Goal: Transaction & Acquisition: Book appointment/travel/reservation

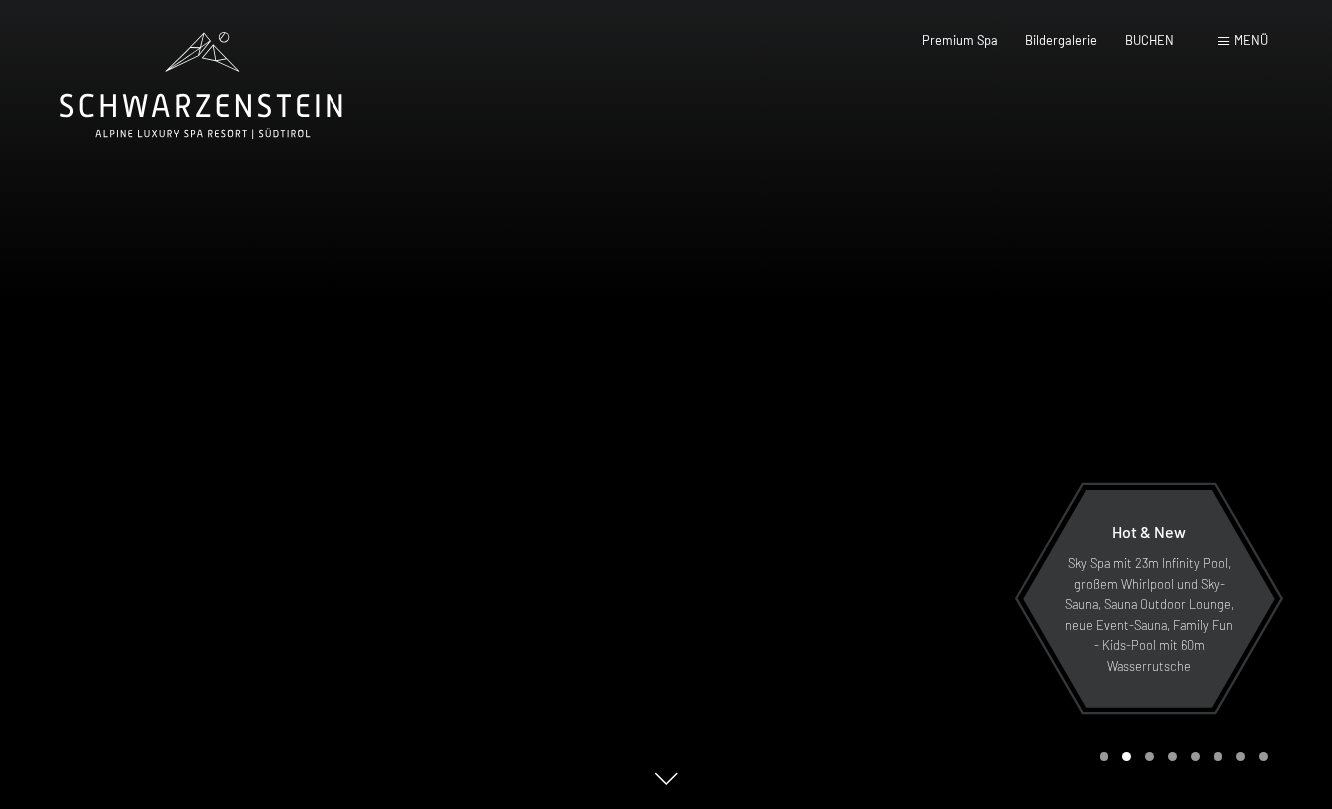
click at [1219, 50] on div "Buchen Anfragen Premium Spa Bildergalerie BUCHEN Menü DE IT EN Gutschein Bilder…" at bounding box center [1066, 41] width 403 height 18
click at [1227, 32] on div "Buchen Anfragen Premium Spa Bildergalerie BUCHEN Menü DE IT EN Gutschein Bilder…" at bounding box center [1066, 41] width 403 height 18
click at [1225, 34] on div "Menü" at bounding box center [1243, 41] width 50 height 18
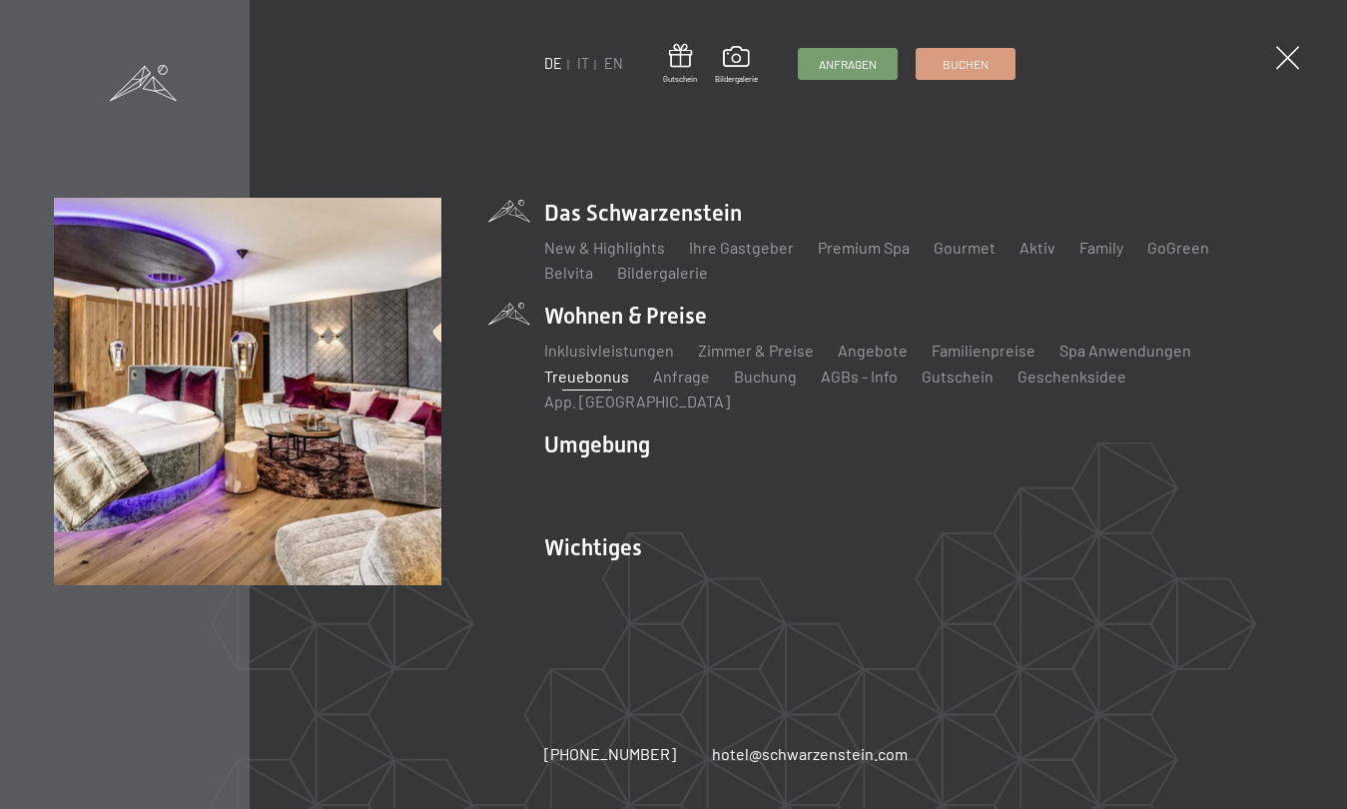
click at [564, 386] on link "Treuebonus" at bounding box center [586, 376] width 85 height 19
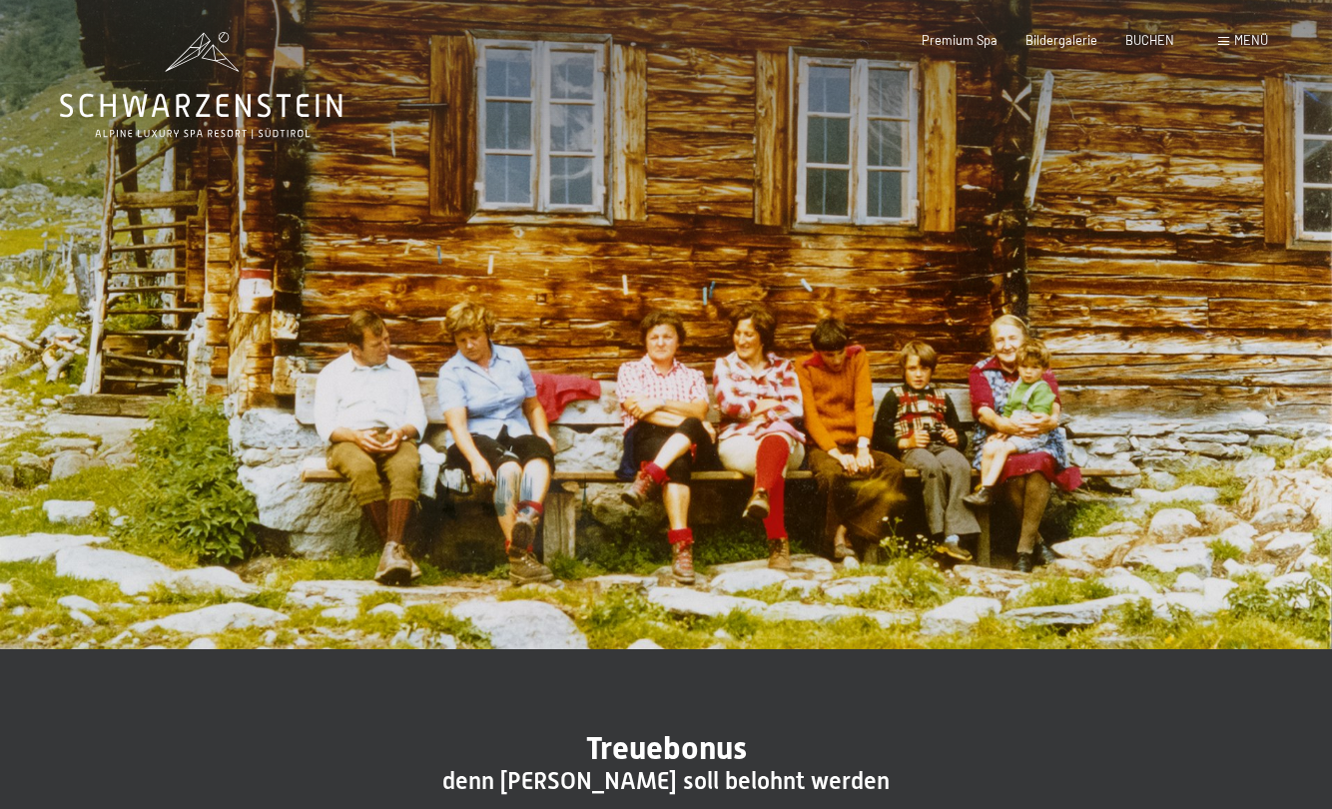
click at [1258, 43] on span "Menü" at bounding box center [1251, 40] width 34 height 16
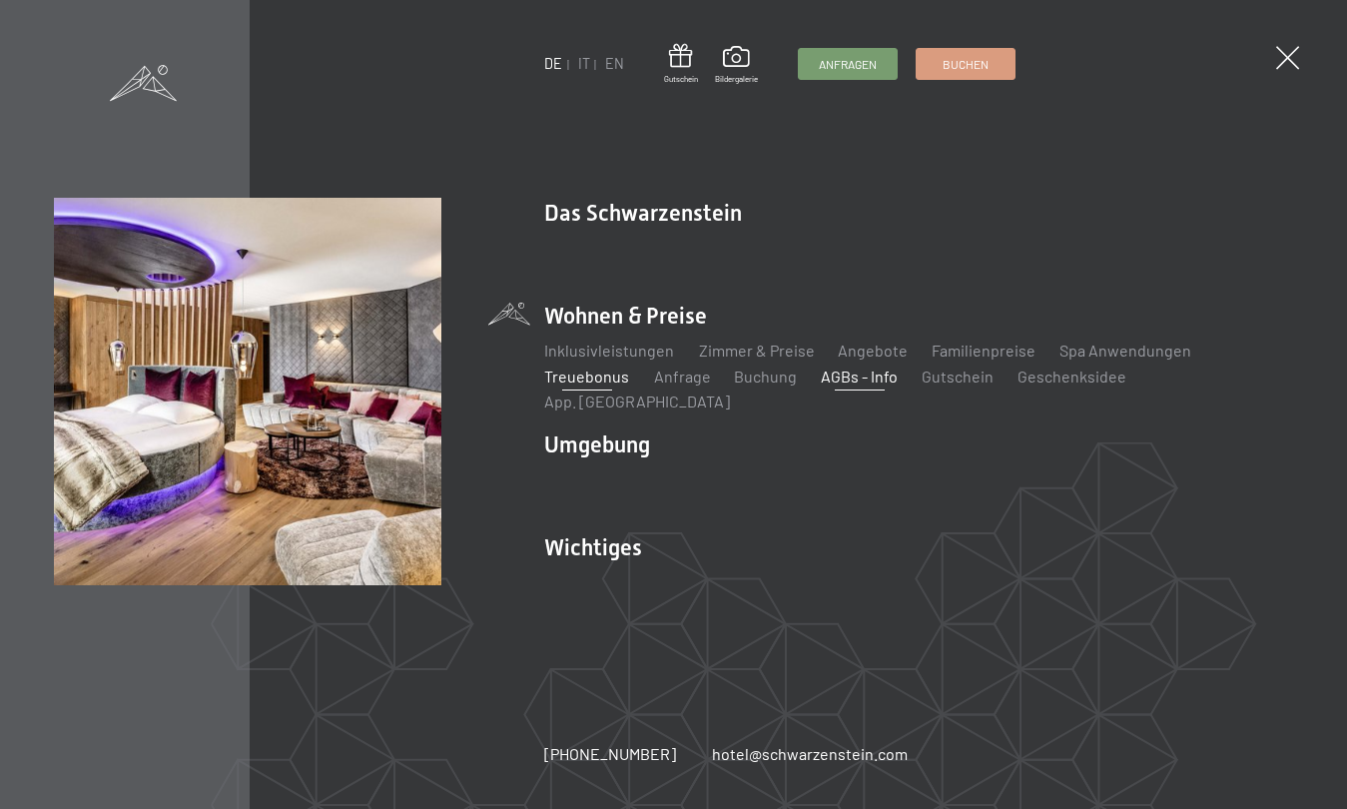
click at [872, 386] on link "AGBs - Info" at bounding box center [859, 376] width 77 height 19
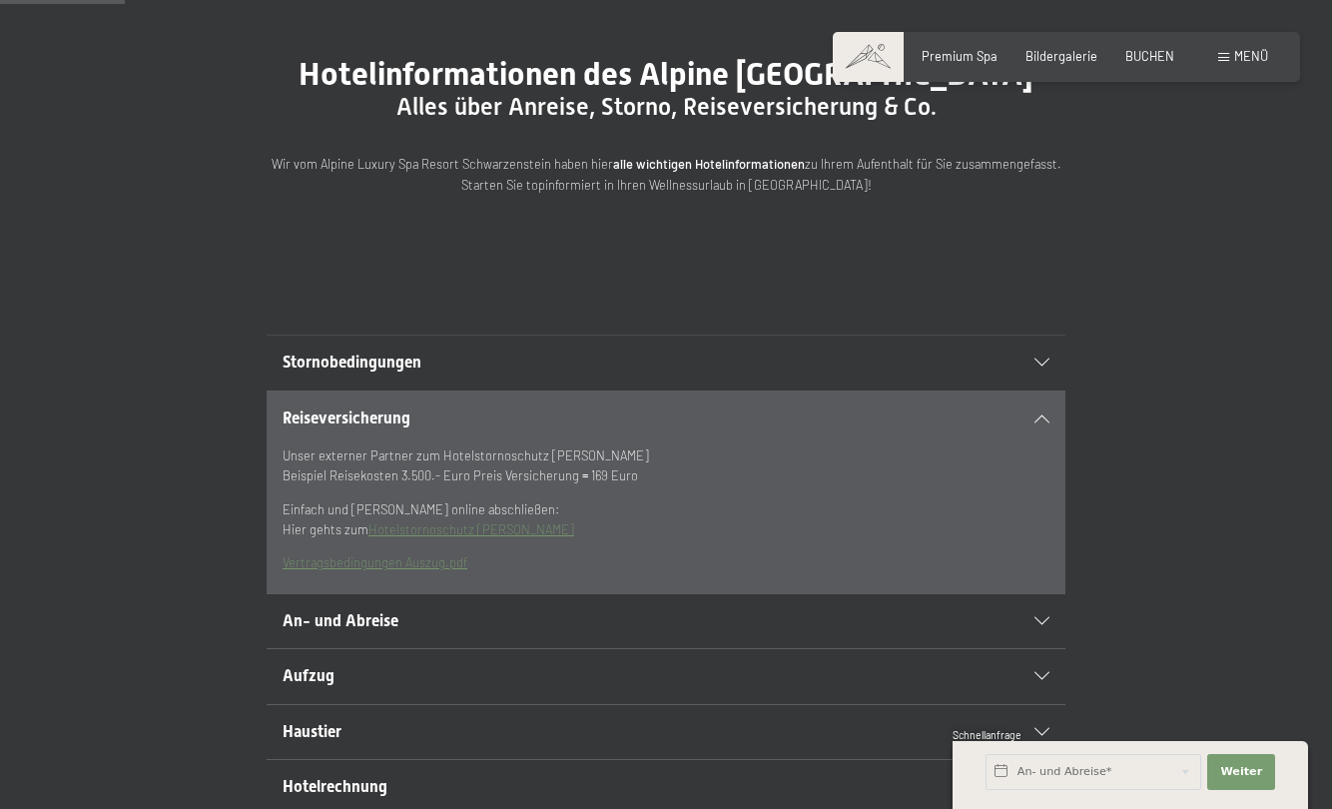
scroll to position [200, 0]
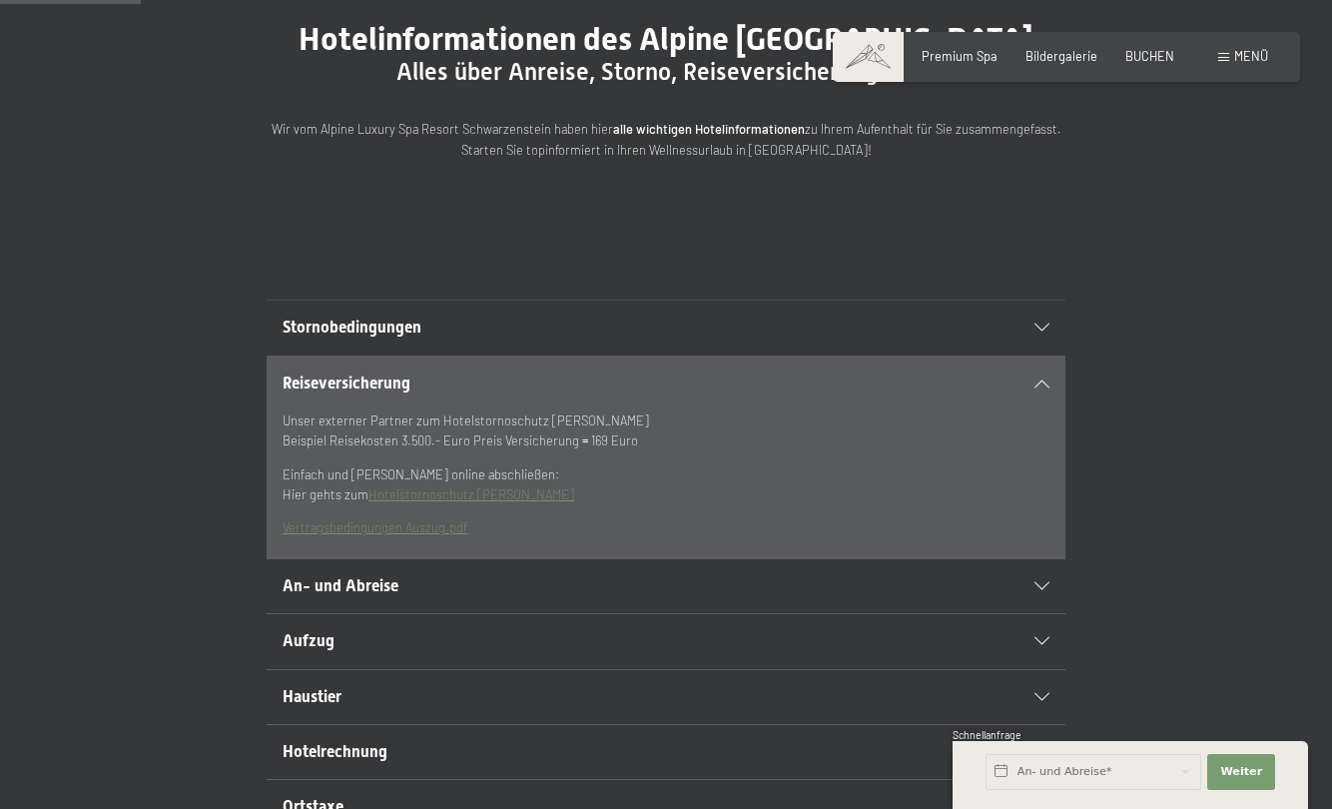
click at [873, 353] on div "Stornobedingungen" at bounding box center [666, 328] width 767 height 54
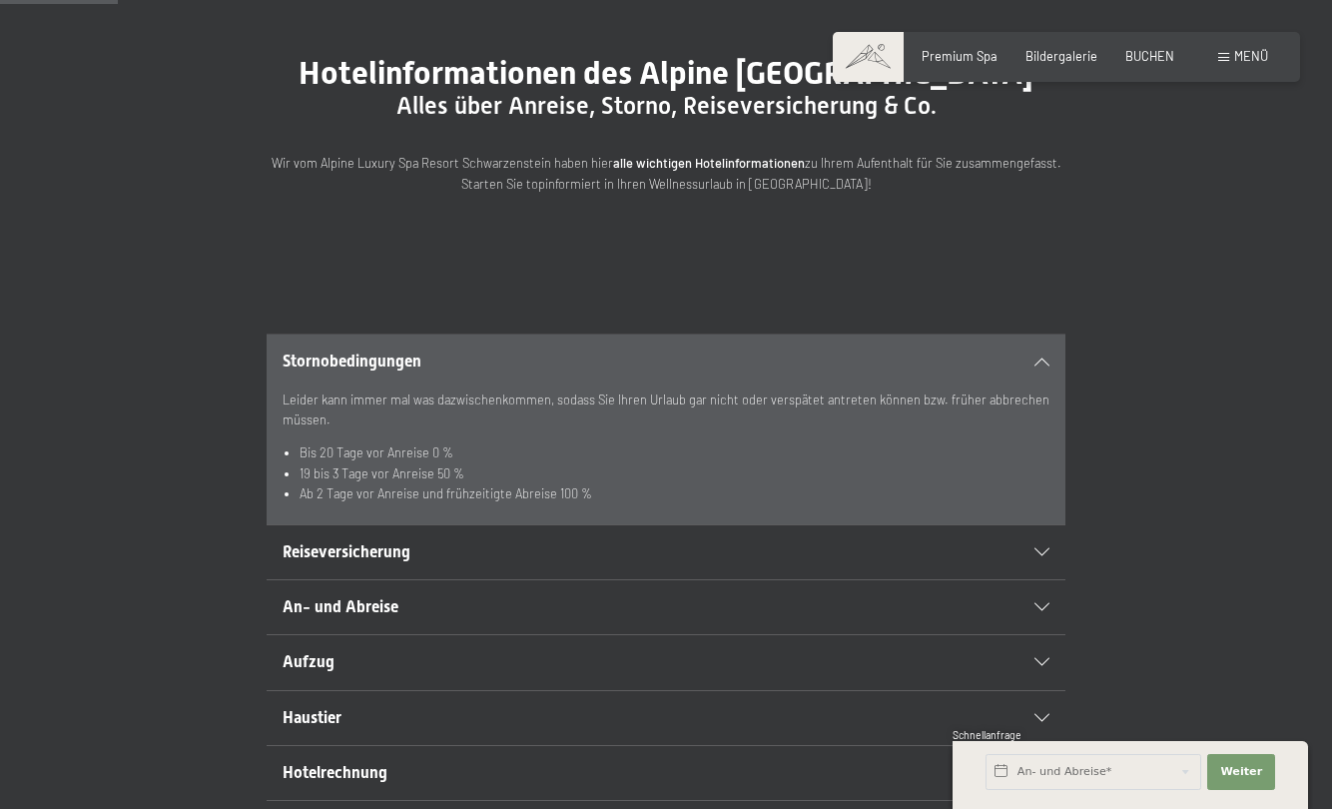
scroll to position [0, 0]
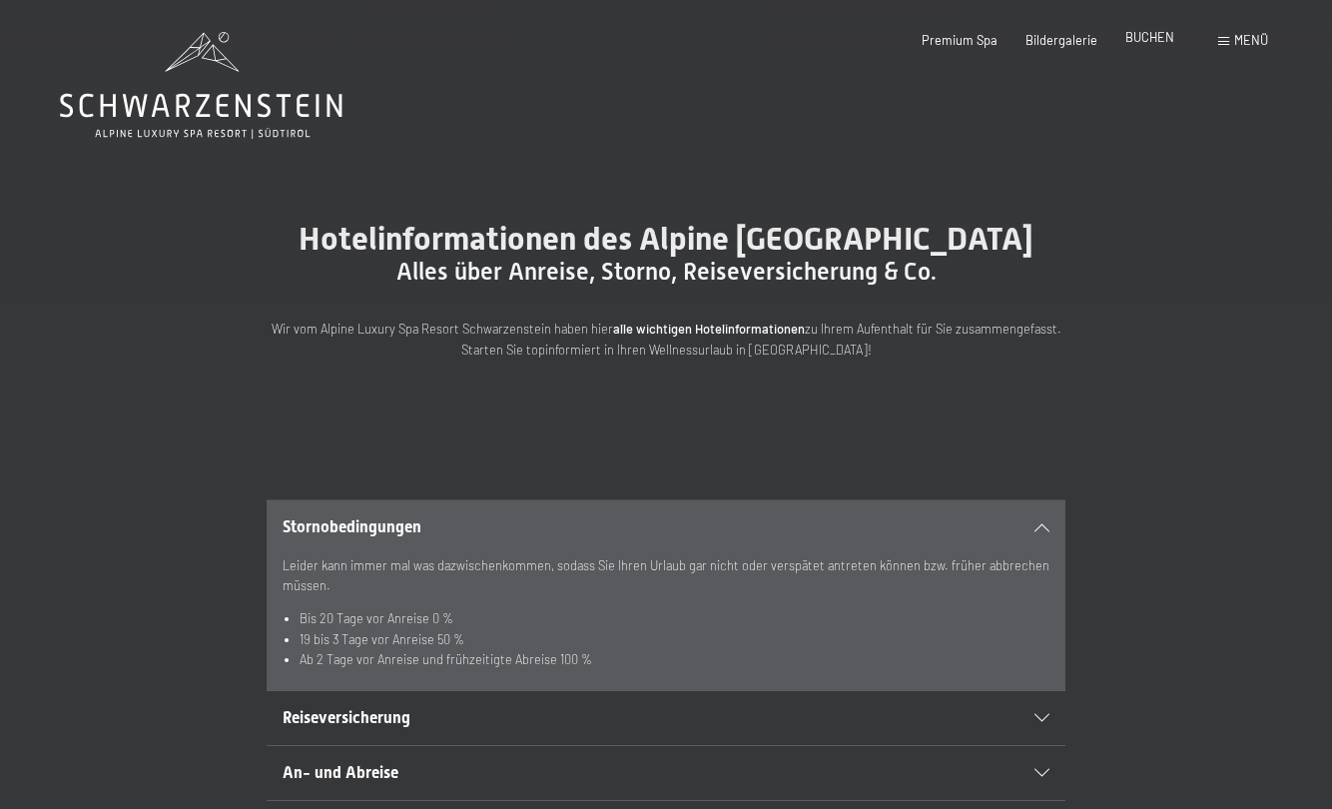
click at [1155, 43] on span "BUCHEN" at bounding box center [1150, 37] width 49 height 16
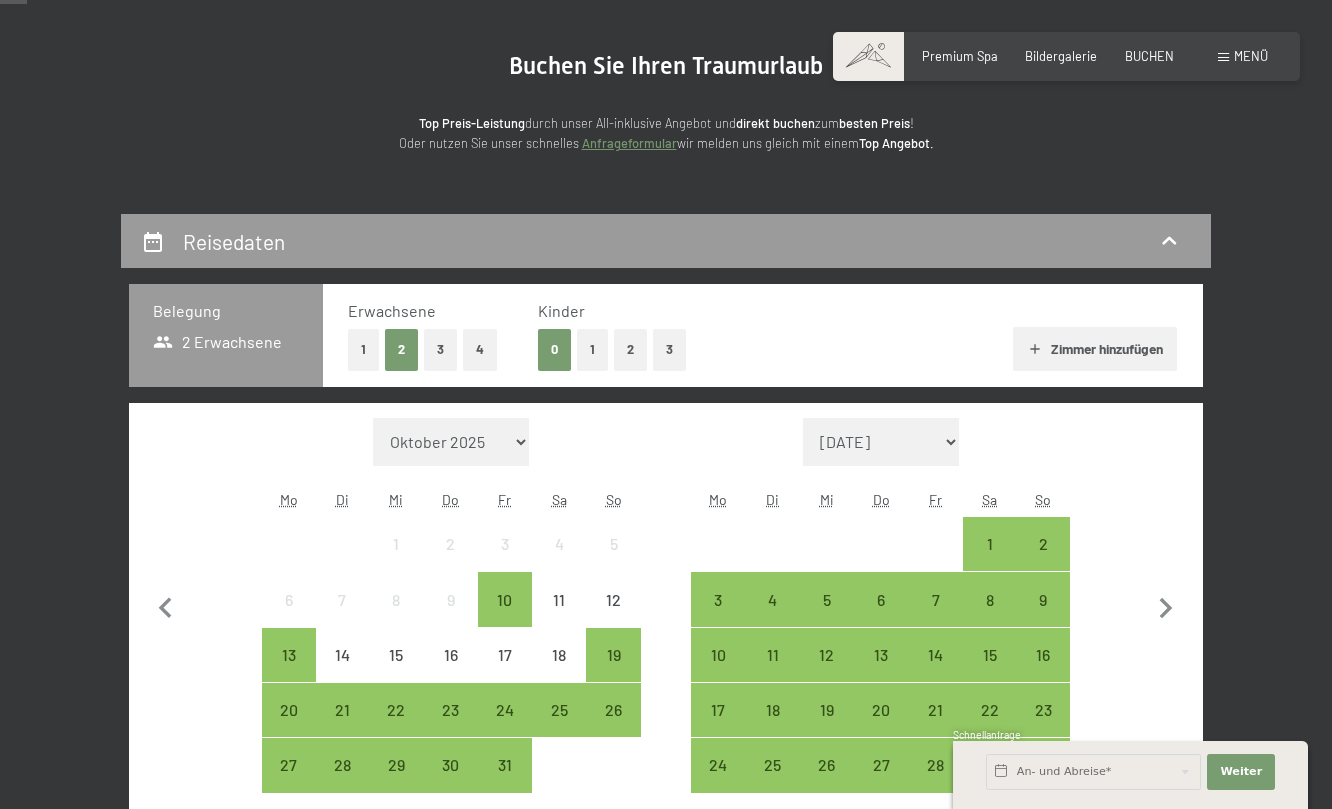
scroll to position [200, 0]
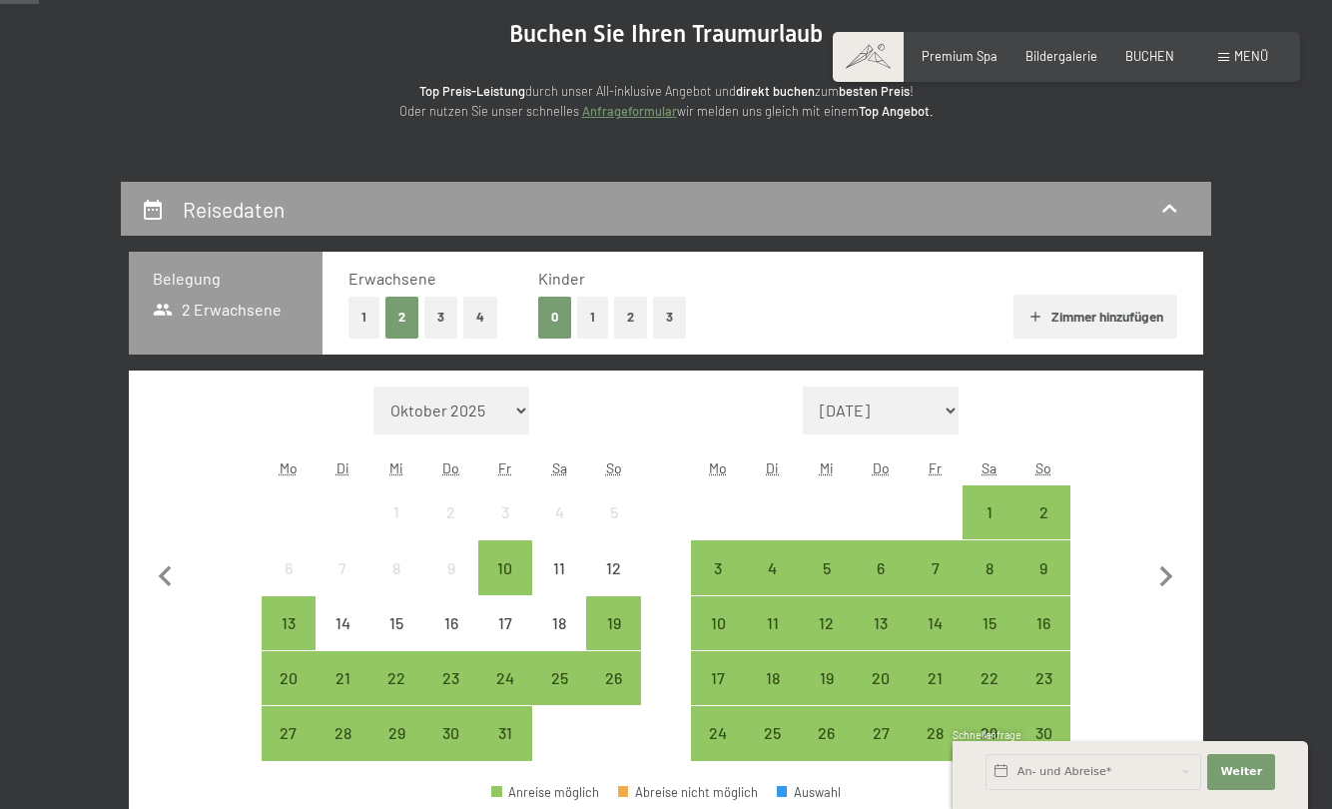
click at [440, 319] on button "3" at bounding box center [440, 317] width 33 height 41
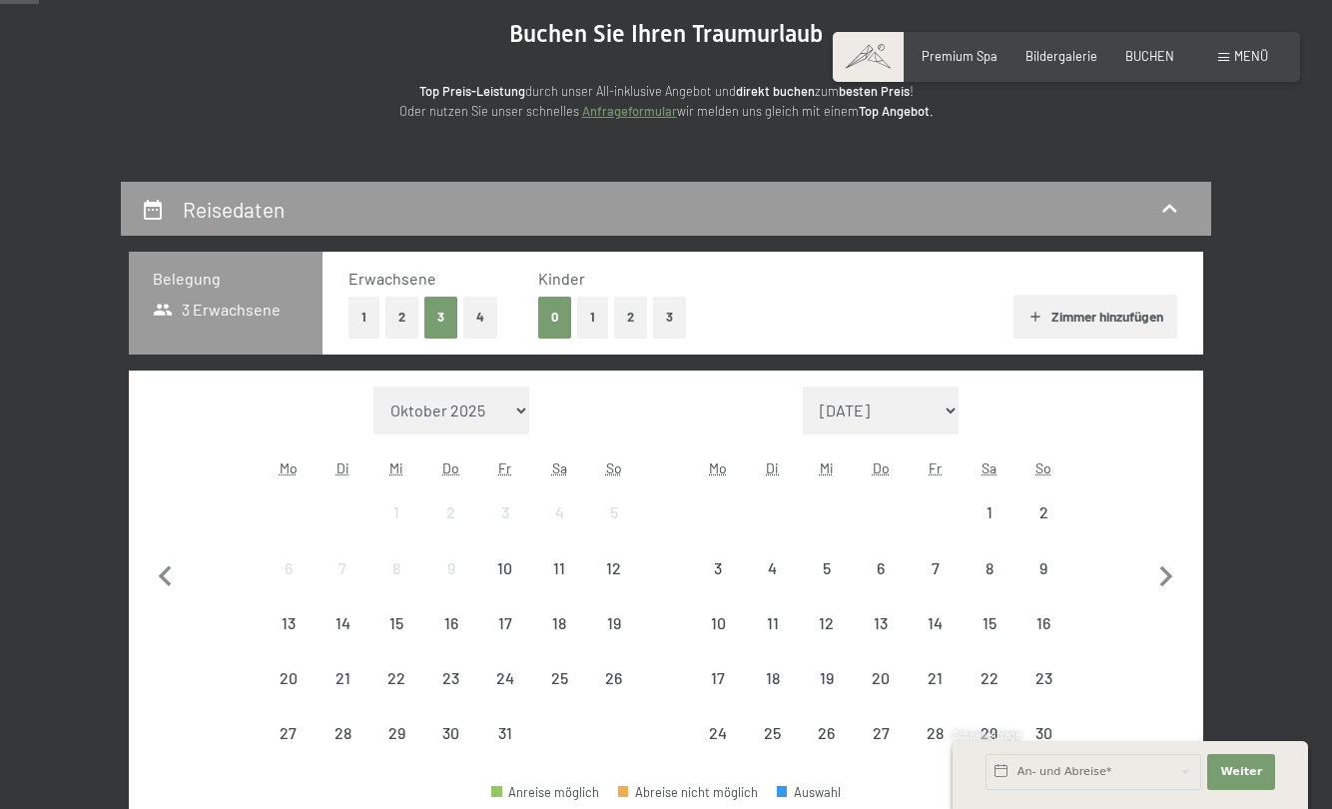
click at [591, 313] on button "1" at bounding box center [592, 317] width 31 height 41
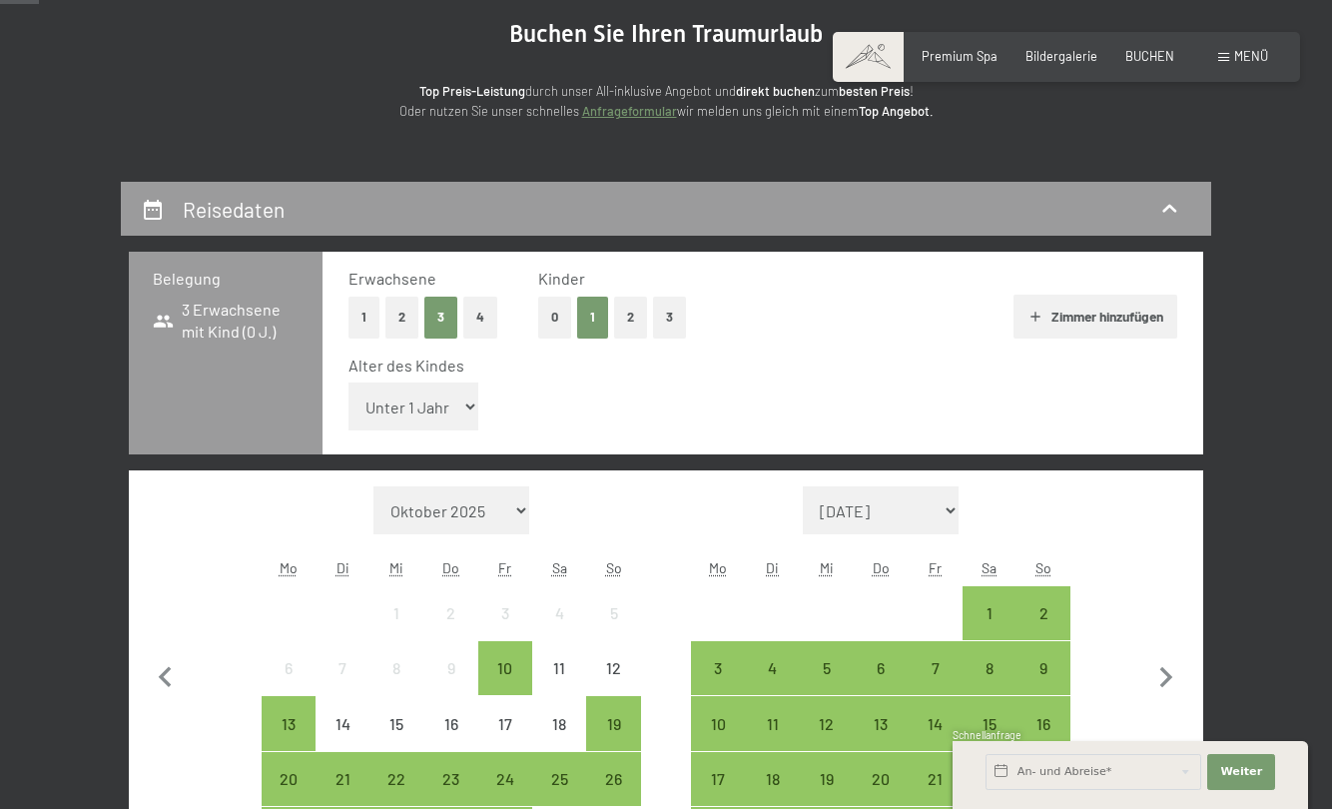
click at [414, 414] on select "Unter 1 Jahr 1 Jahr 2 Jahre 3 Jahre 4 Jahre 5 Jahre 6 Jahre 7 Jahre 8 Jahre 9 J…" at bounding box center [414, 407] width 130 height 48
select select "14"
click at [349, 383] on select "Unter 1 Jahr 1 Jahr 2 Jahre 3 Jahre 4 Jahre 5 Jahre 6 Jahre 7 Jahre 8 Jahre 9 J…" at bounding box center [414, 407] width 130 height 48
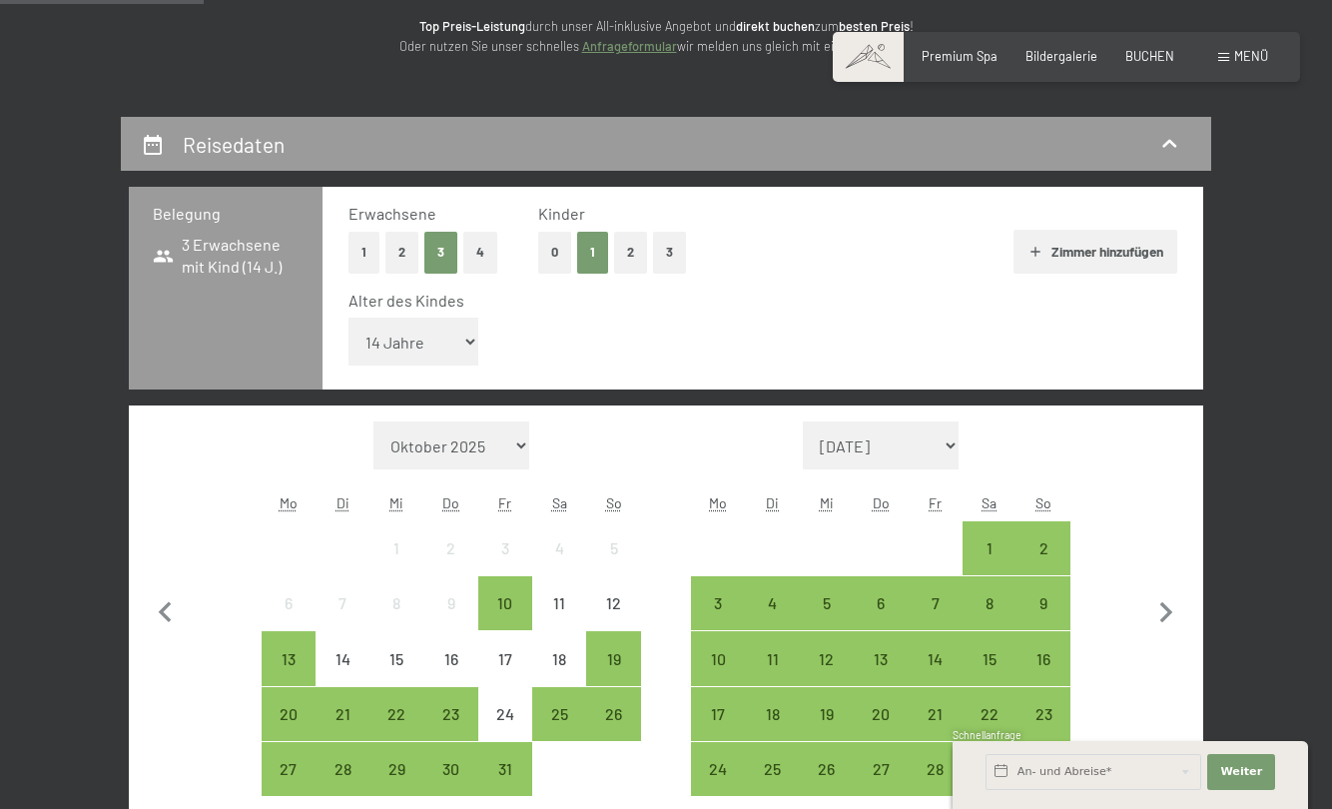
scroll to position [300, 0]
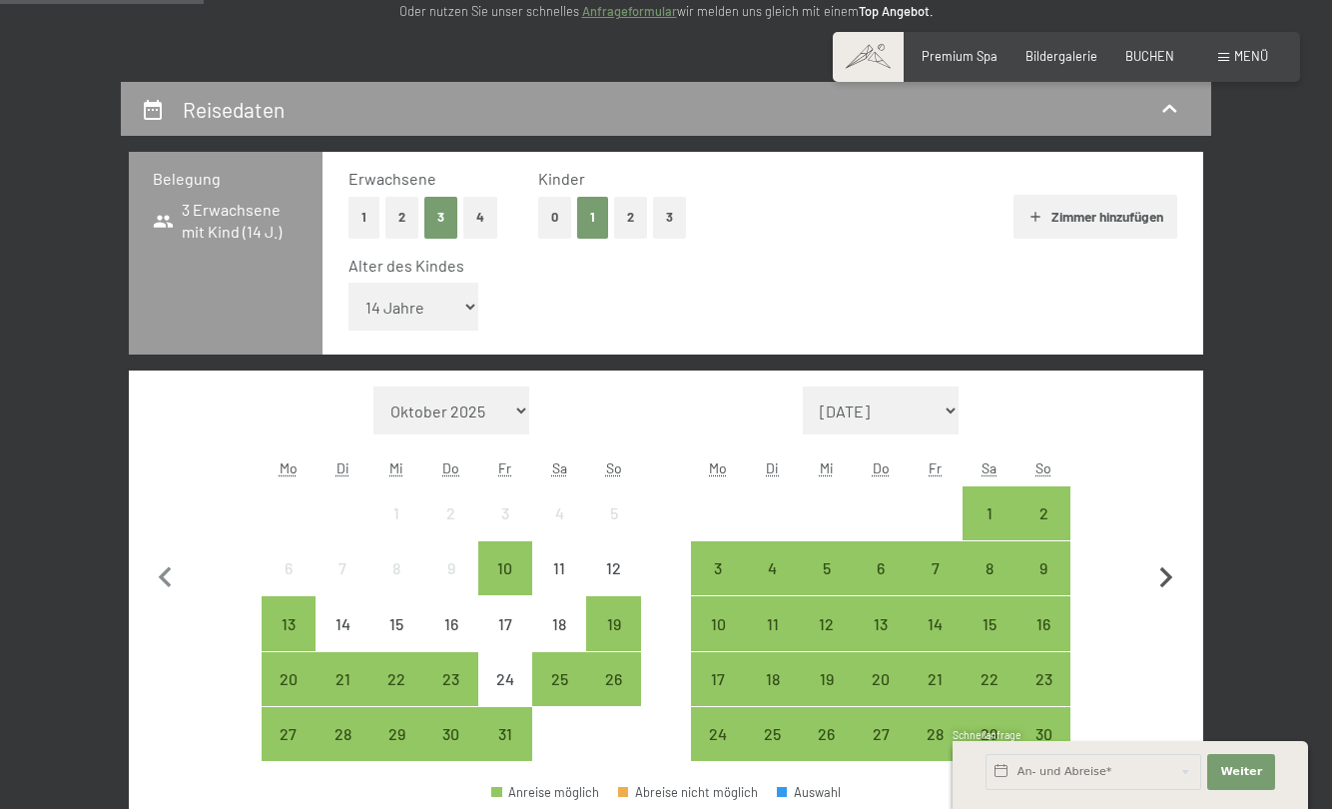
click at [1154, 578] on icon "button" at bounding box center [1167, 578] width 42 height 42
select select "[DATE]"
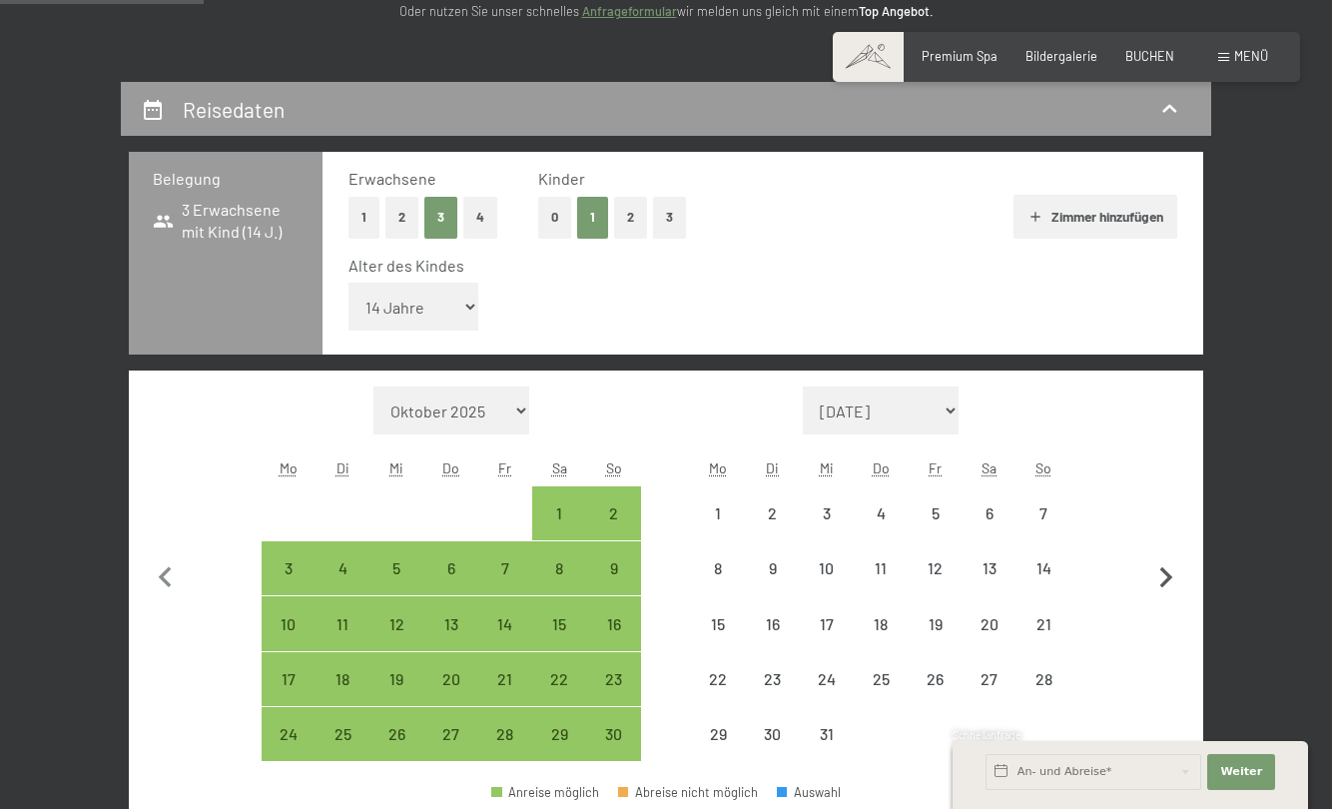
click at [1154, 578] on icon "button" at bounding box center [1167, 578] width 42 height 42
select select "[DATE]"
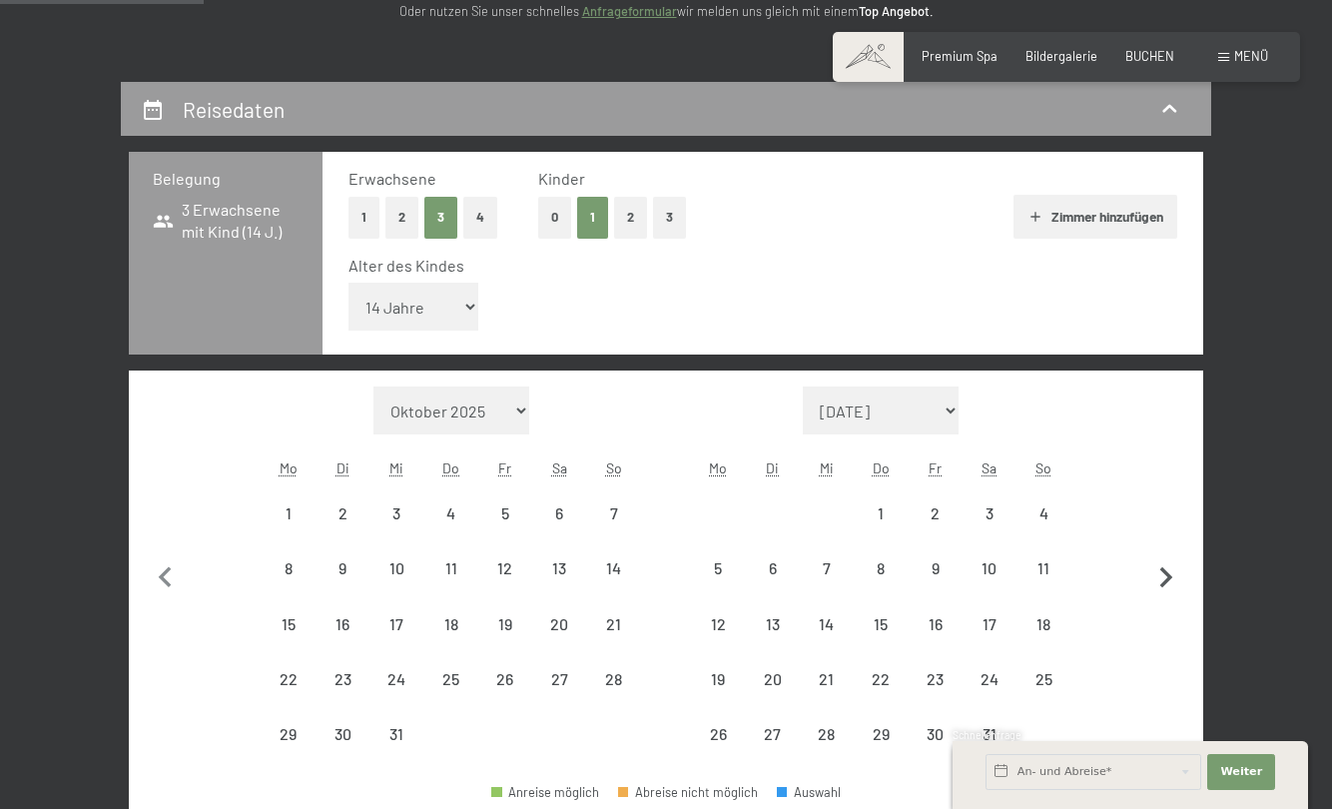
click at [1154, 578] on icon "button" at bounding box center [1167, 578] width 42 height 42
select select "[DATE]"
click at [1154, 578] on icon "button" at bounding box center [1167, 578] width 42 height 42
select select "[DATE]"
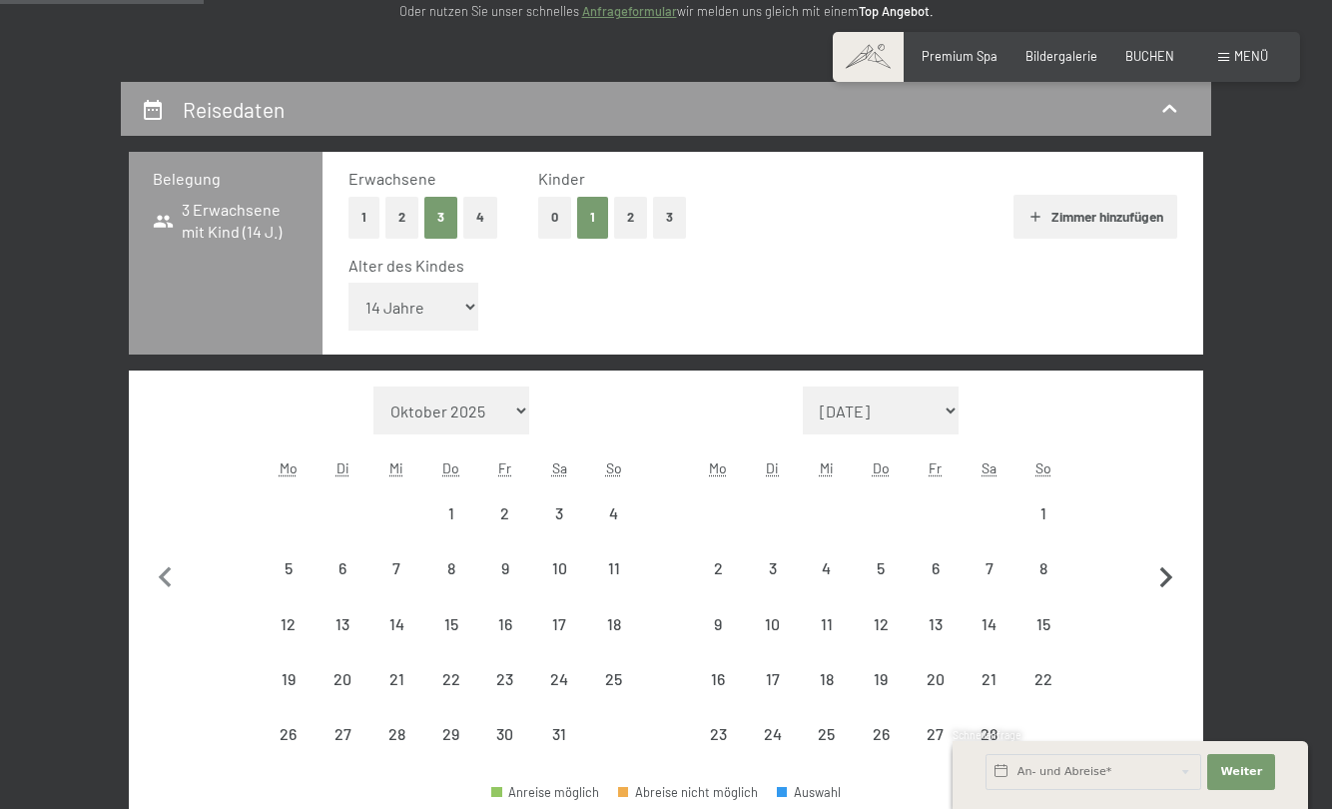
select select "[DATE]"
click at [1155, 578] on button "button" at bounding box center [1167, 602] width 42 height 430
select select "[DATE]"
click at [1155, 578] on button "button" at bounding box center [1167, 602] width 42 height 430
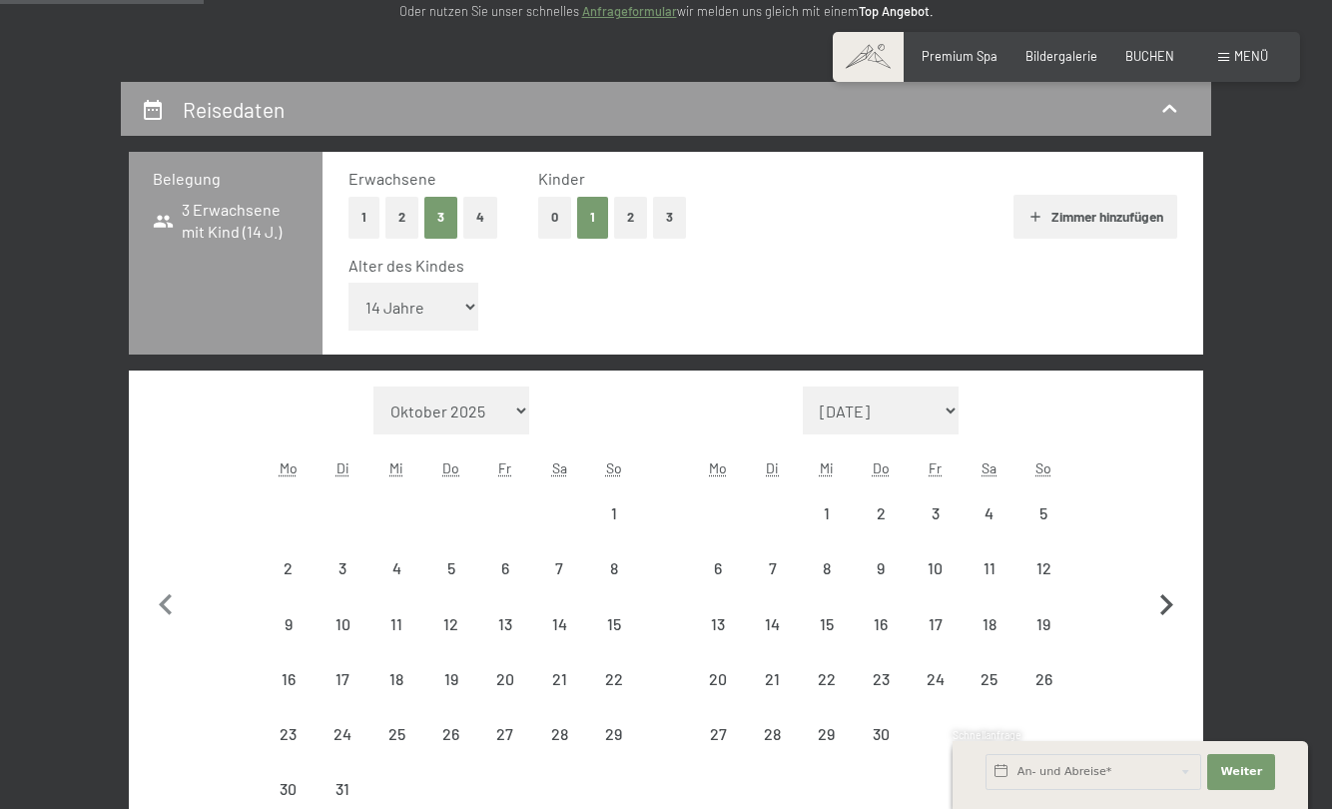
select select "[DATE]"
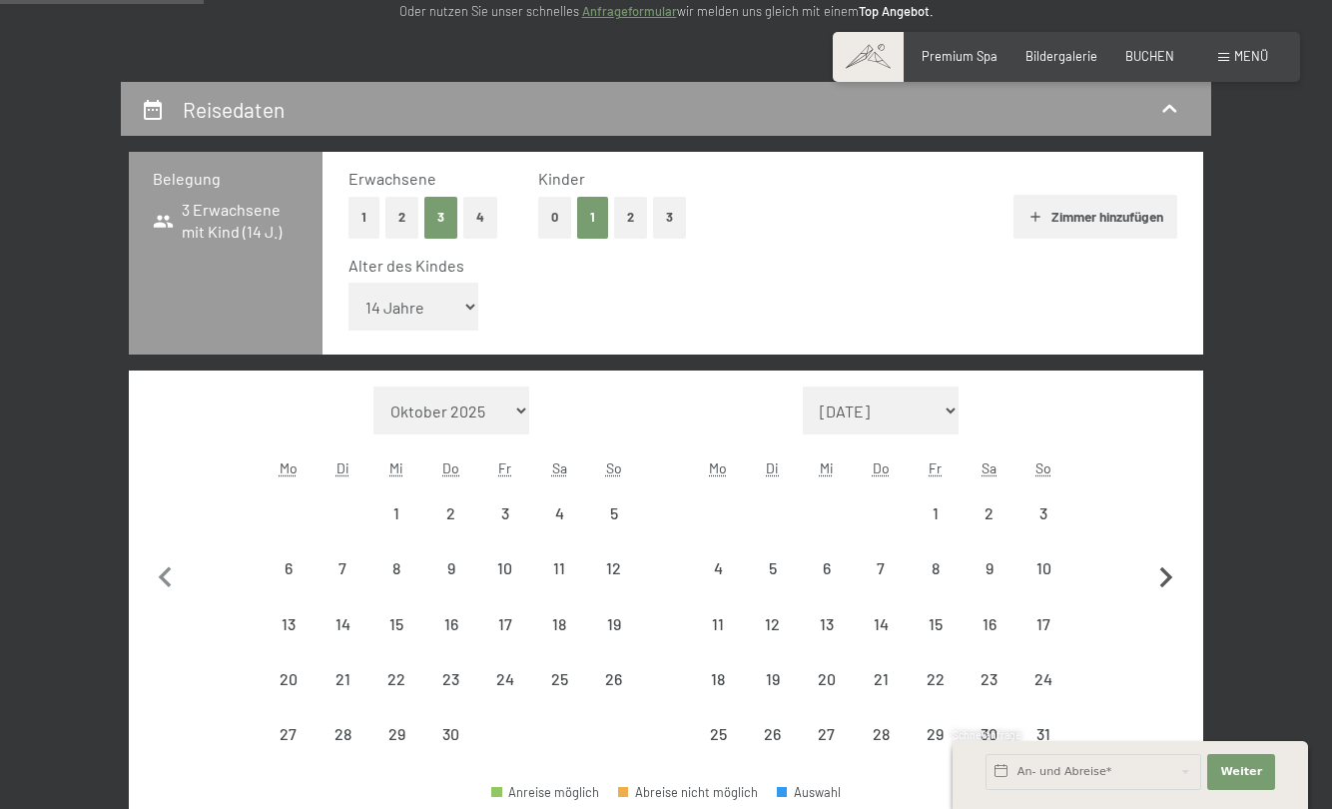
select select "[DATE]"
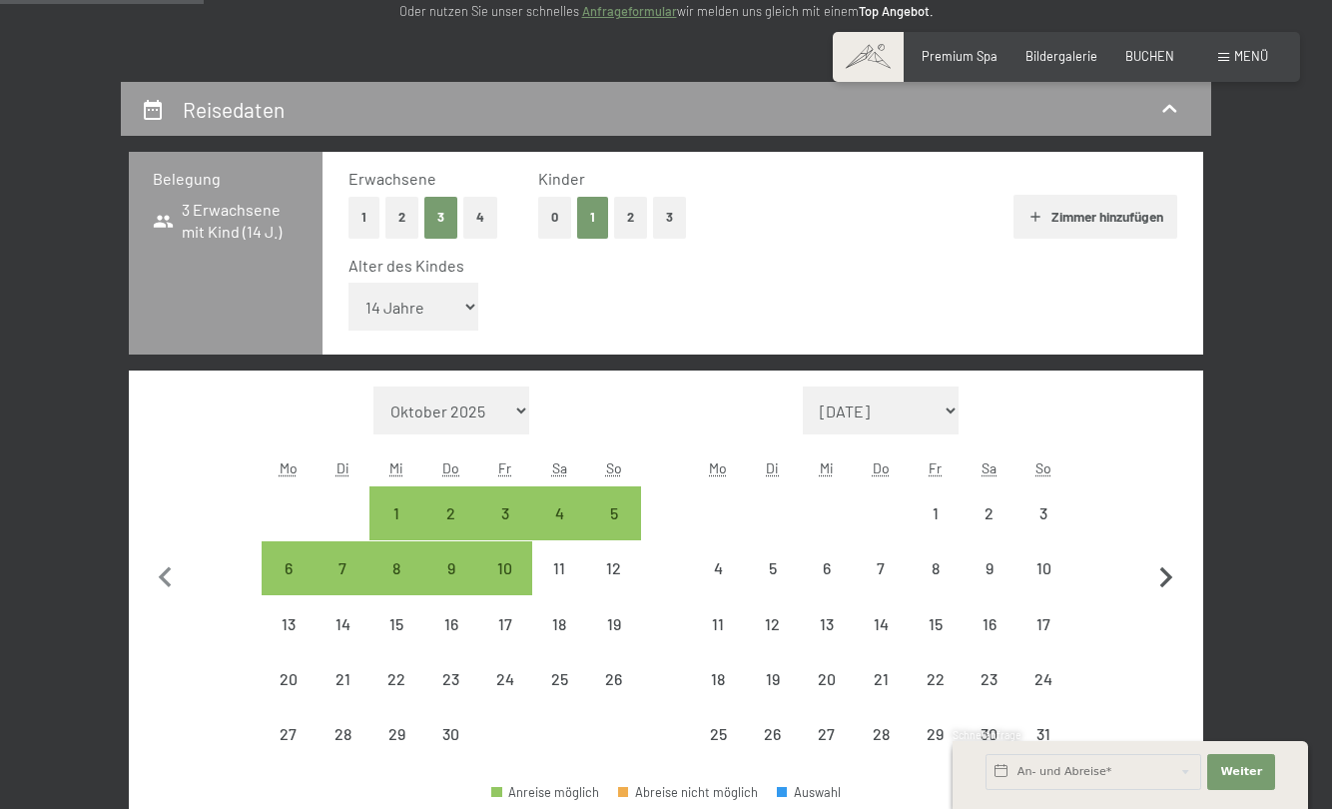
select select "[DATE]"
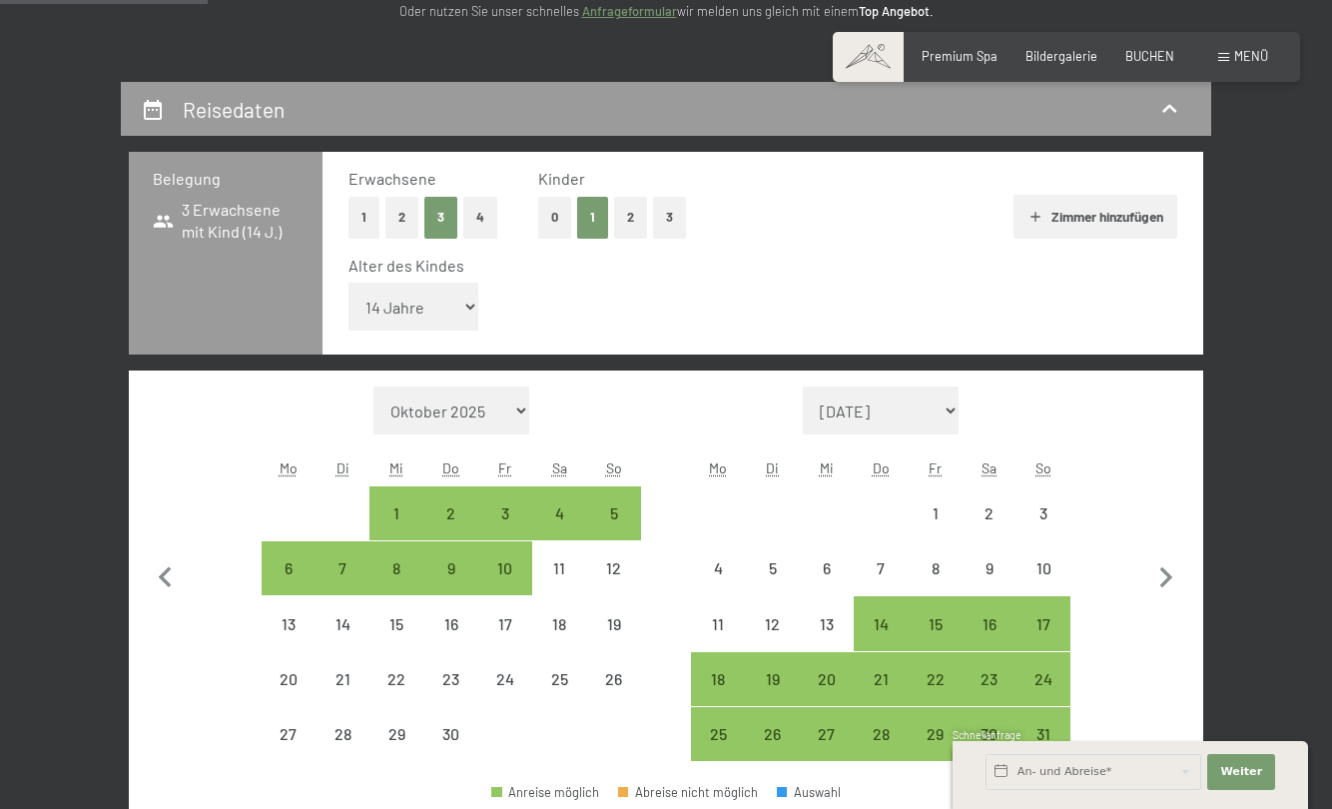
scroll to position [399, 0]
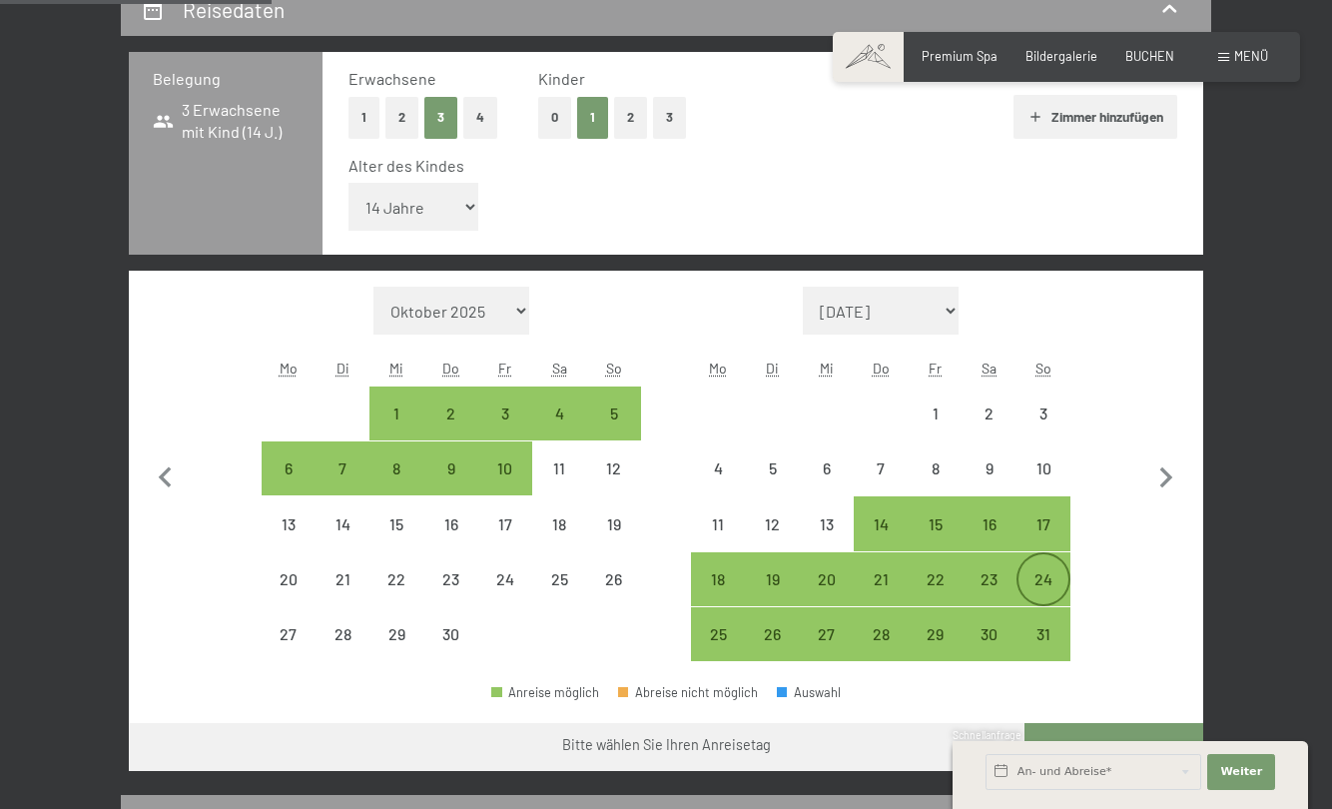
click at [1044, 596] on div "24" at bounding box center [1044, 596] width 50 height 50
select select "[DATE]"
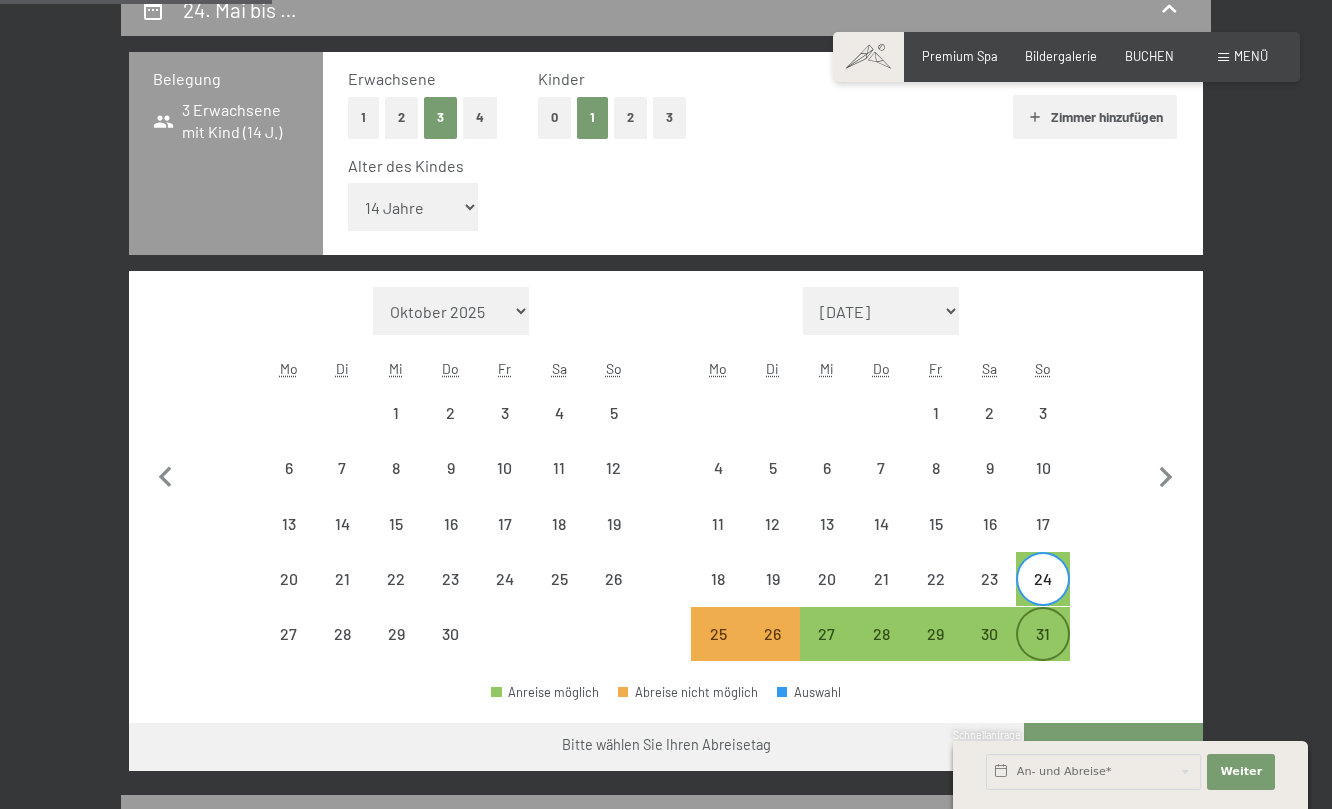
click at [1050, 629] on div "31" at bounding box center [1044, 651] width 50 height 50
select select "[DATE]"
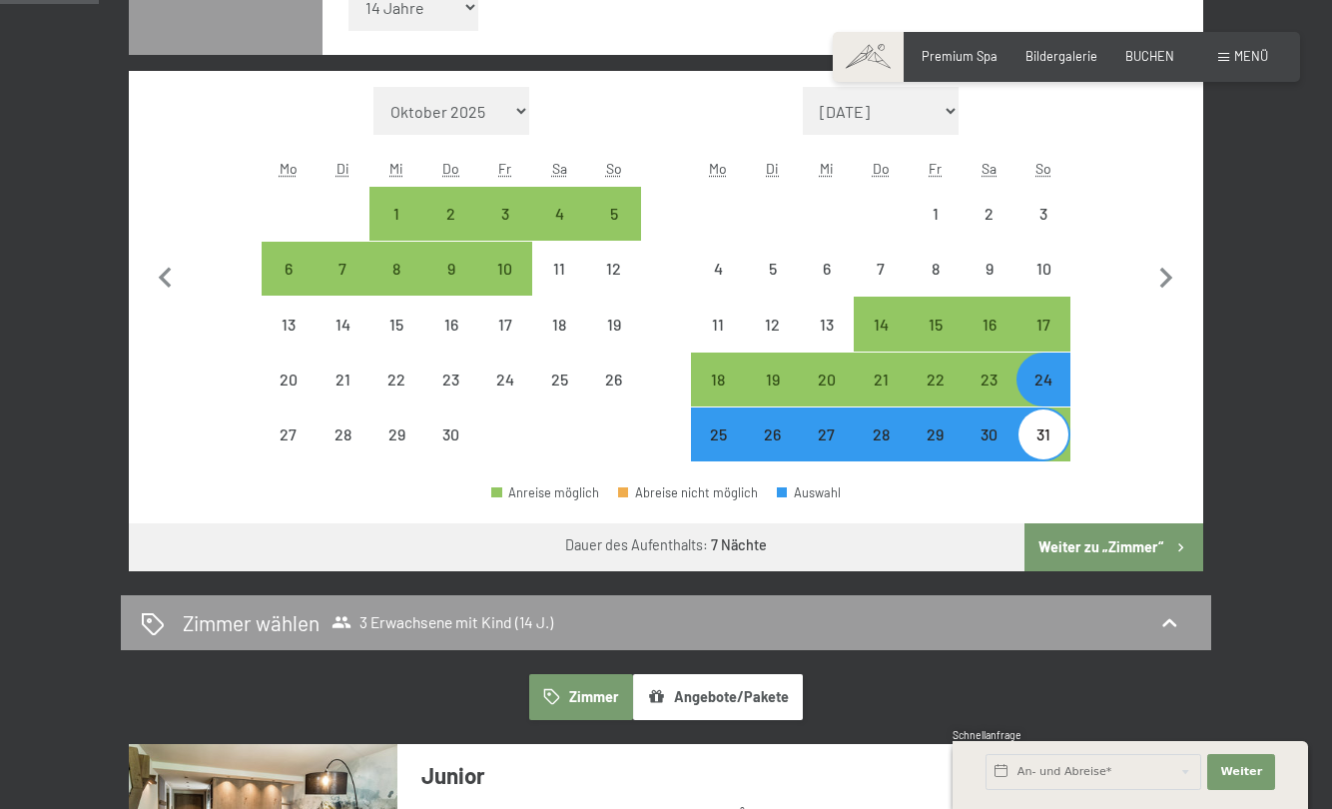
click at [1118, 542] on button "Weiter zu „Zimmer“" at bounding box center [1114, 547] width 179 height 48
select select "[DATE]"
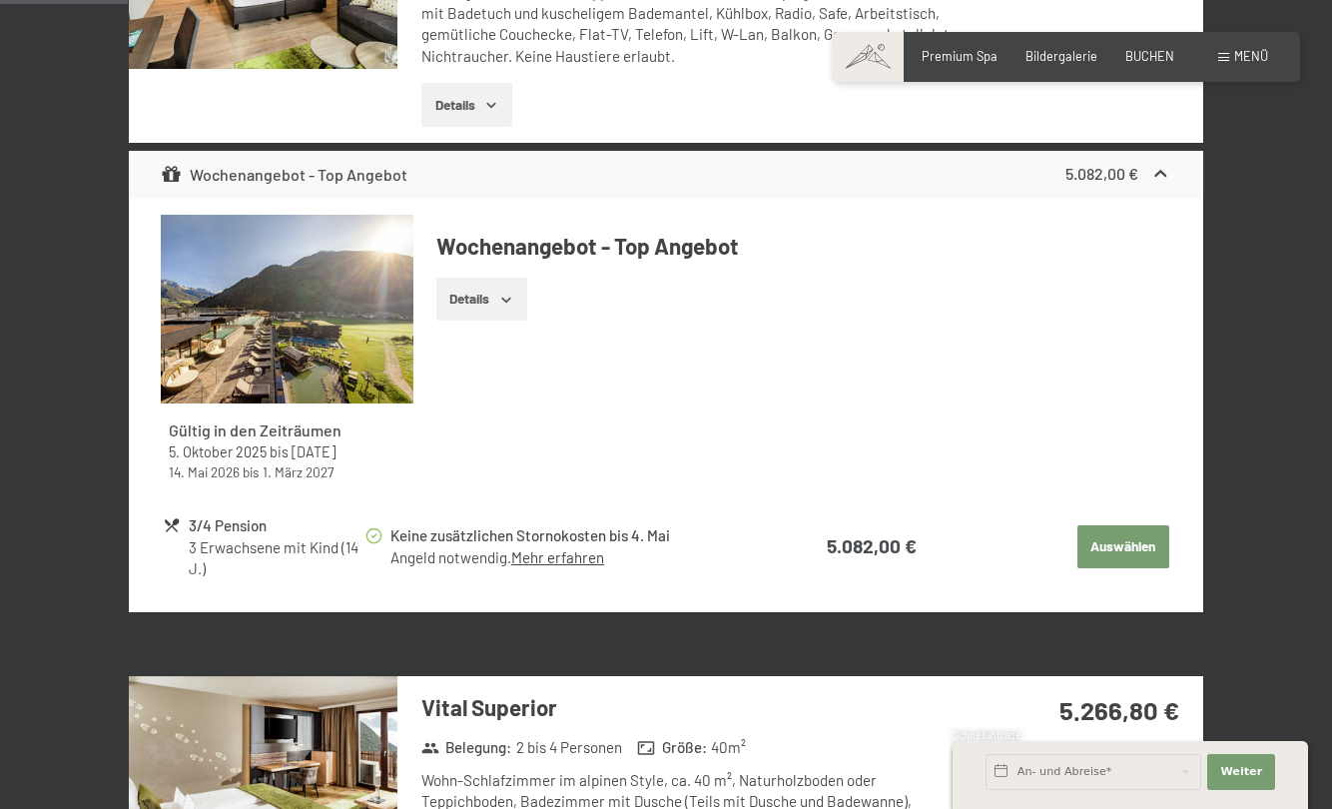
scroll to position [767, 0]
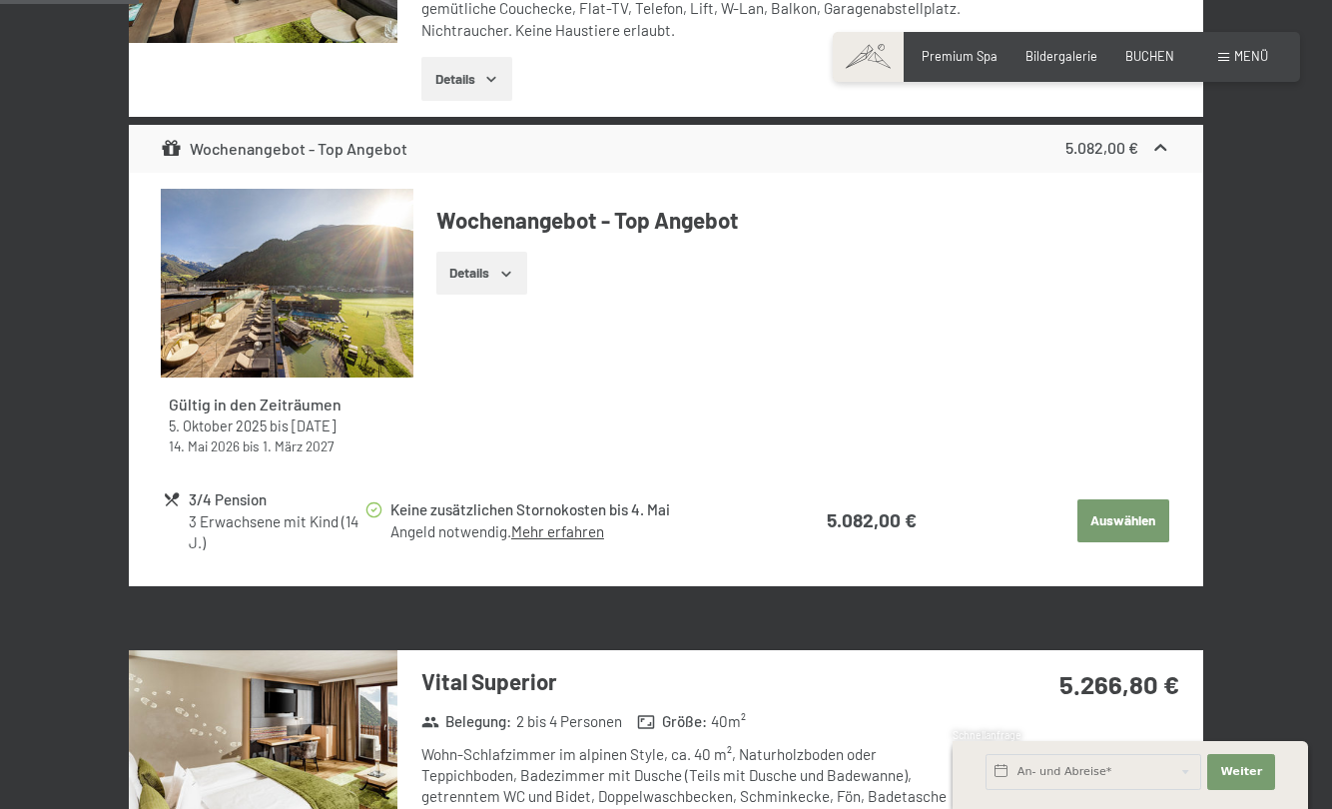
click at [577, 537] on link "Mehr erfahren" at bounding box center [557, 531] width 93 height 18
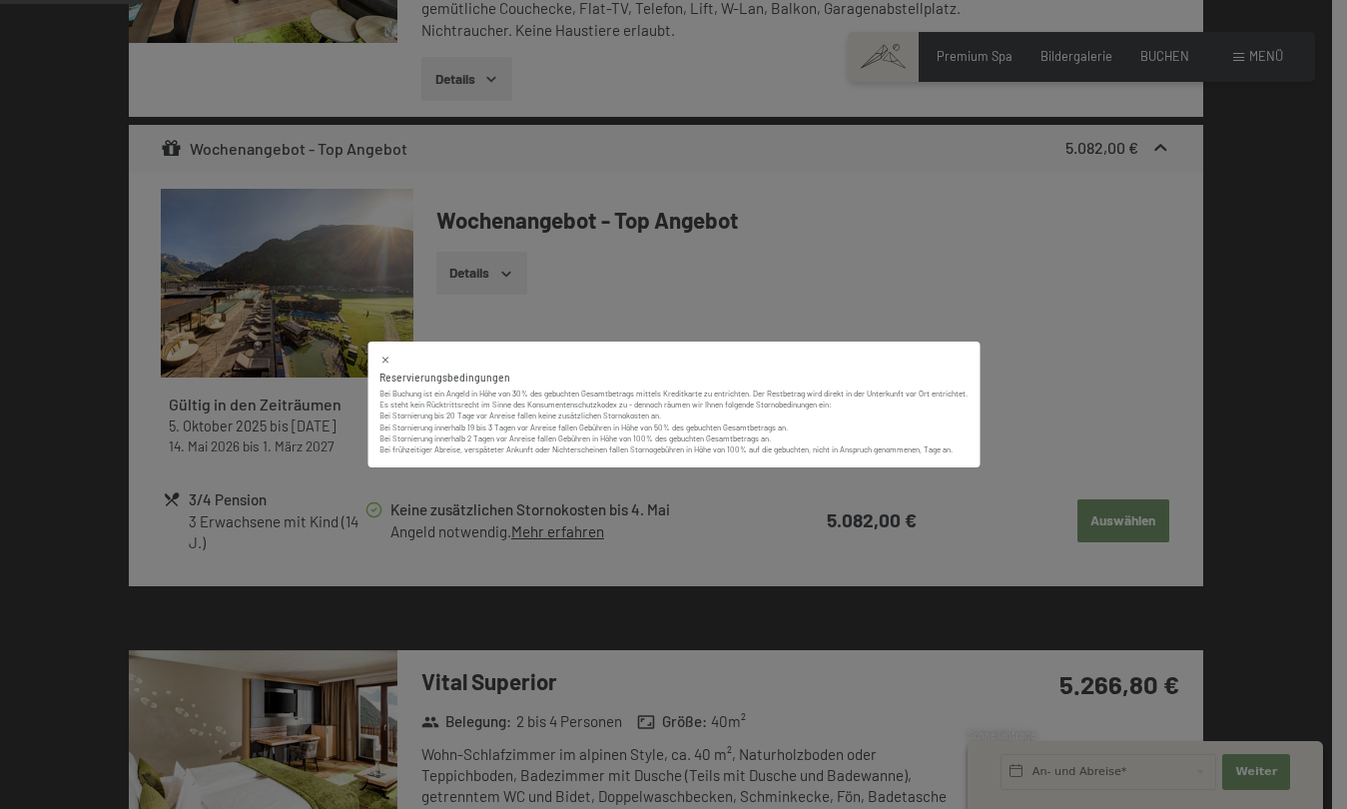
click at [559, 569] on div "Reservierungsbedingungen Bei Buchung ist ein Angeld in Höhe von 30% des gebucht…" at bounding box center [673, 404] width 1347 height 809
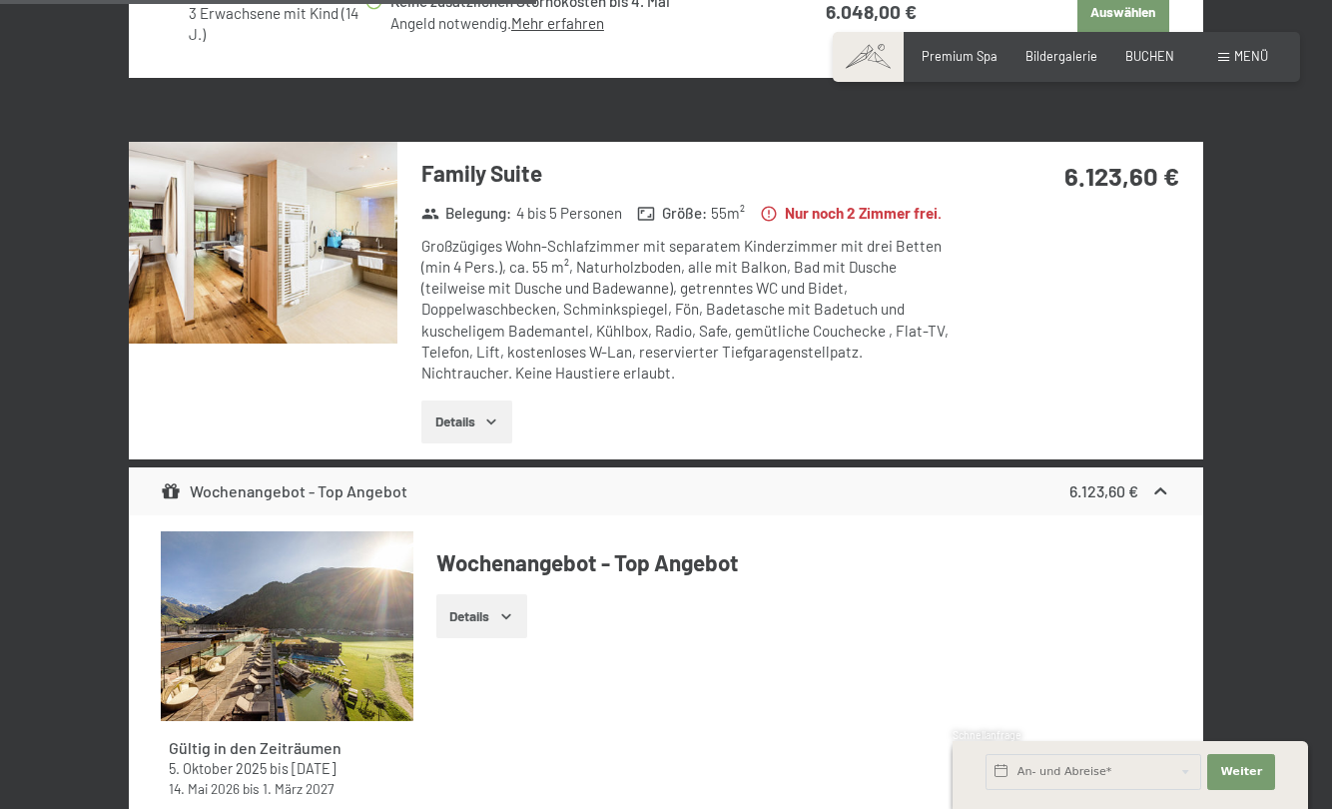
scroll to position [2964, 0]
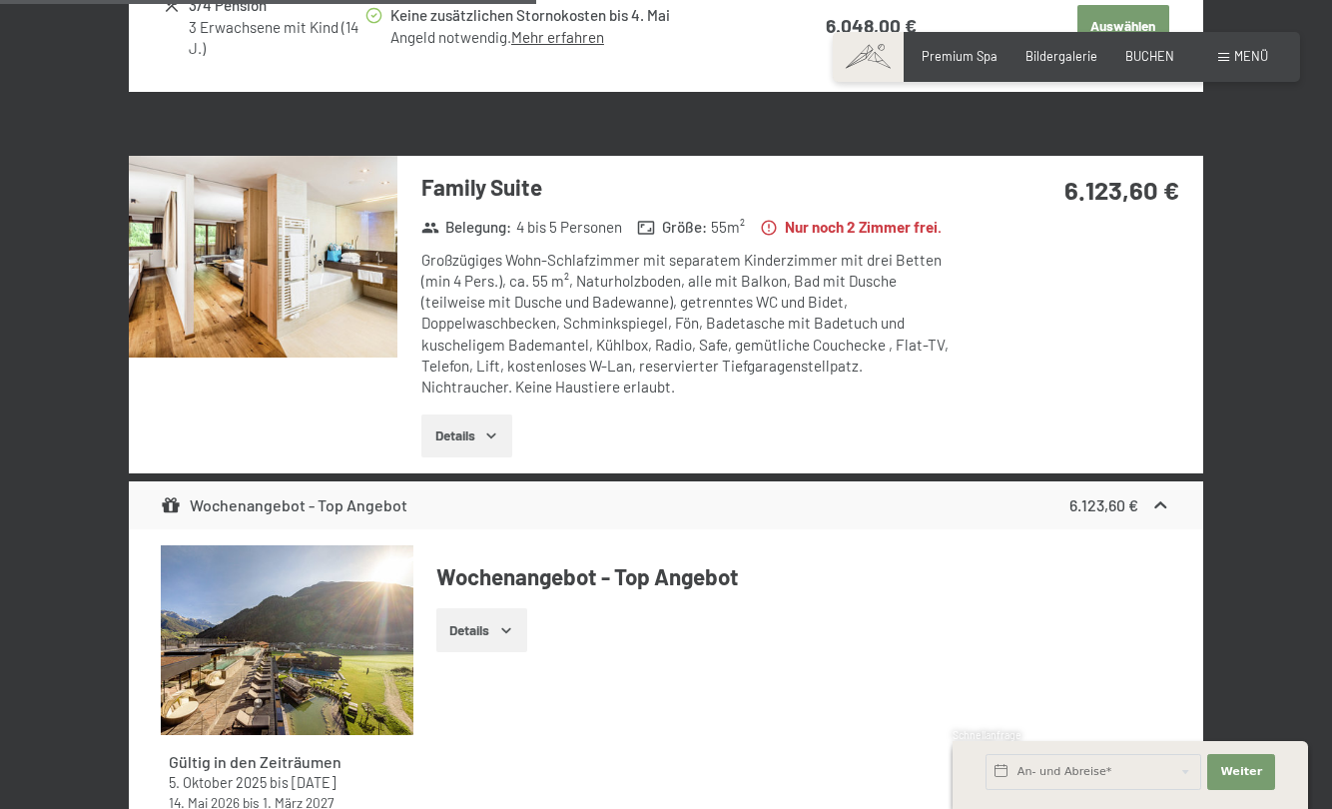
click at [493, 465] on span "Einwilligung Marketing*" at bounding box center [554, 461] width 165 height 20
click at [462, 465] on input "Einwilligung Marketing*" at bounding box center [452, 461] width 20 height 20
click at [499, 468] on span "Einwilligung Marketing*" at bounding box center [554, 461] width 165 height 20
click at [462, 468] on input "Einwilligung Marketing*" at bounding box center [452, 461] width 20 height 20
click at [495, 466] on span "Einwilligung Marketing*" at bounding box center [554, 461] width 165 height 20
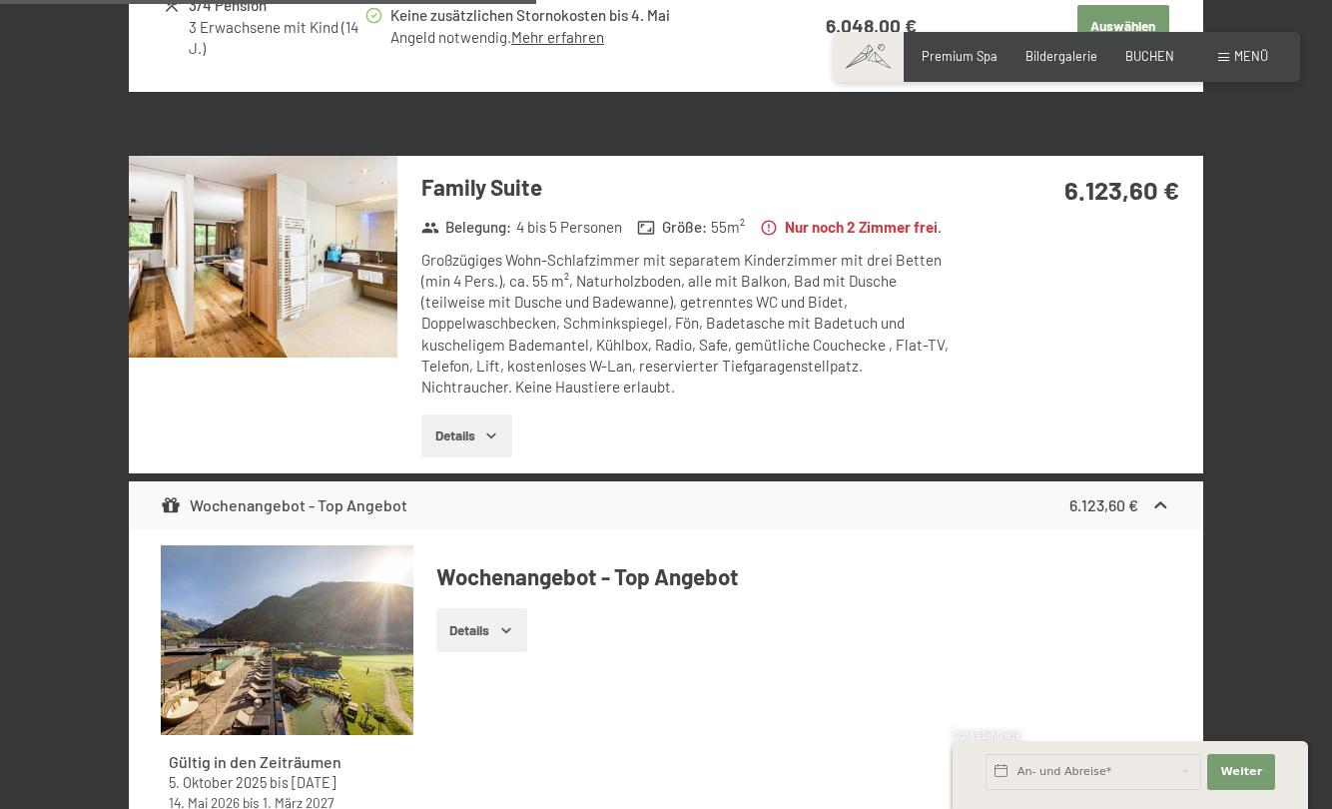
click at [462, 466] on input "Einwilligung Marketing*" at bounding box center [452, 461] width 20 height 20
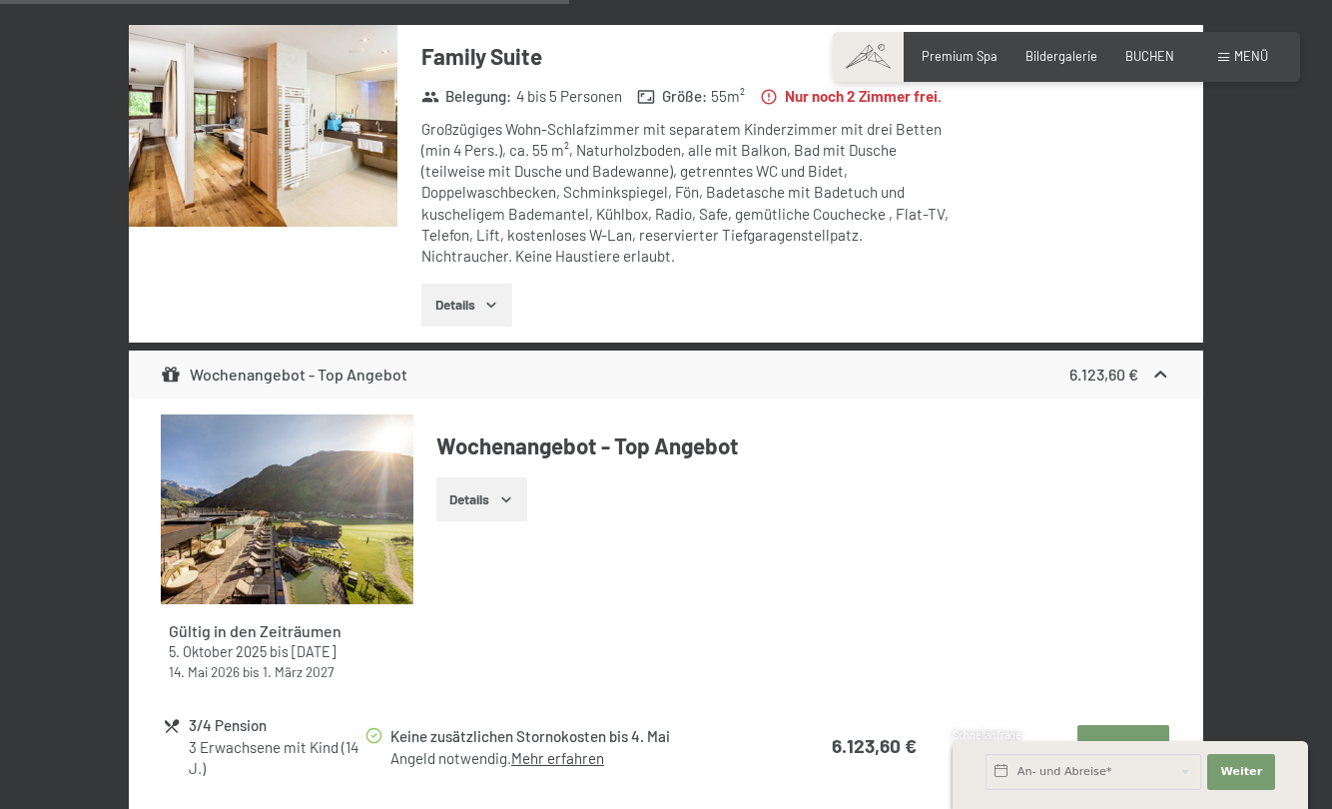
scroll to position [3164, 0]
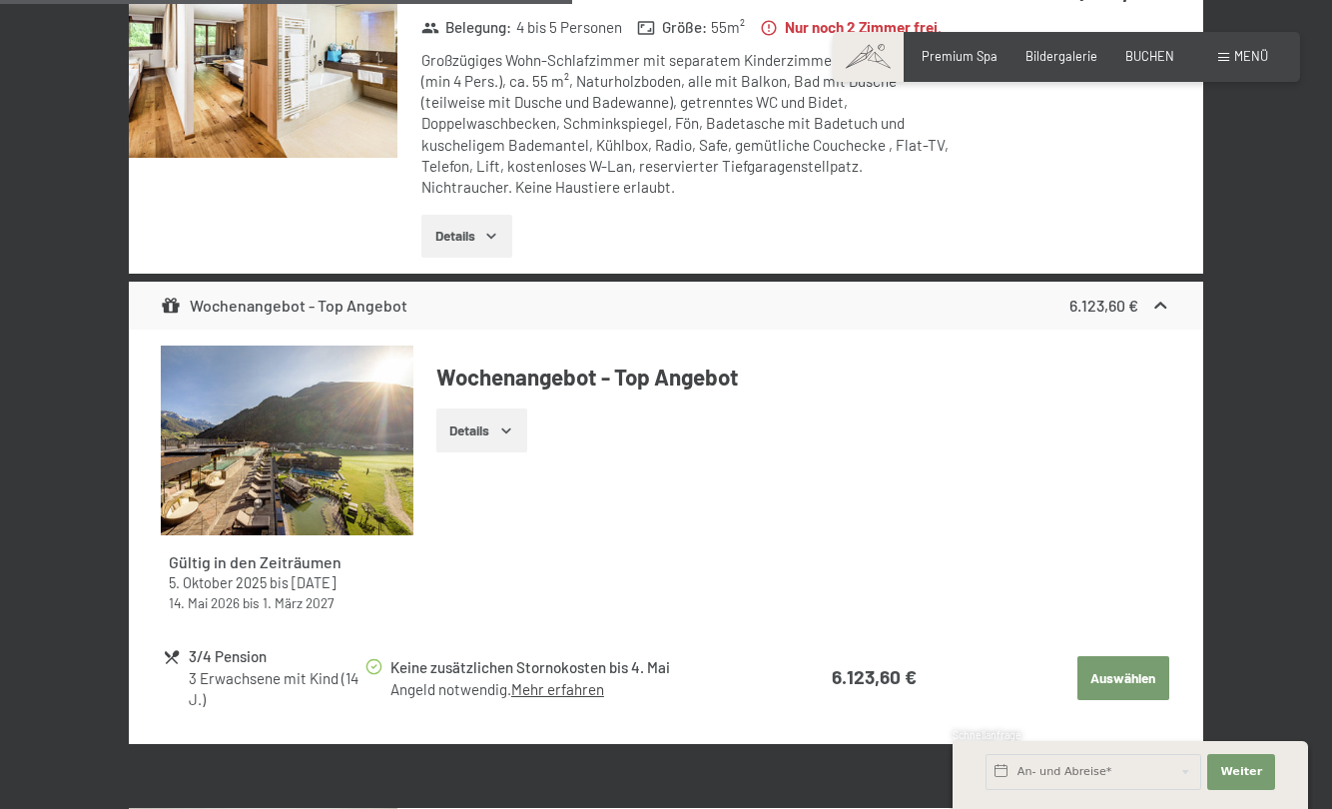
click at [501, 458] on span "Einwilligung Marketing*" at bounding box center [554, 461] width 165 height 20
click at [462, 458] on input "Einwilligung Marketing*" at bounding box center [452, 461] width 20 height 20
checkbox input "false"
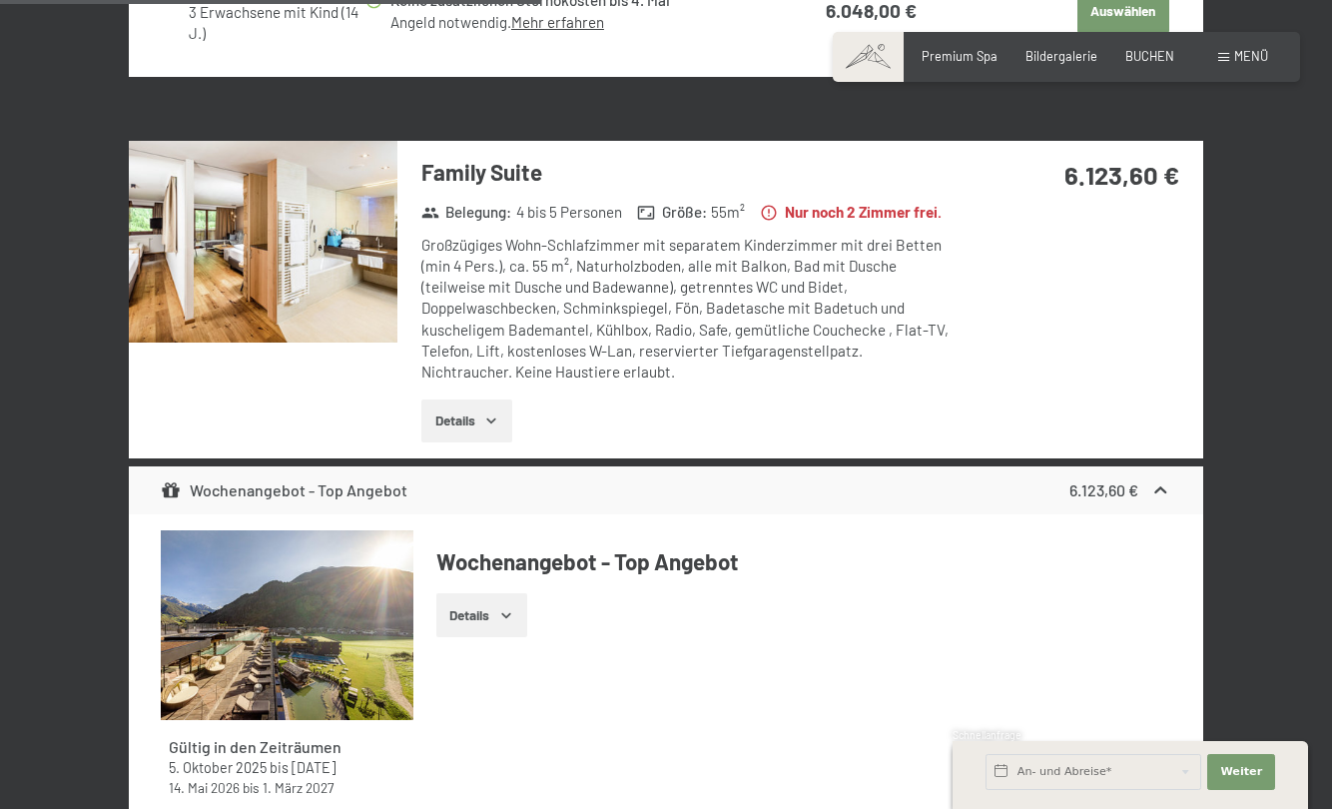
scroll to position [2964, 0]
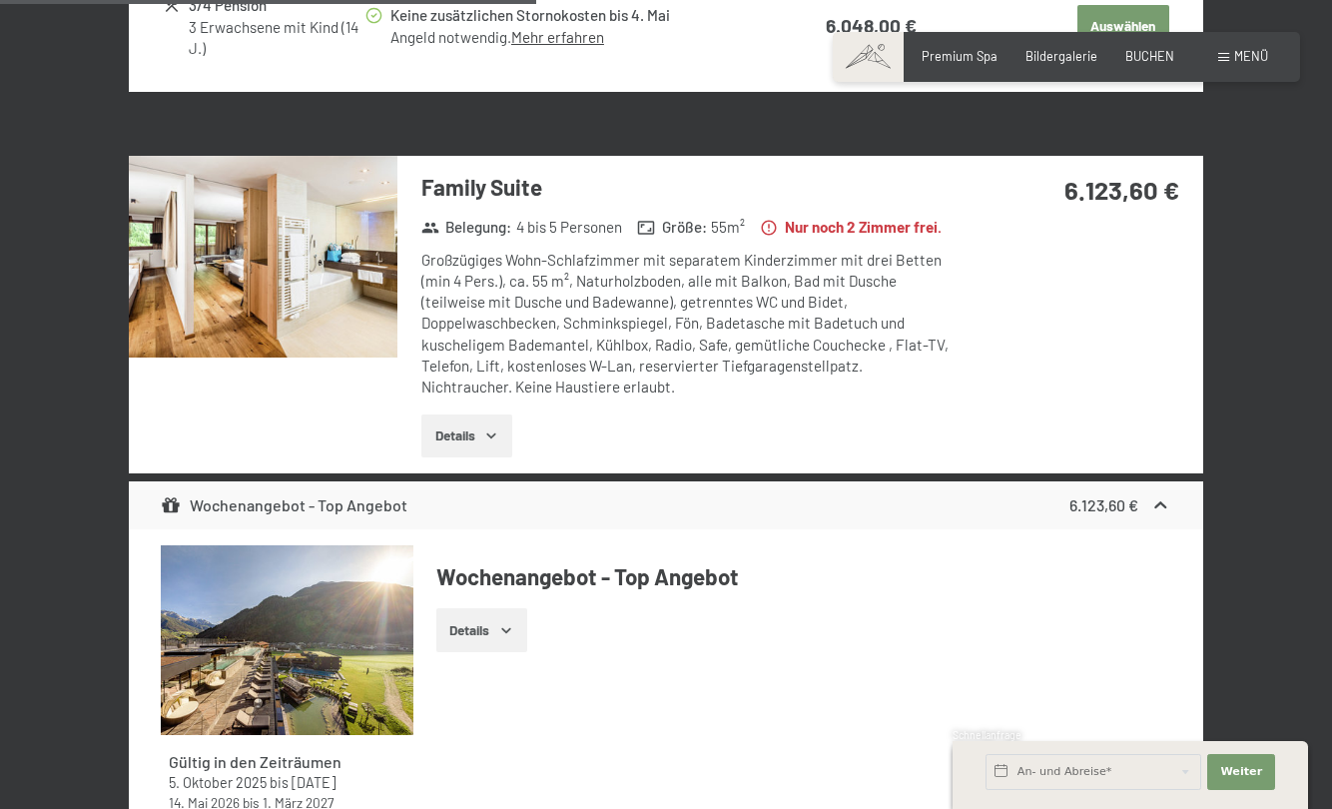
click at [559, 367] on div "Großzügiges Wohn-Schlafzimmer mit separatem Kinderzimmer mit drei Betten (min 4…" at bounding box center [691, 324] width 540 height 149
click at [213, 257] on img at bounding box center [263, 257] width 269 height 202
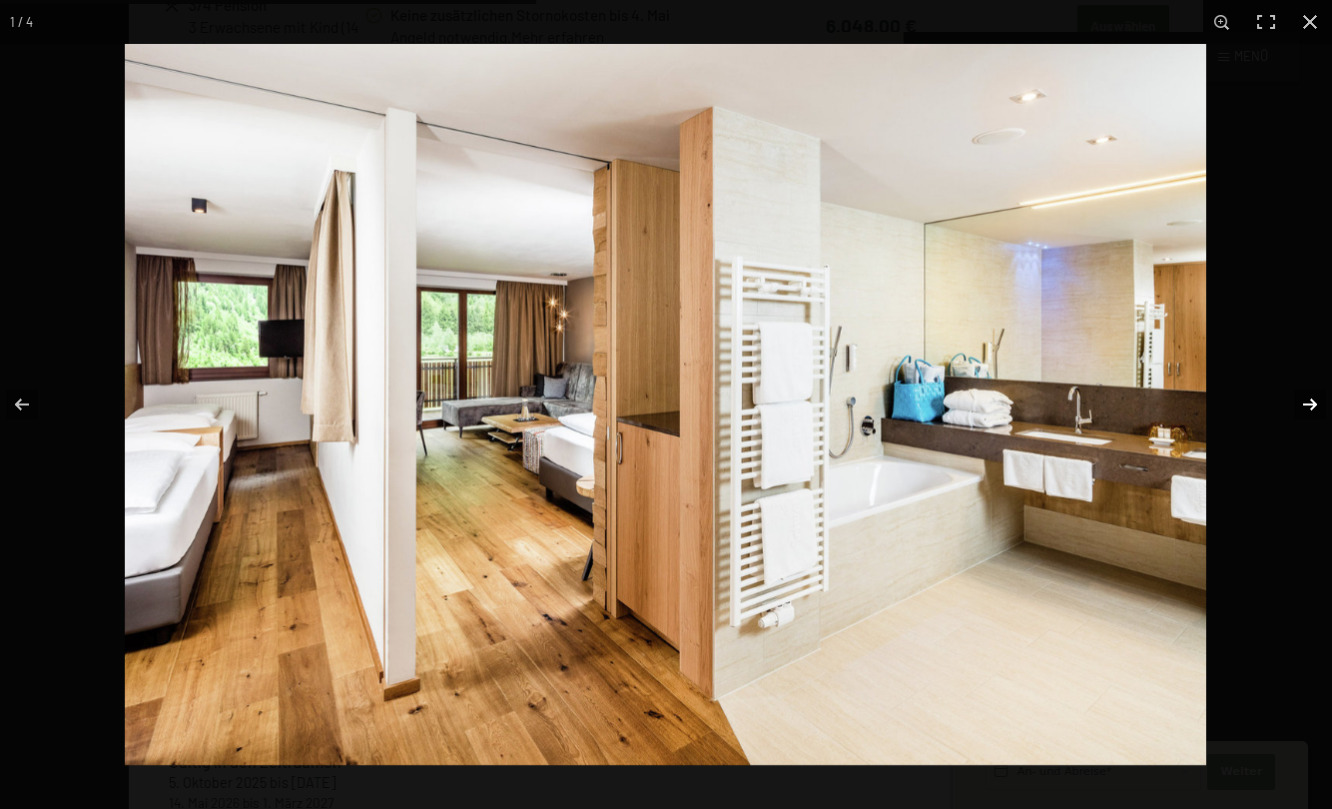
click at [1311, 406] on button "button" at bounding box center [1297, 405] width 70 height 100
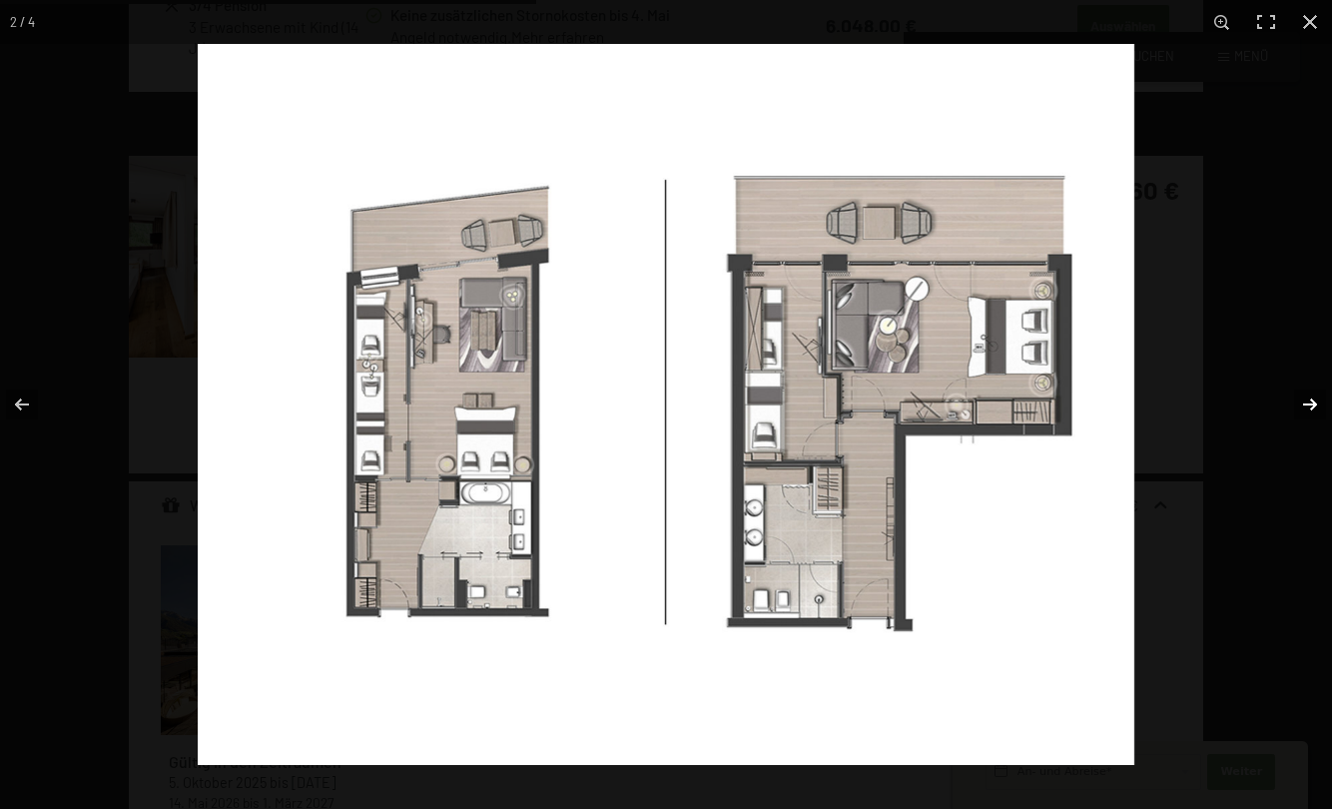
click at [1312, 401] on button "button" at bounding box center [1297, 405] width 70 height 100
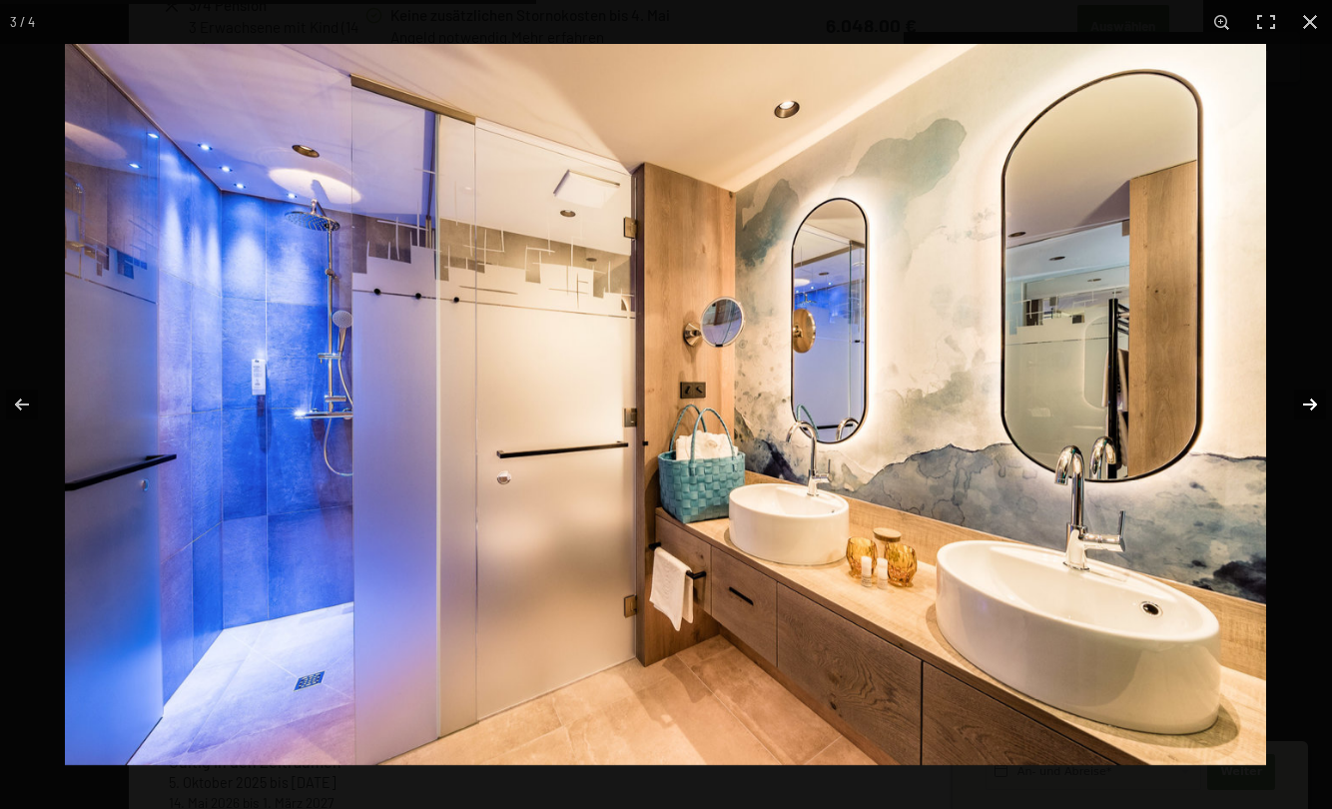
click at [1312, 401] on button "button" at bounding box center [1297, 405] width 70 height 100
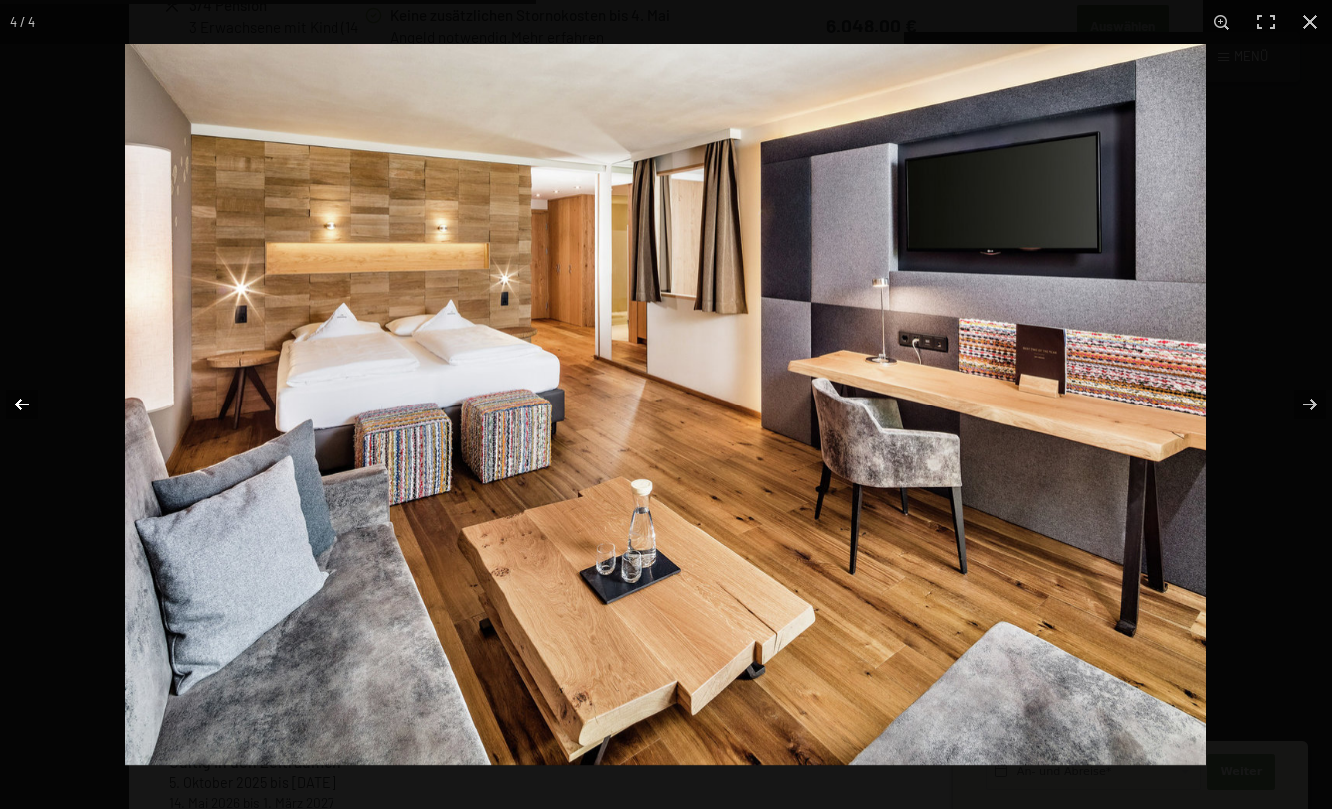
click at [25, 396] on button "button" at bounding box center [35, 405] width 70 height 100
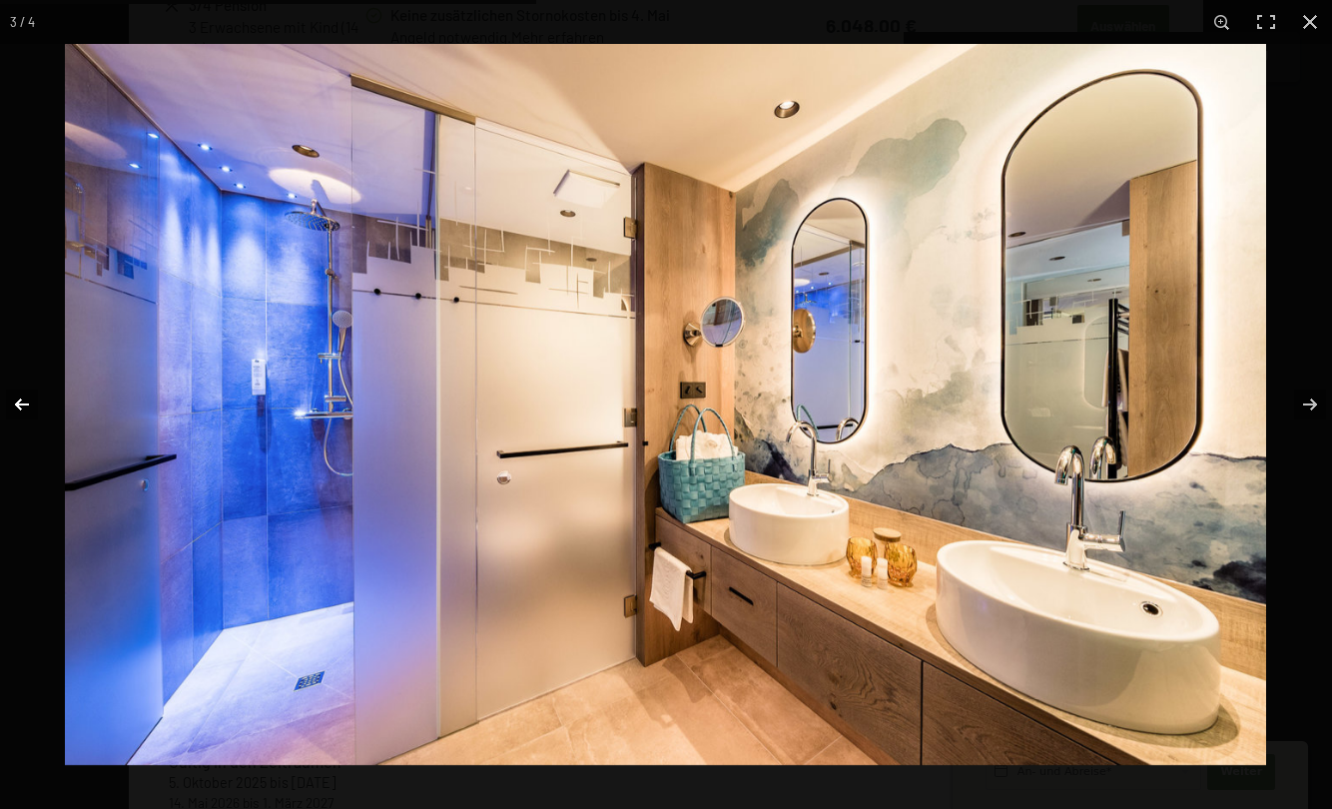
click at [25, 397] on button "button" at bounding box center [35, 405] width 70 height 100
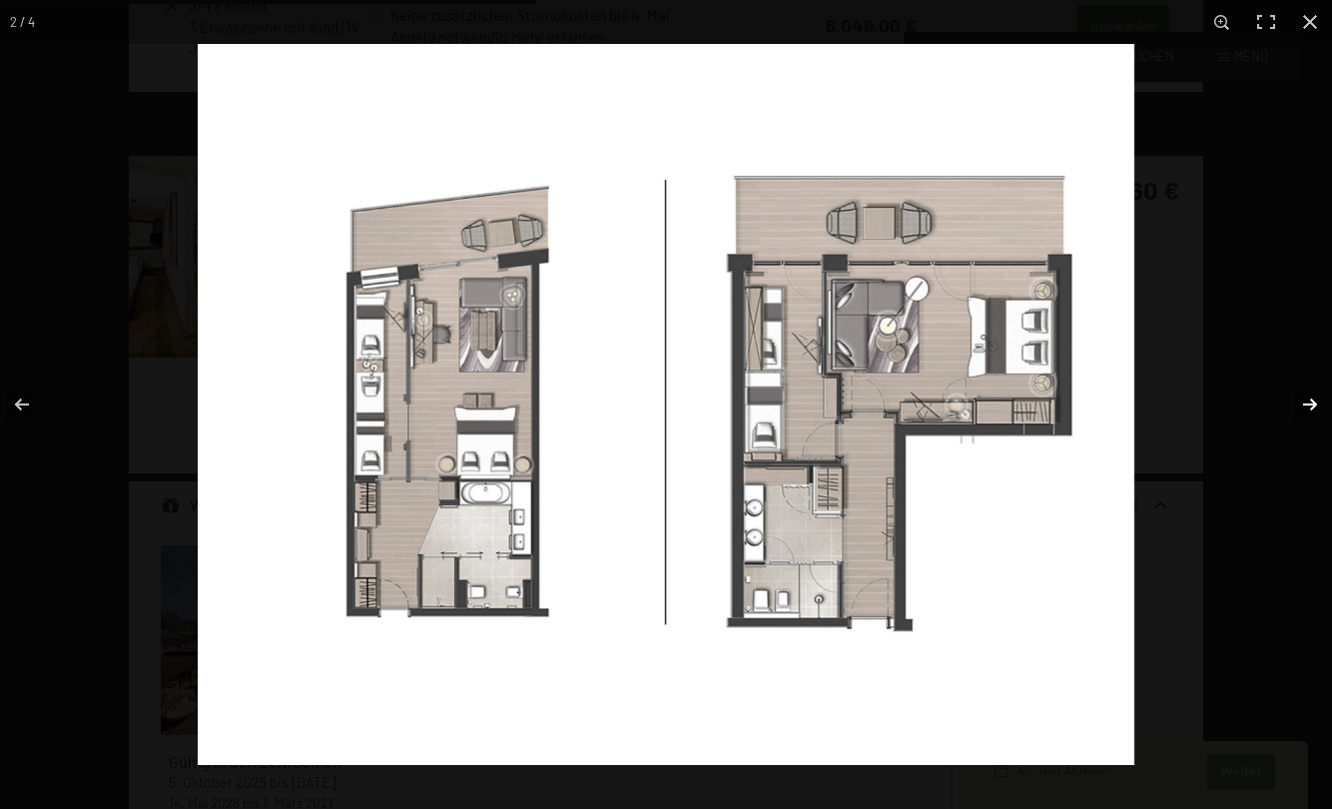
click at [1317, 403] on button "button" at bounding box center [1297, 405] width 70 height 100
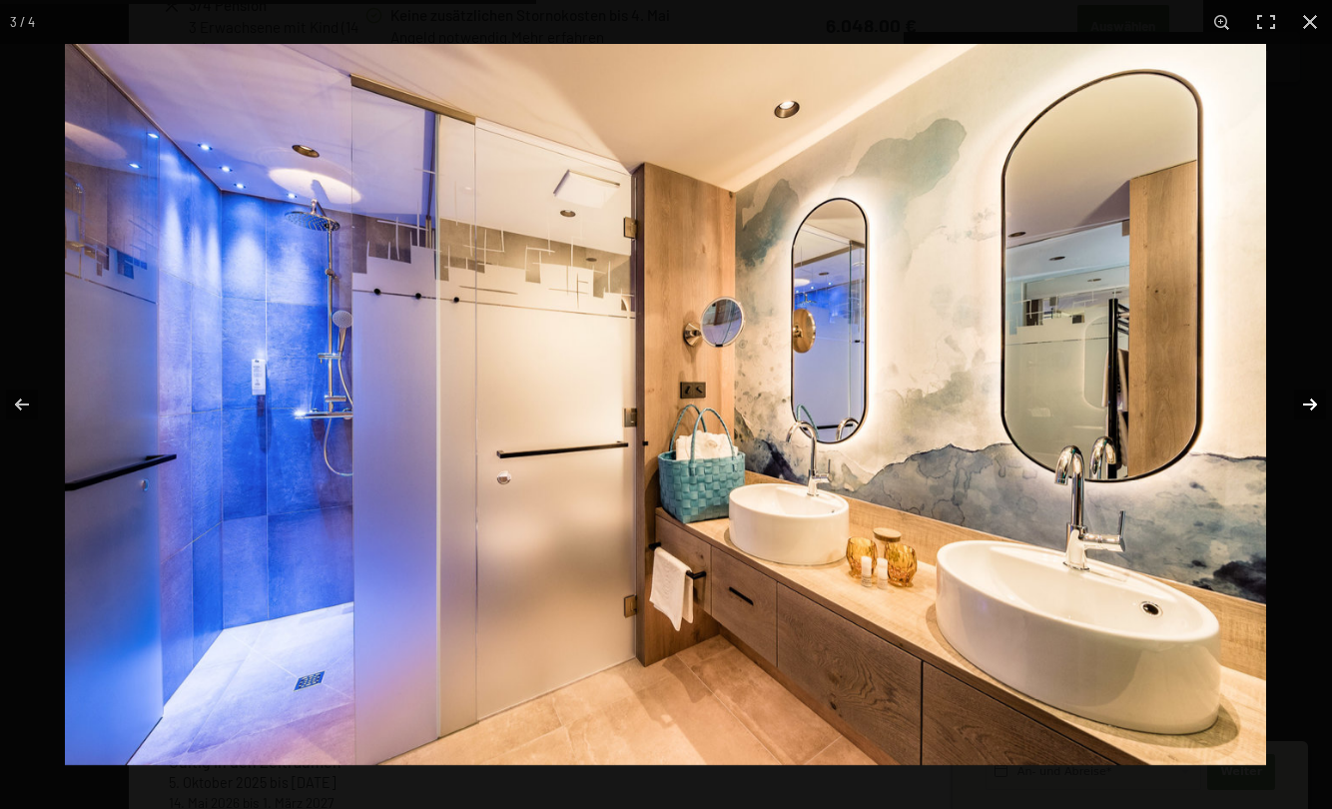
click at [1313, 403] on button "button" at bounding box center [1297, 405] width 70 height 100
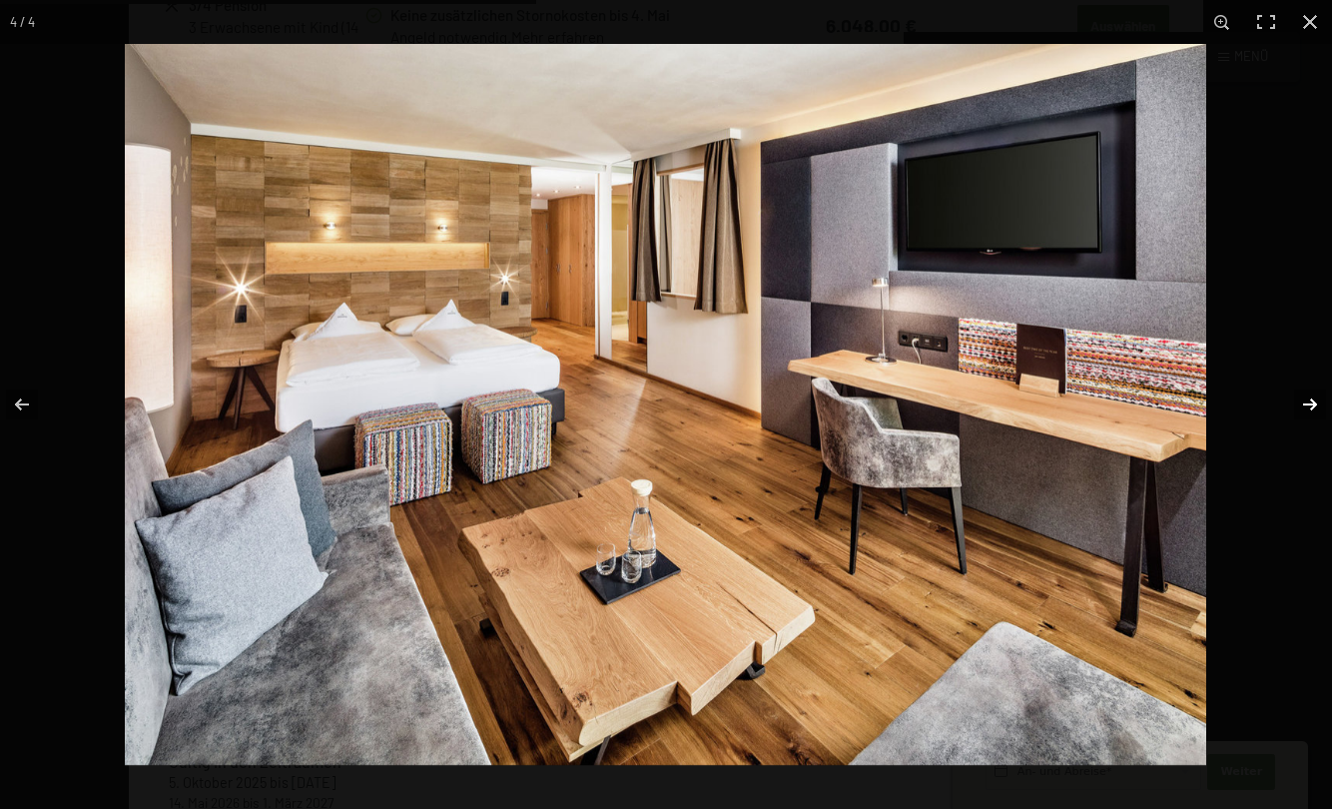
click at [1311, 400] on button "button" at bounding box center [1297, 405] width 70 height 100
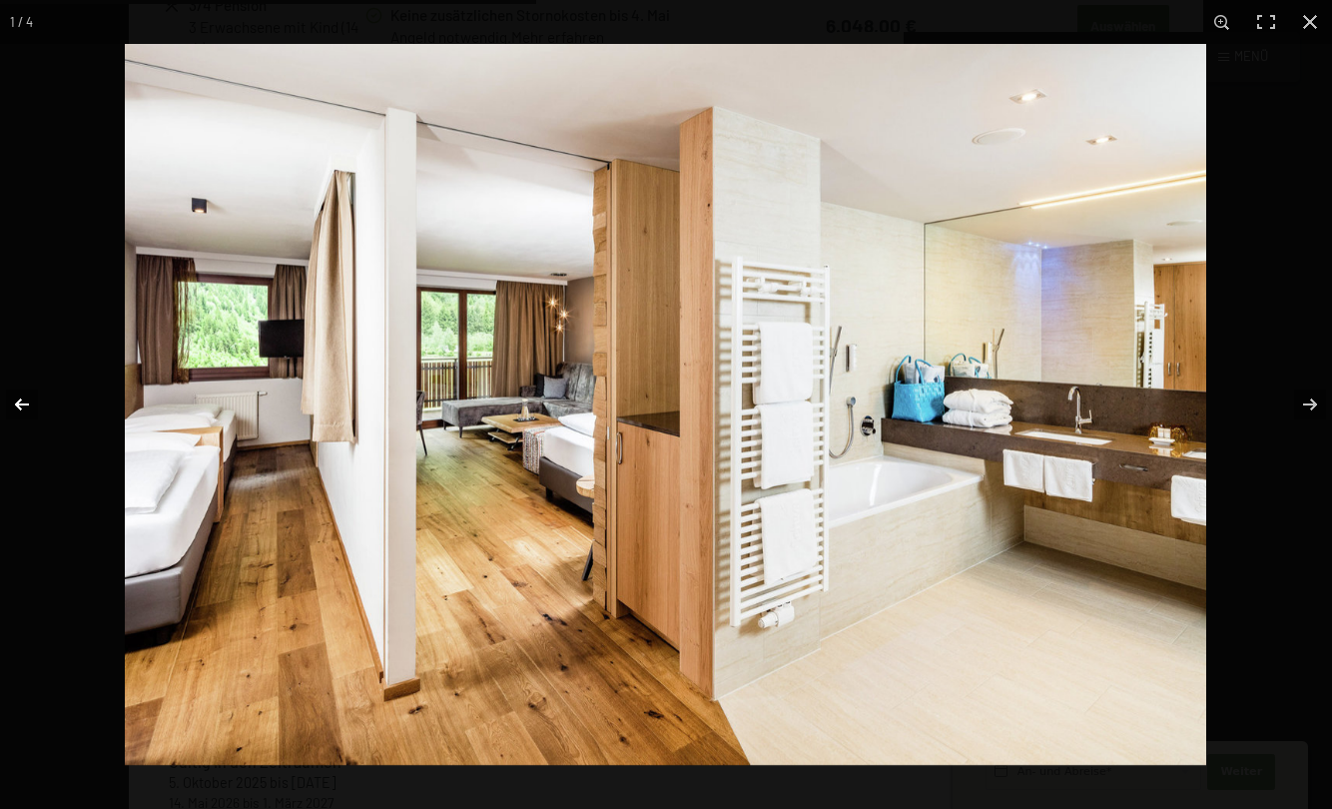
click at [26, 403] on button "button" at bounding box center [35, 405] width 70 height 100
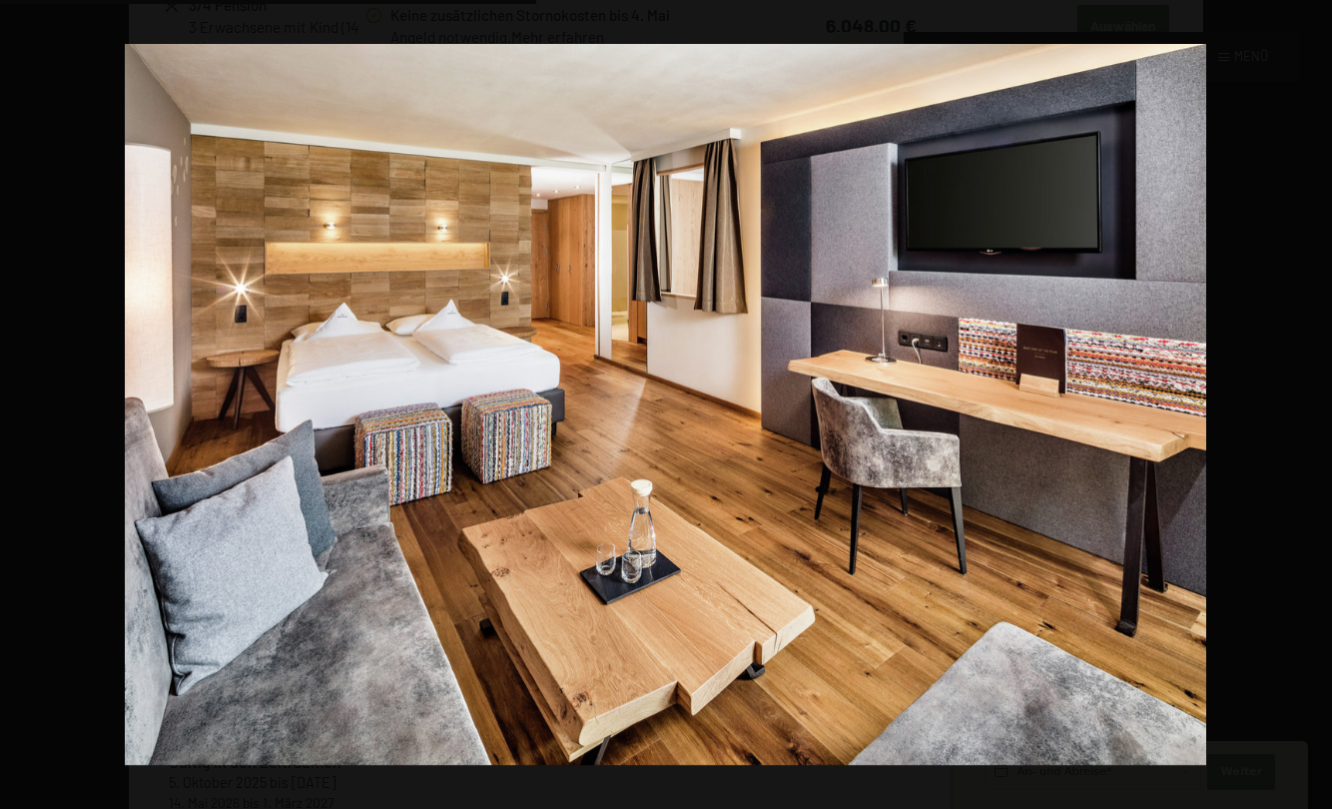
click at [1310, 399] on button "button" at bounding box center [1297, 405] width 70 height 100
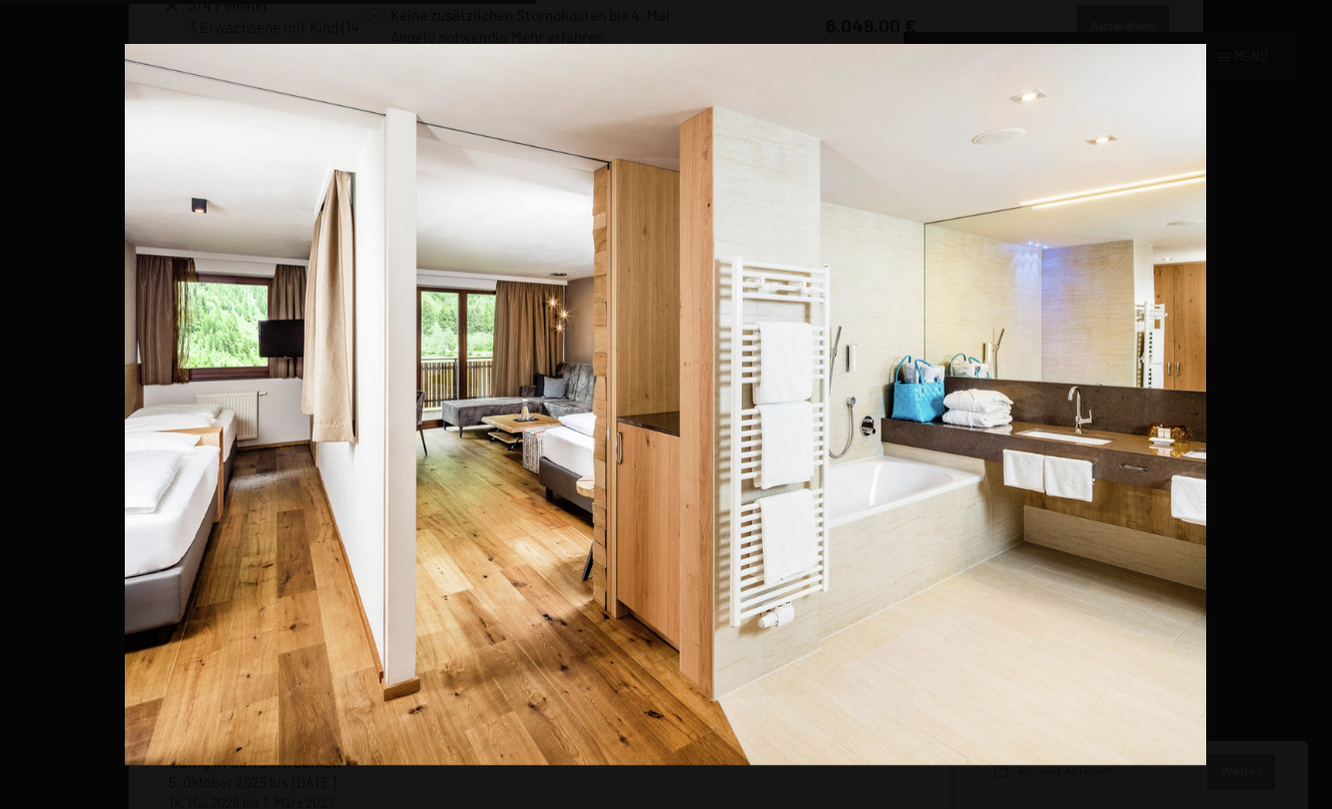
click at [1310, 399] on button "button" at bounding box center [1297, 405] width 70 height 100
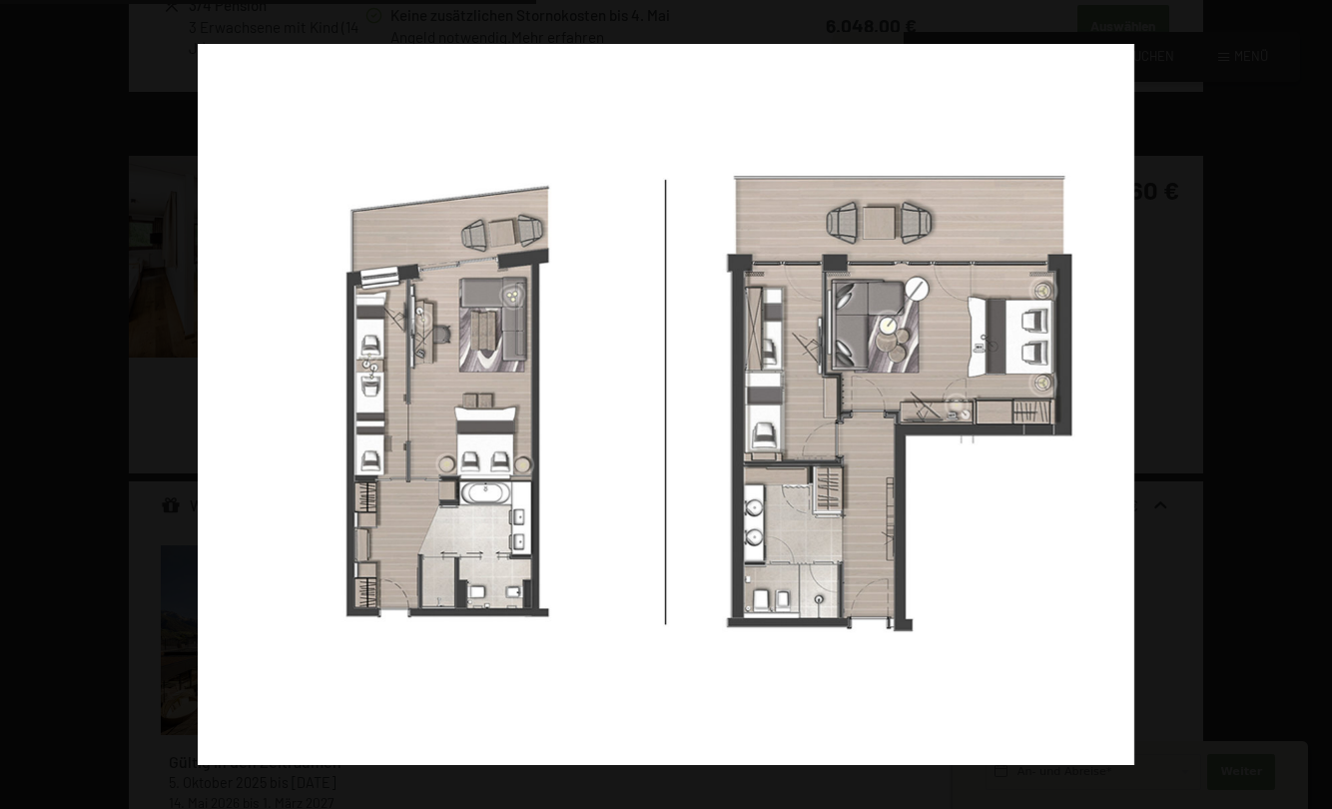
click at [1310, 400] on button "button" at bounding box center [1297, 405] width 70 height 100
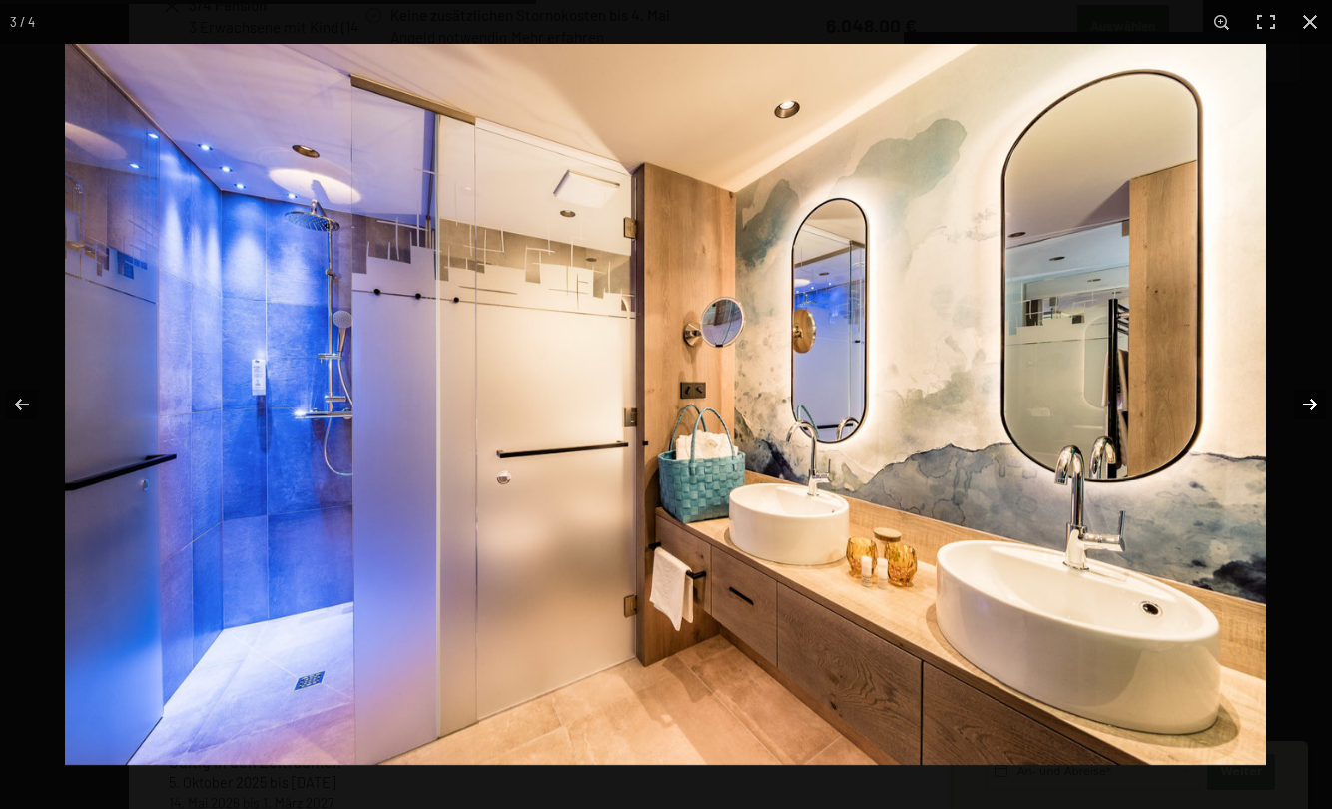
click at [1305, 407] on button "button" at bounding box center [1297, 405] width 70 height 100
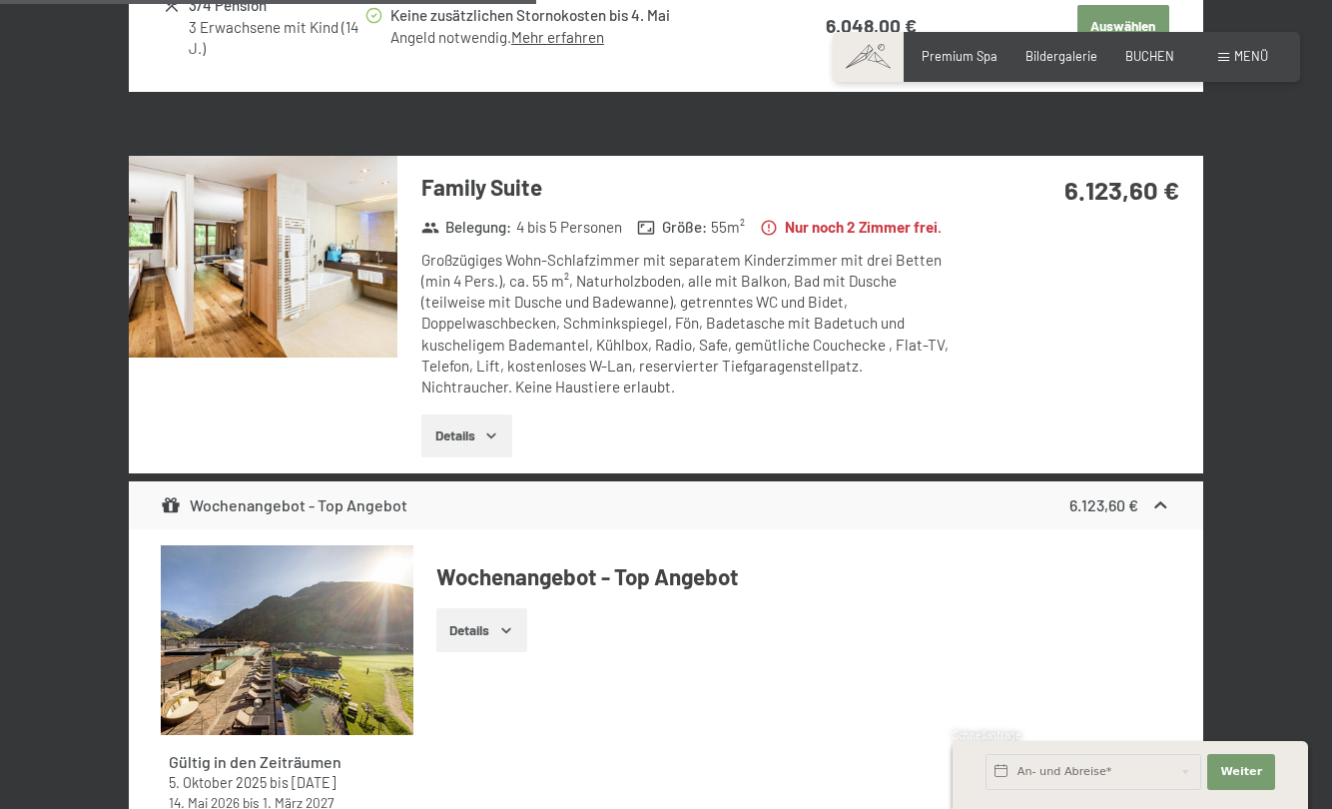
click at [0, 0] on button "button" at bounding box center [0, 0] width 0 height 0
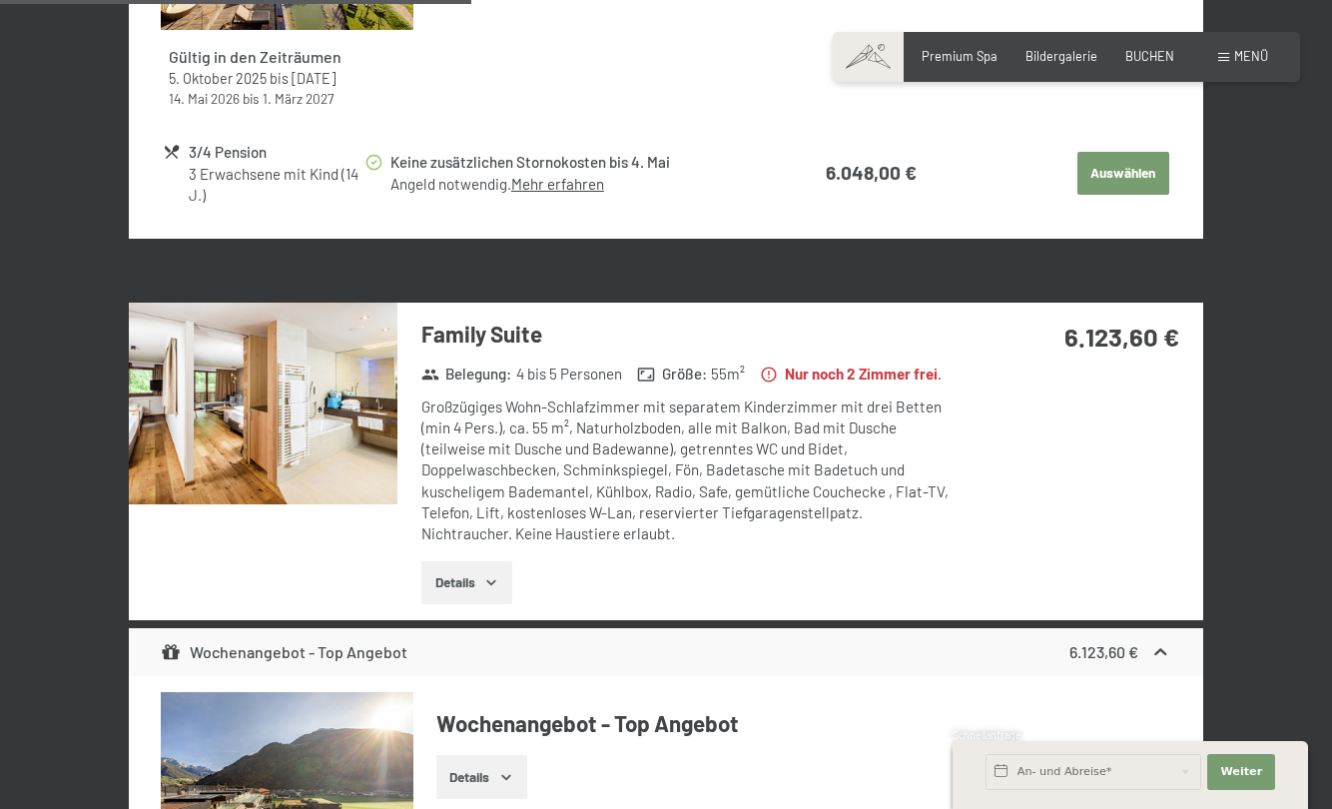
scroll to position [2864, 0]
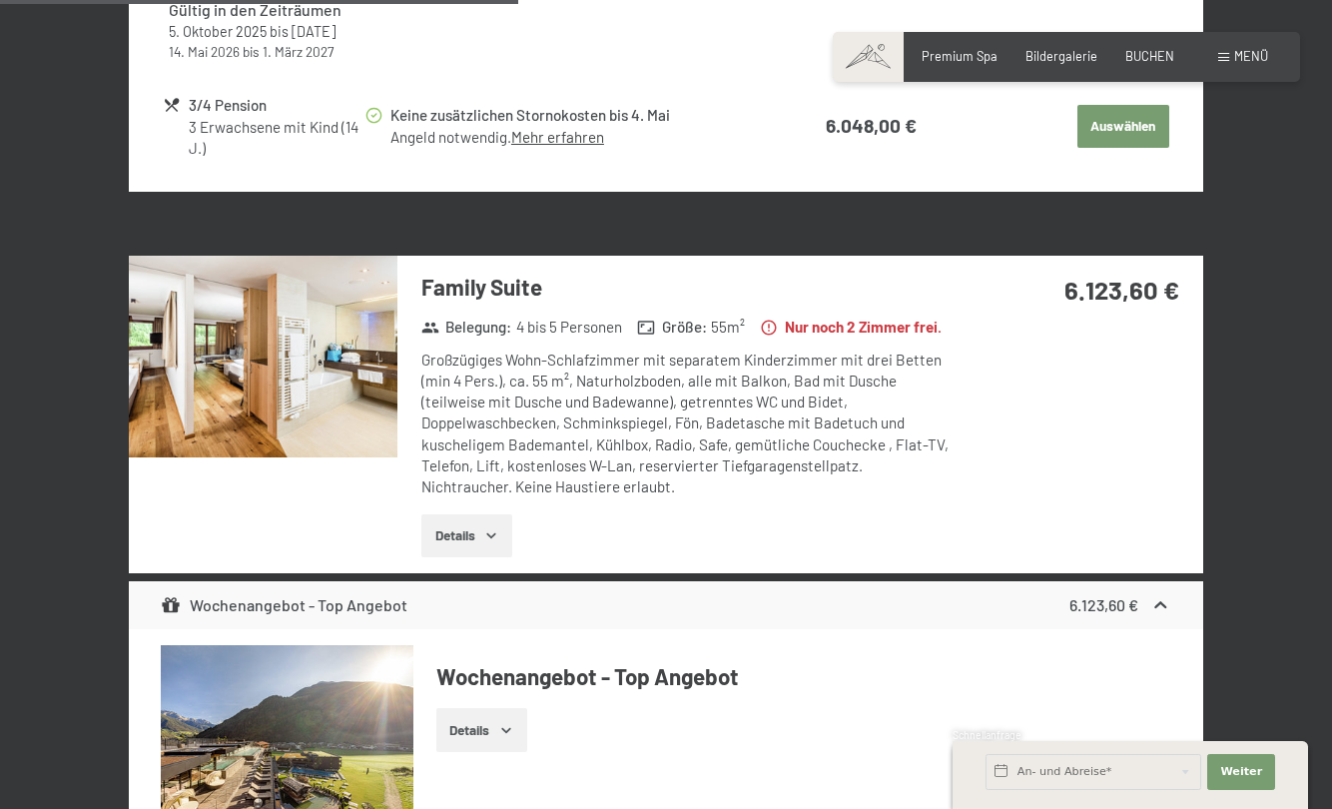
click at [231, 370] on img at bounding box center [263, 357] width 269 height 202
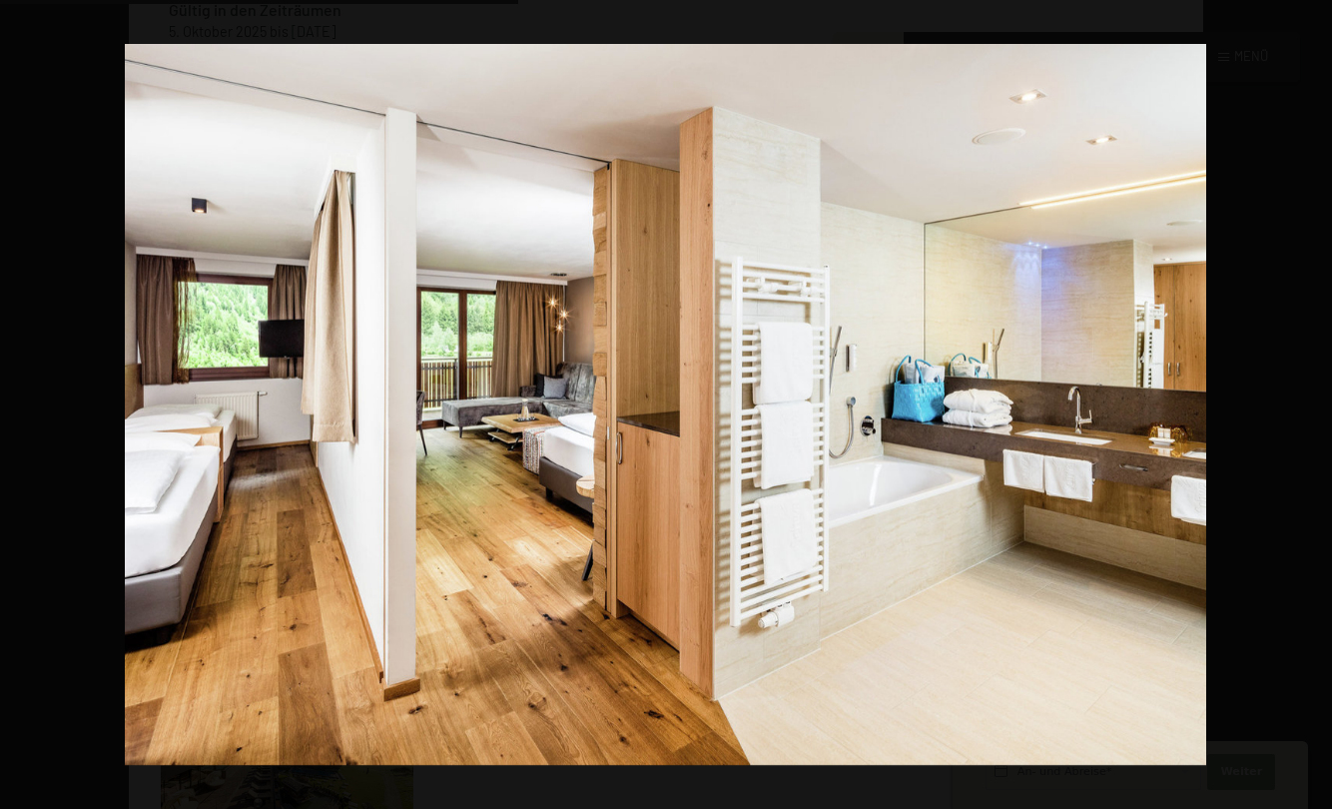
click at [1311, 393] on button "button" at bounding box center [1297, 405] width 70 height 100
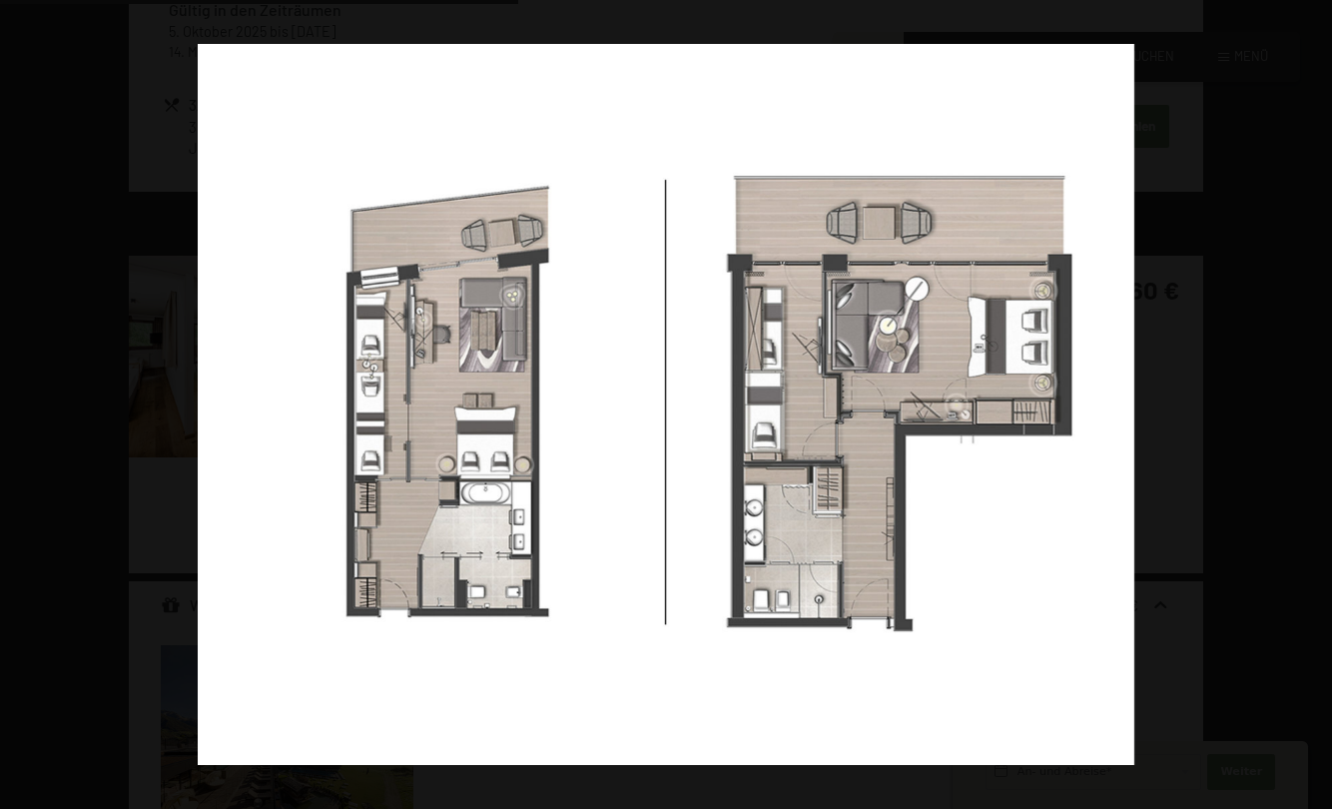
click at [1311, 393] on button "button" at bounding box center [1297, 405] width 70 height 100
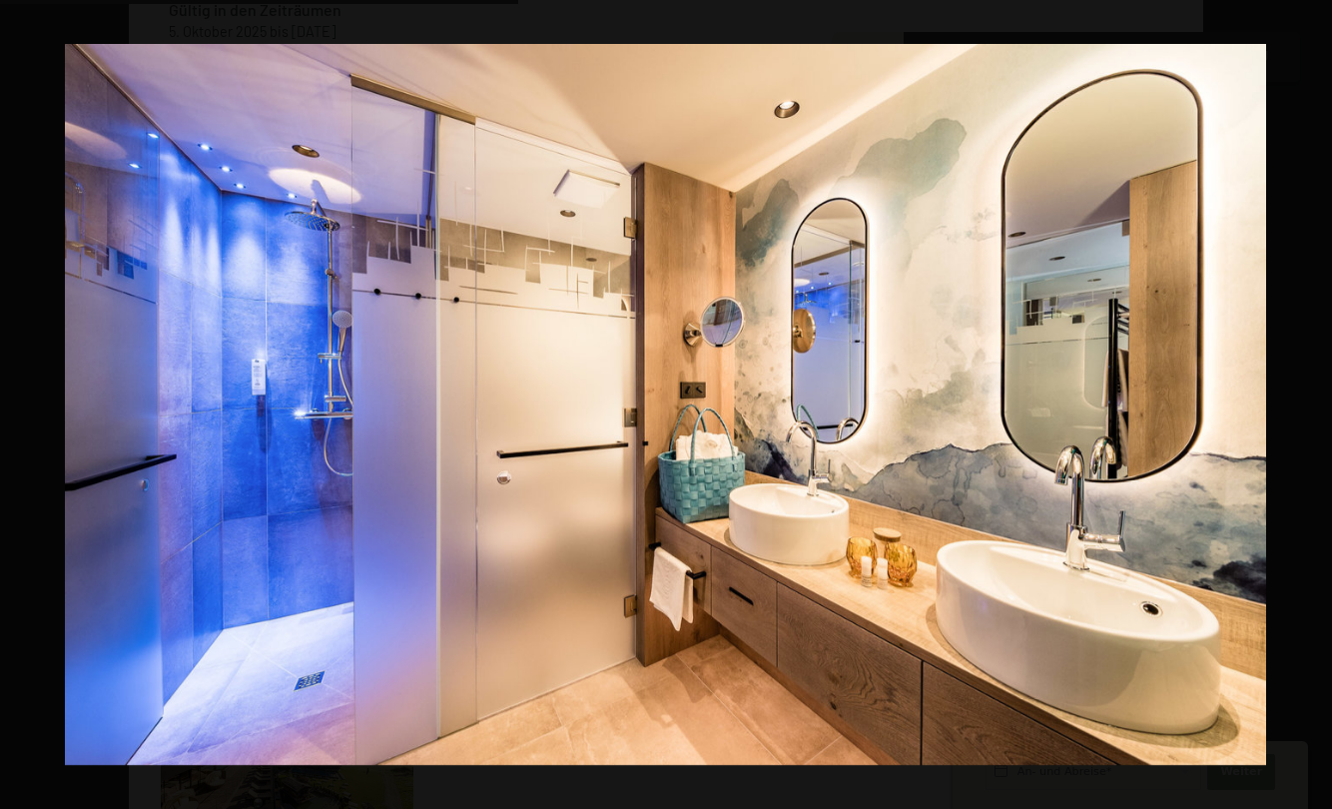
click at [1311, 393] on button "button" at bounding box center [1297, 405] width 70 height 100
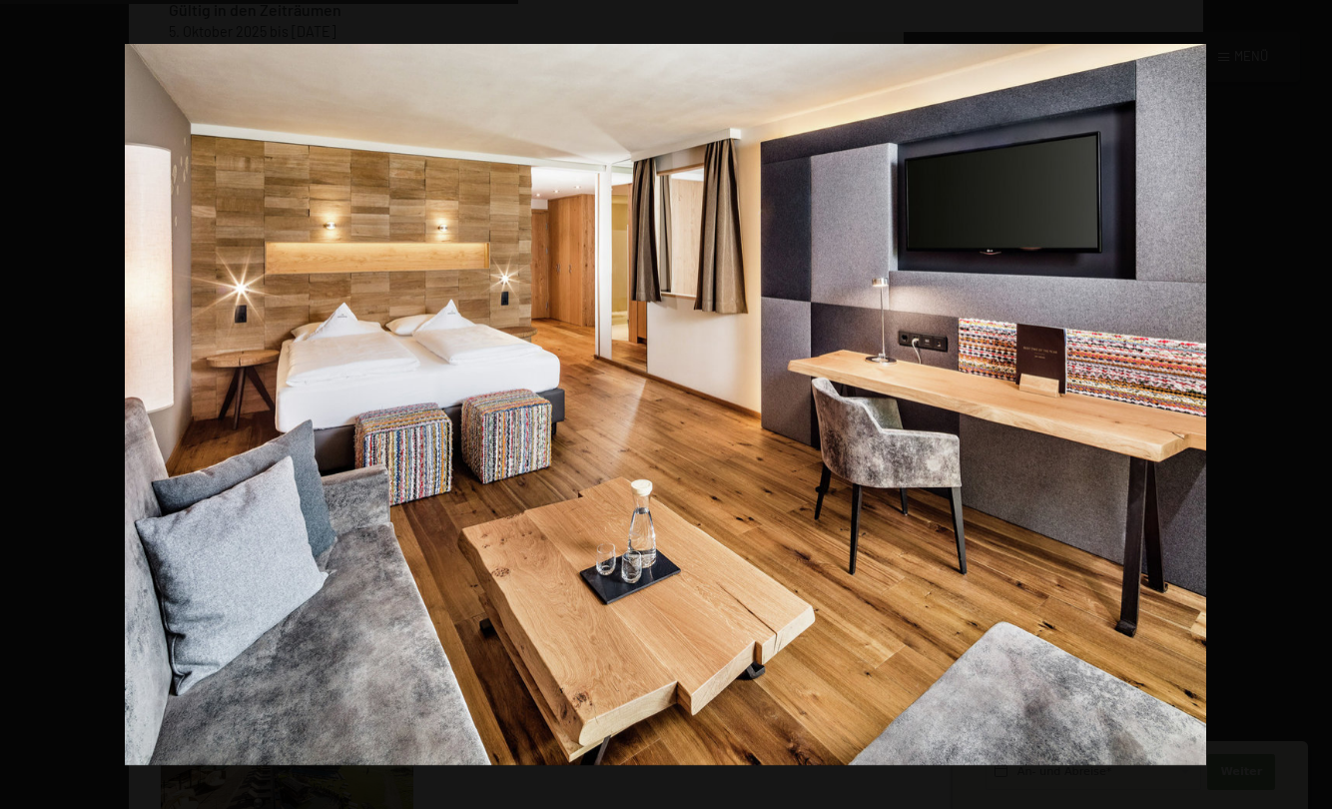
click at [1311, 393] on button "button" at bounding box center [1297, 405] width 70 height 100
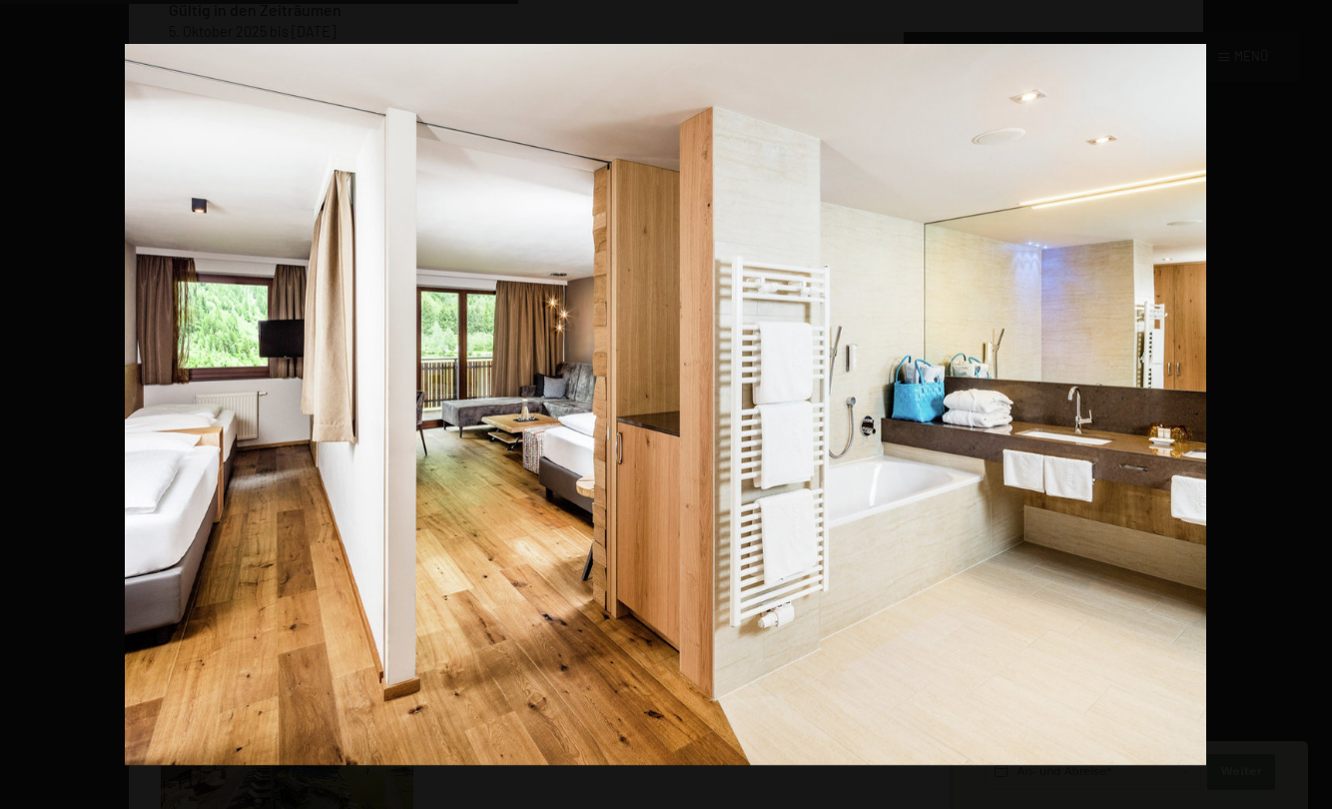
click at [1311, 393] on button "button" at bounding box center [1297, 405] width 70 height 100
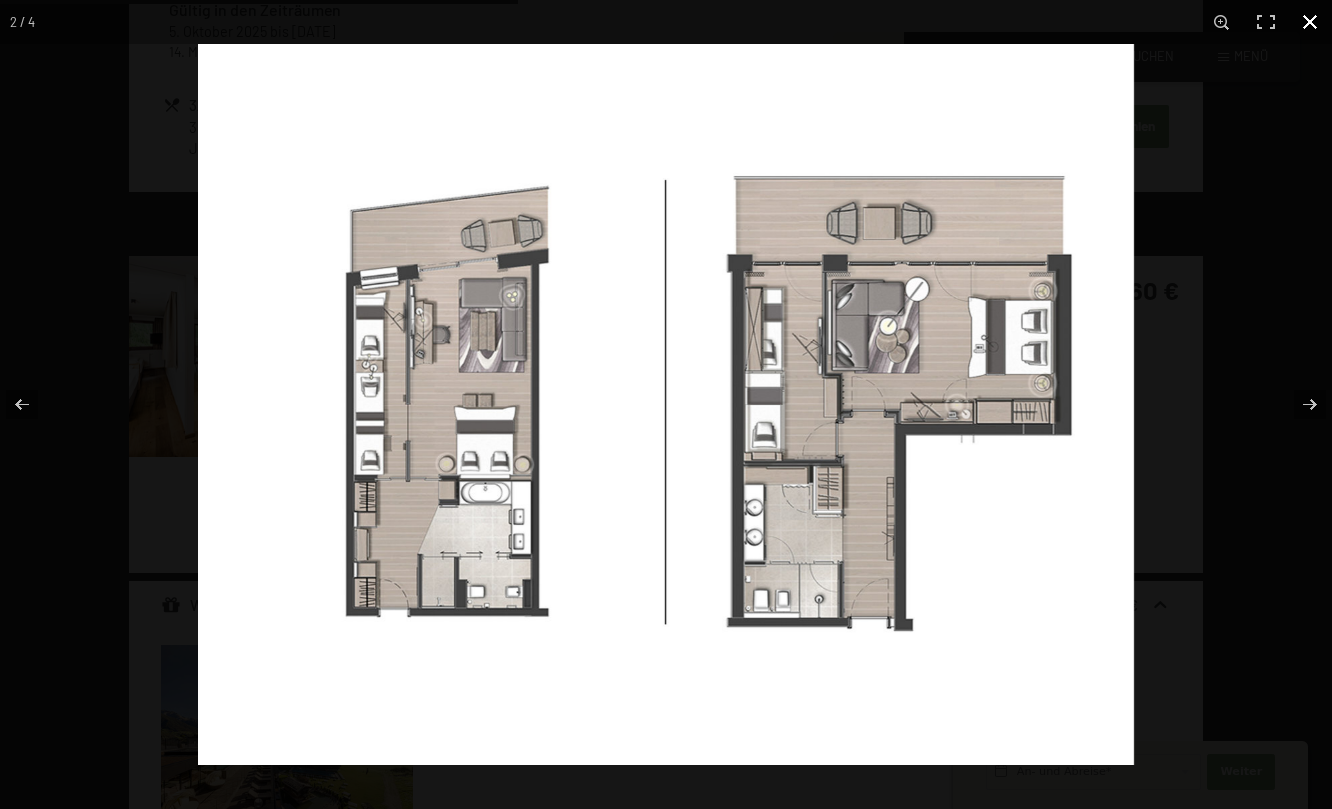
click at [1300, 13] on button "button" at bounding box center [1310, 22] width 44 height 44
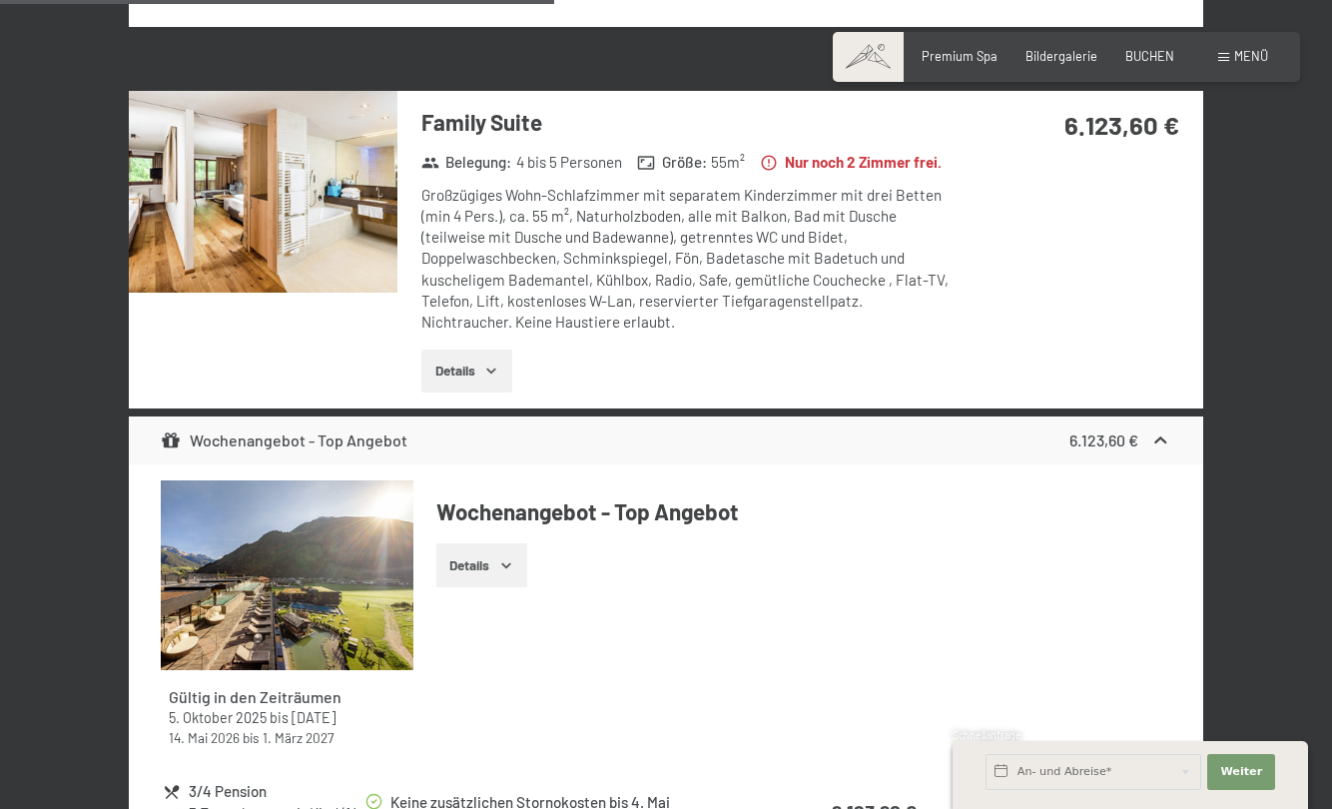
scroll to position [3064, 0]
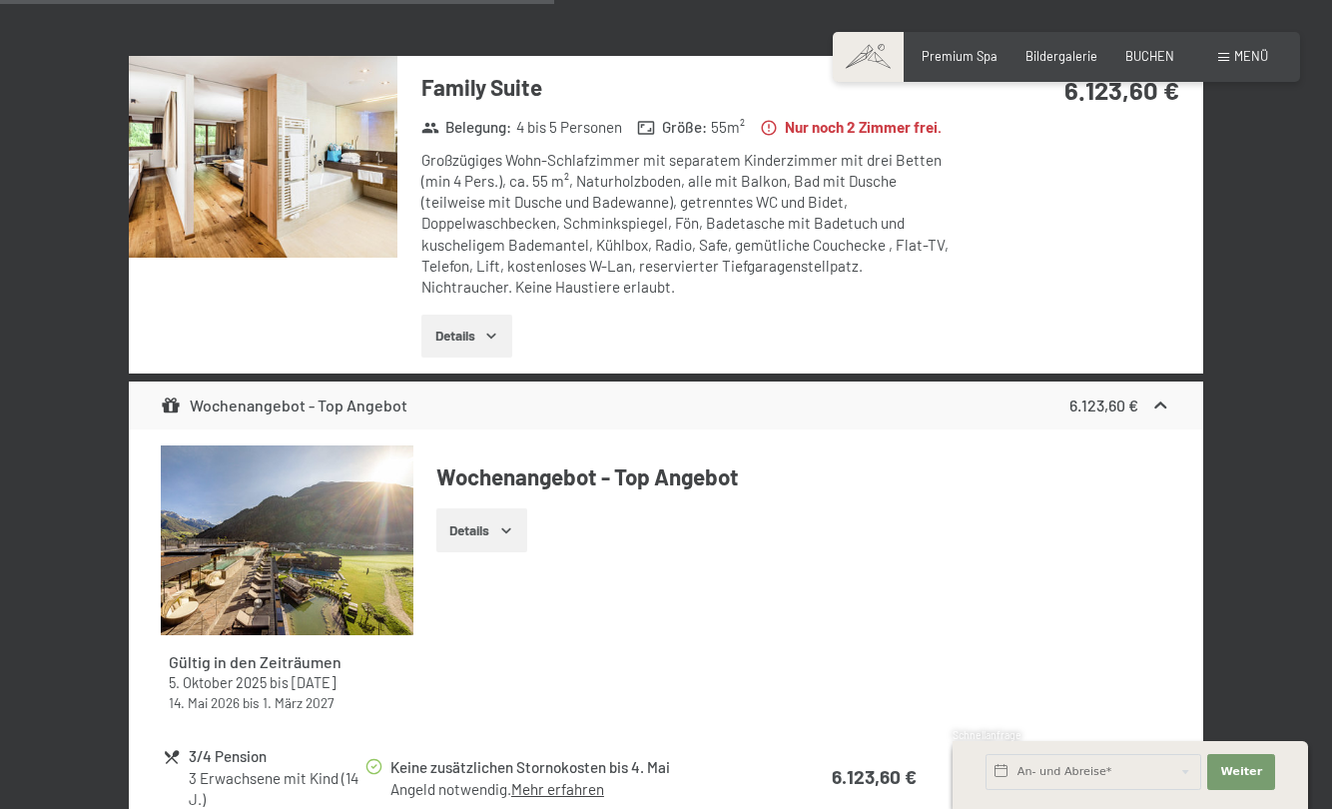
click at [1240, 571] on div "[DATE] bis [DATE] Zimmer wählen 3 Erwachsene mit Kind (14 J.) Zimmer Angebote/P…" at bounding box center [666, 572] width 1210 height 6511
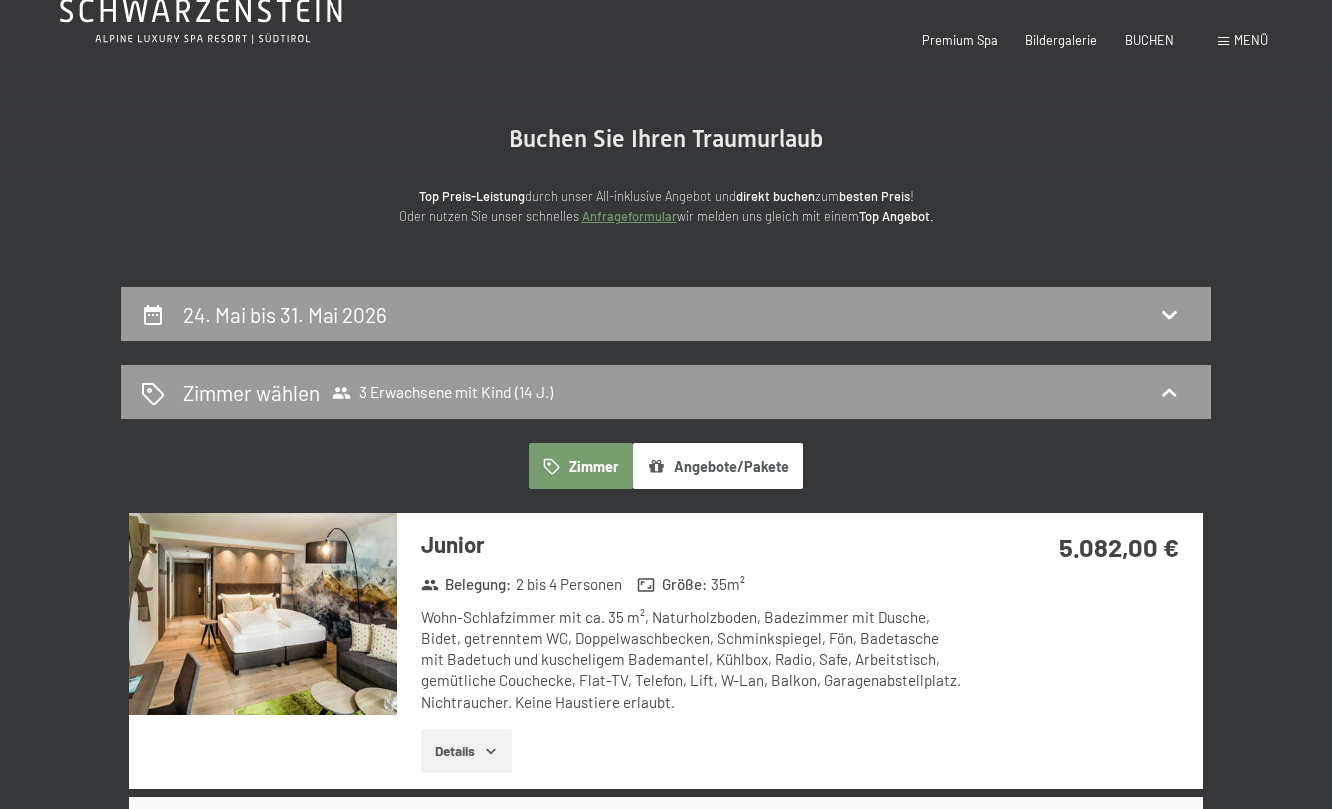
scroll to position [0, 0]
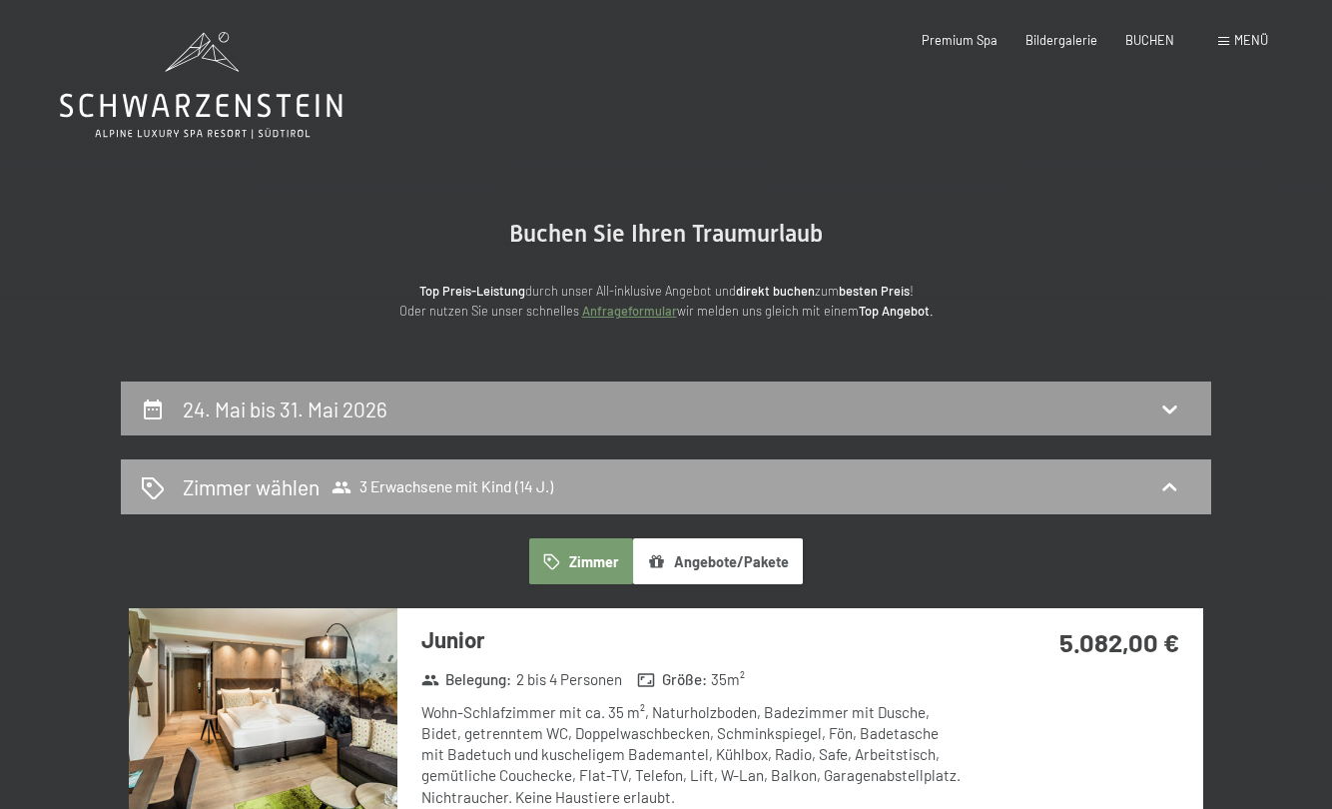
click at [293, 470] on div "Zimmer wählen 3 Erwachsene mit Kind (14 J.)" at bounding box center [666, 486] width 1091 height 55
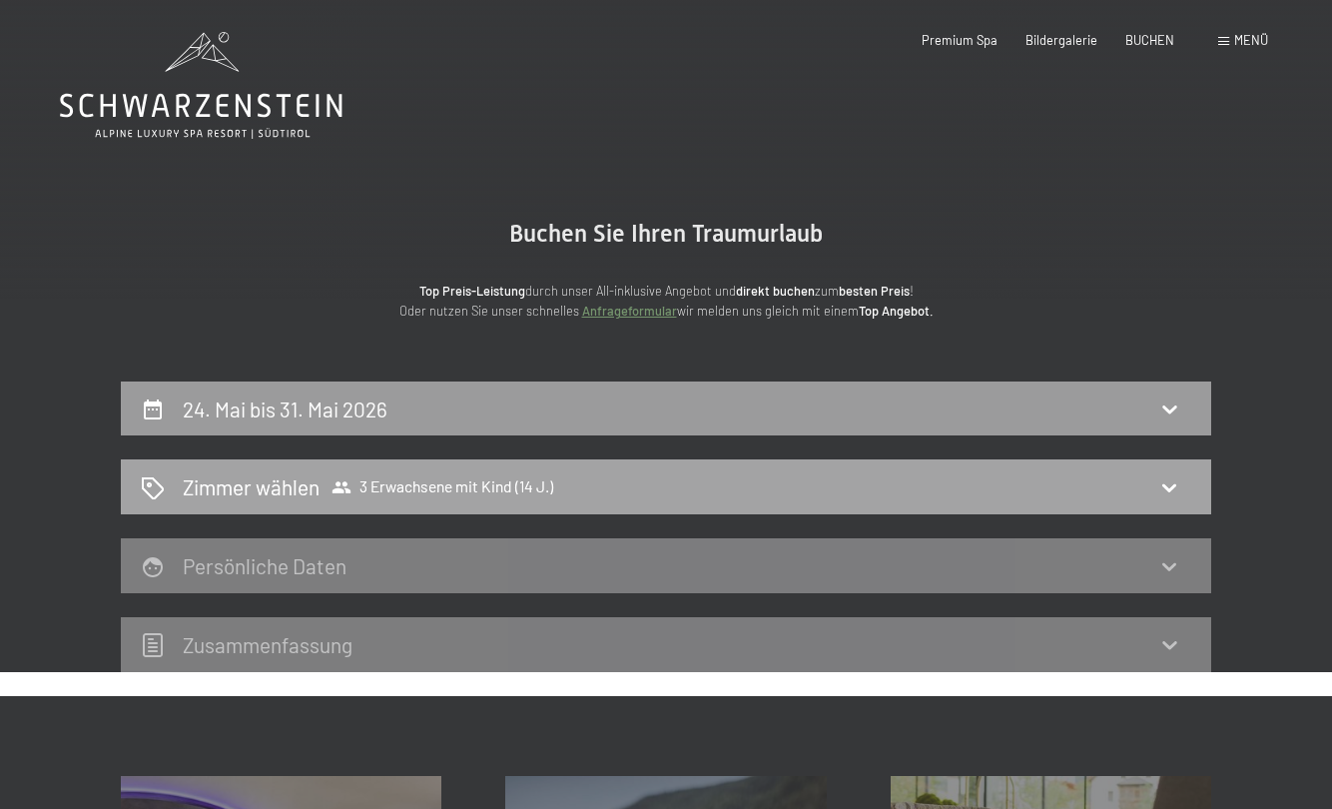
click at [327, 505] on div "Zimmer wählen 3 Erwachsene mit Kind (14 J.)" at bounding box center [666, 486] width 1091 height 55
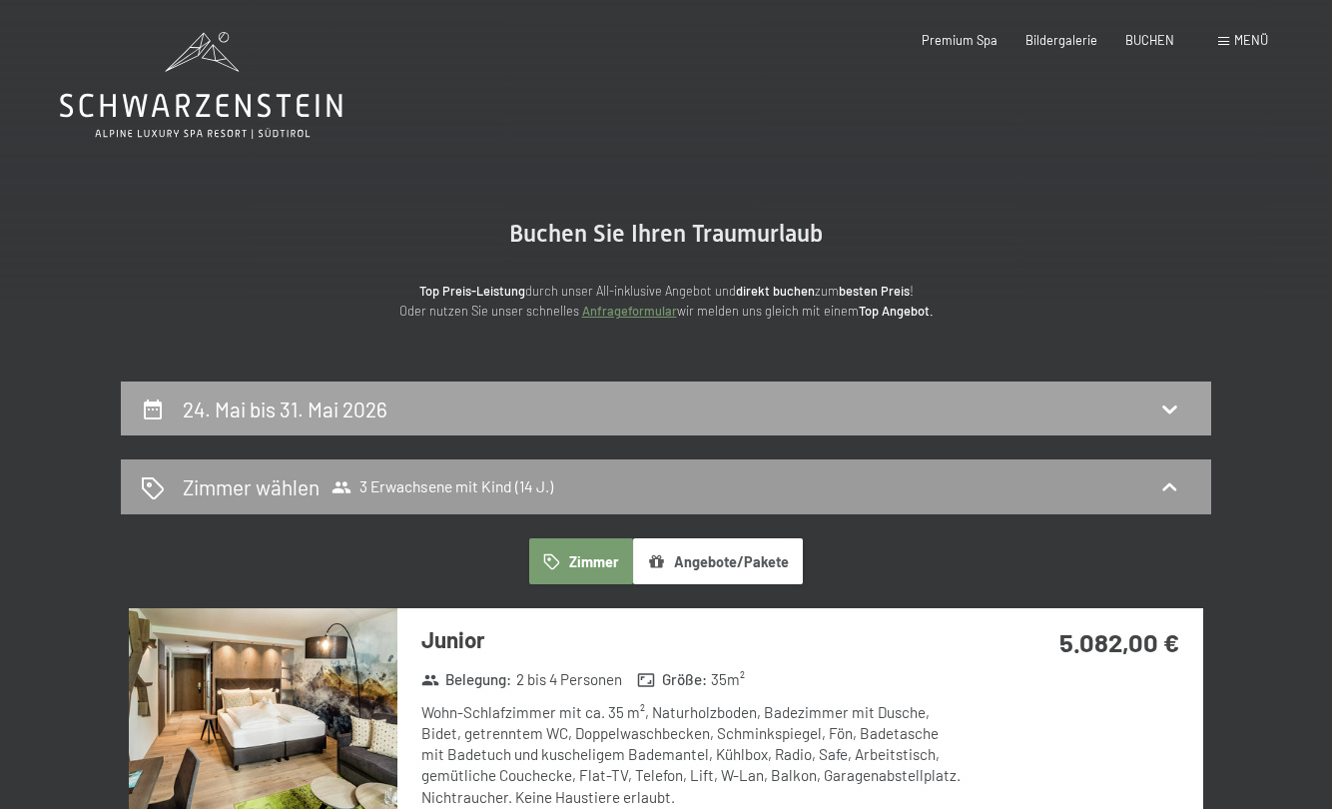
click at [232, 410] on h2 "24. Mai bis 31. Mai 2026" at bounding box center [285, 408] width 205 height 25
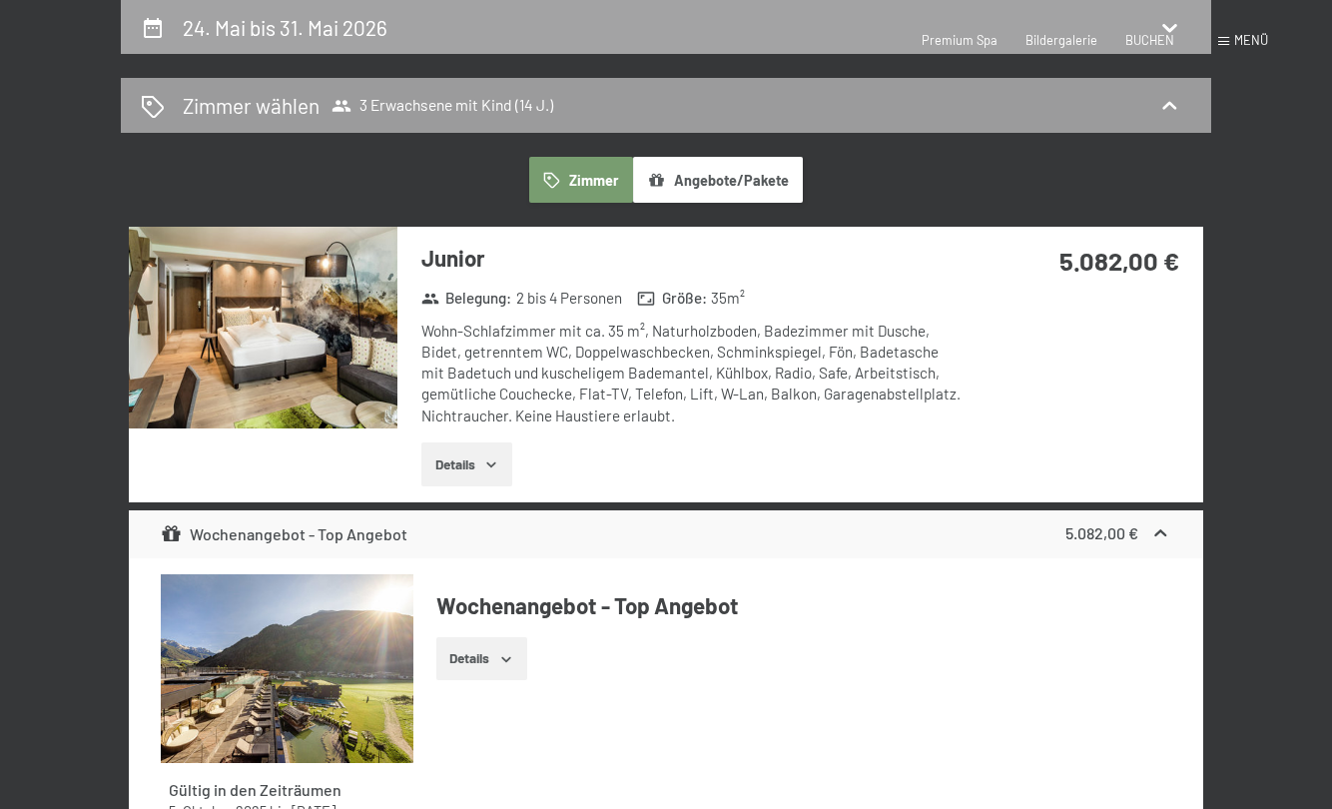
select select "14"
select select "[DATE]"
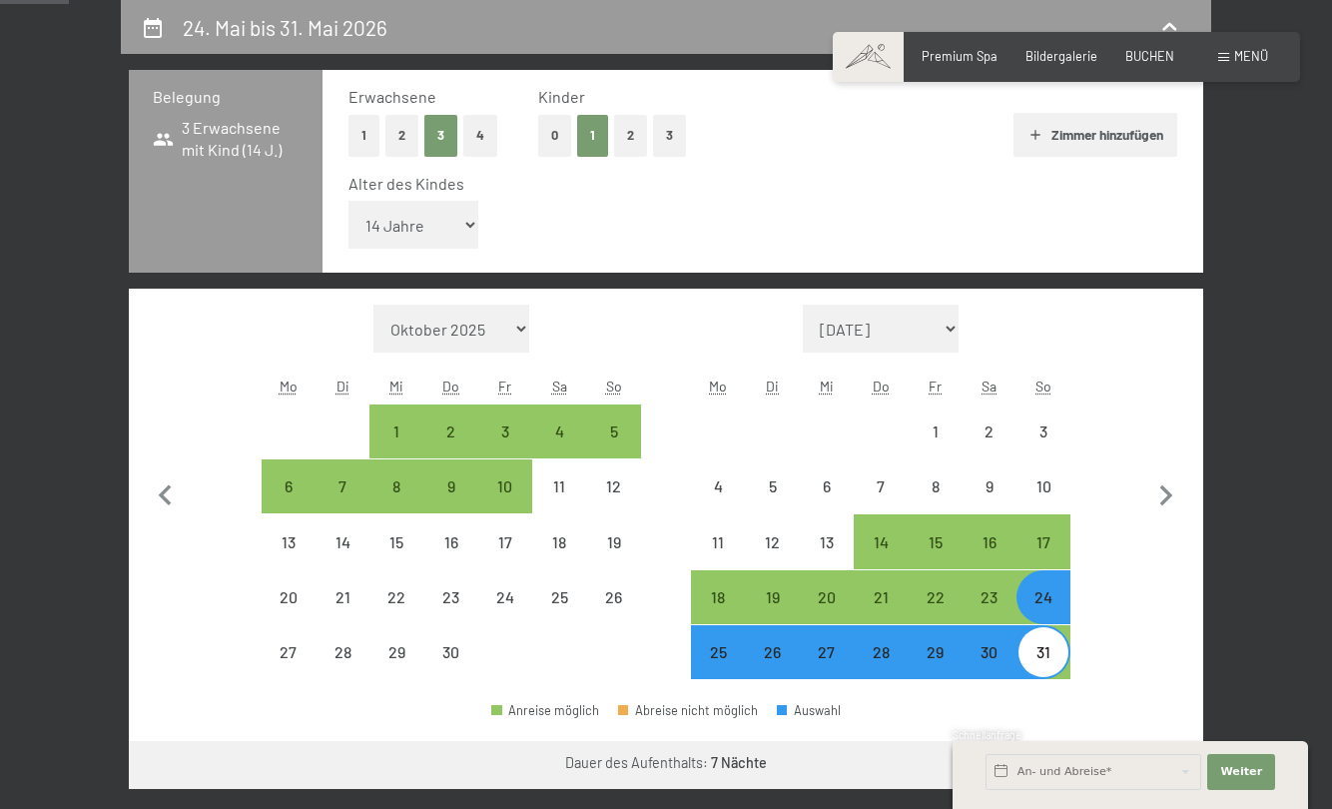
click at [408, 130] on button "2" at bounding box center [402, 135] width 33 height 41
select select "[DATE]"
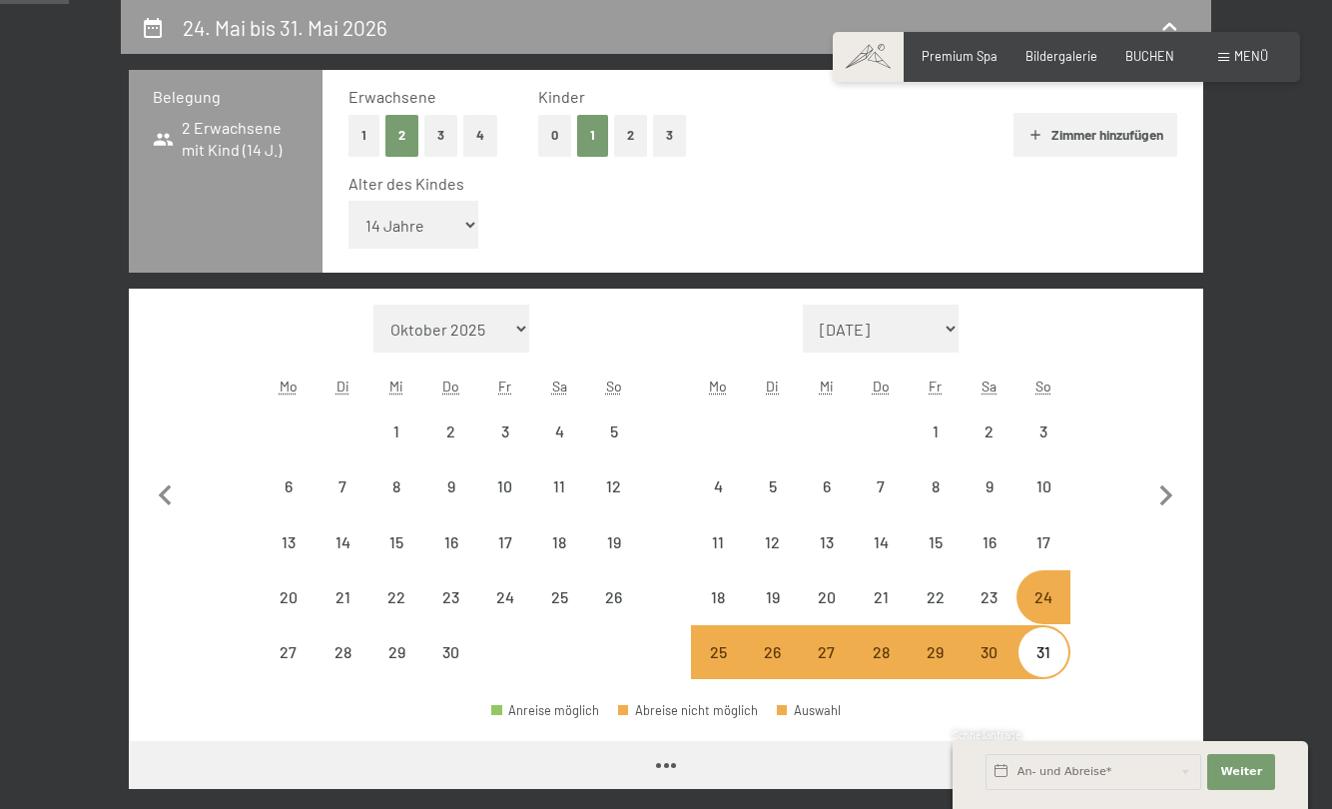
select select "[DATE]"
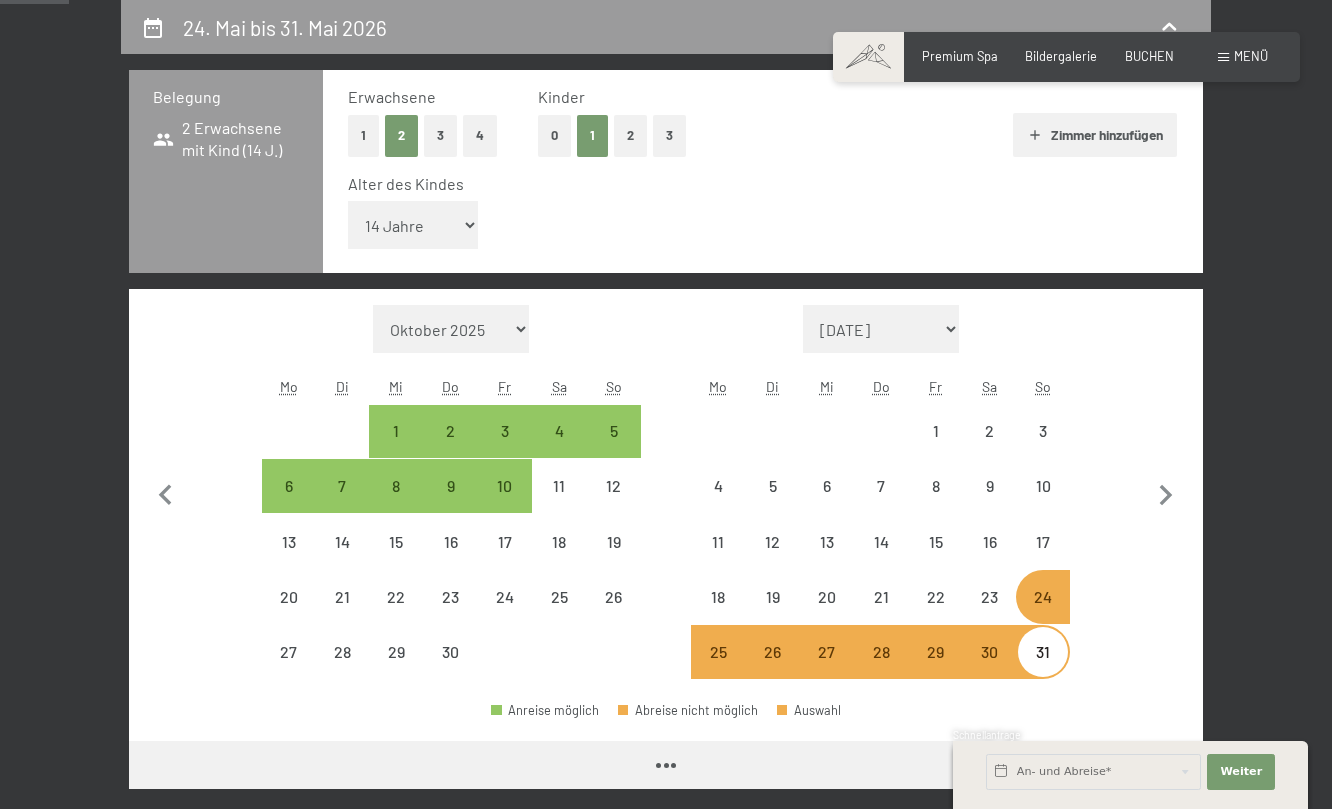
select select "[DATE]"
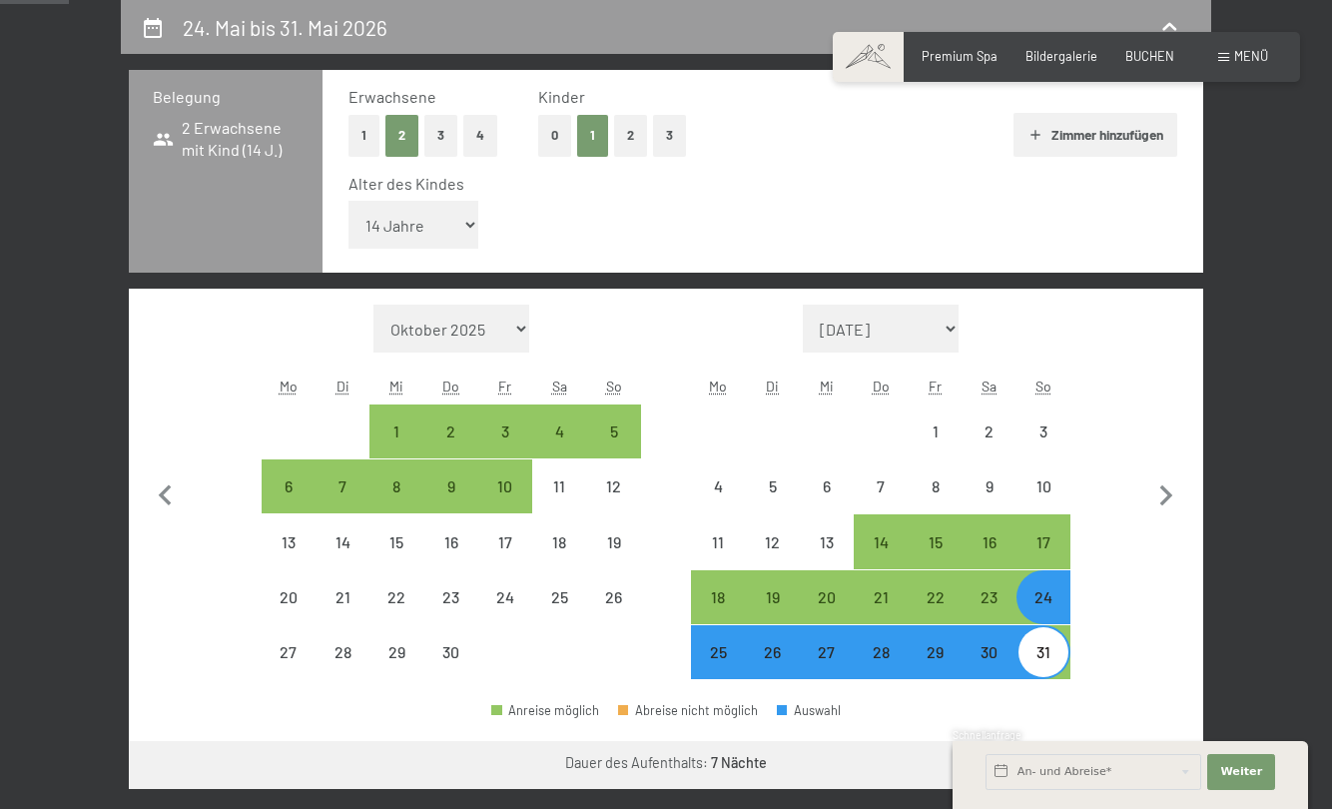
click at [547, 141] on button "0" at bounding box center [554, 135] width 33 height 41
select select "[DATE]"
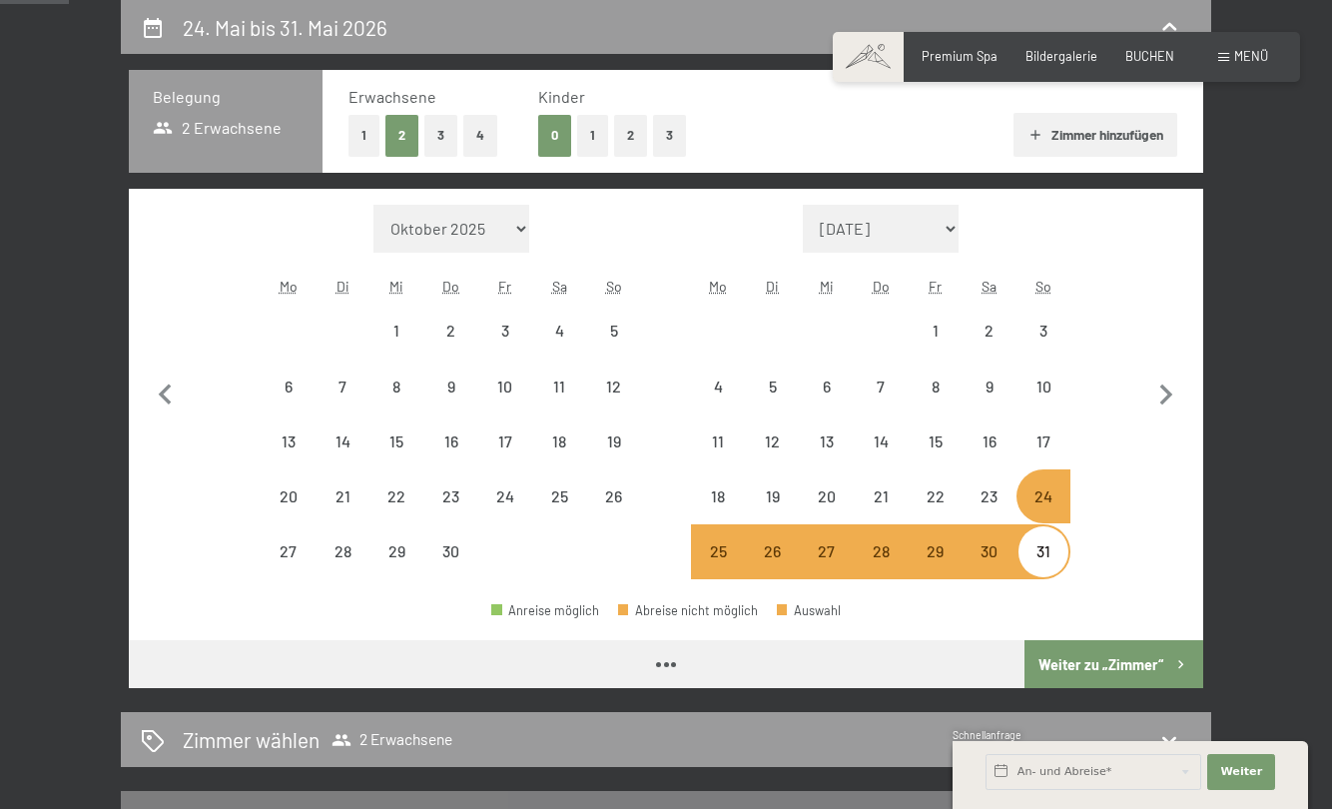
select select "[DATE]"
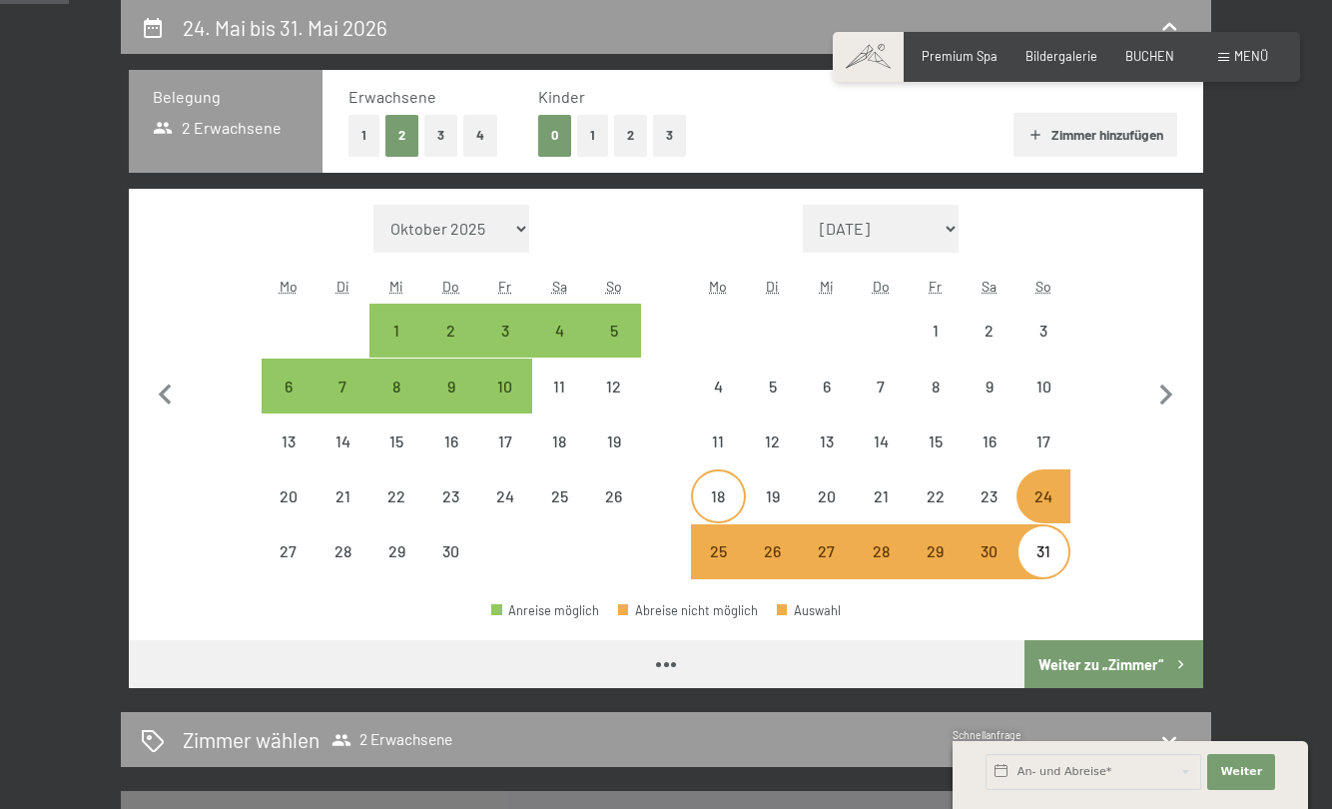
select select "[DATE]"
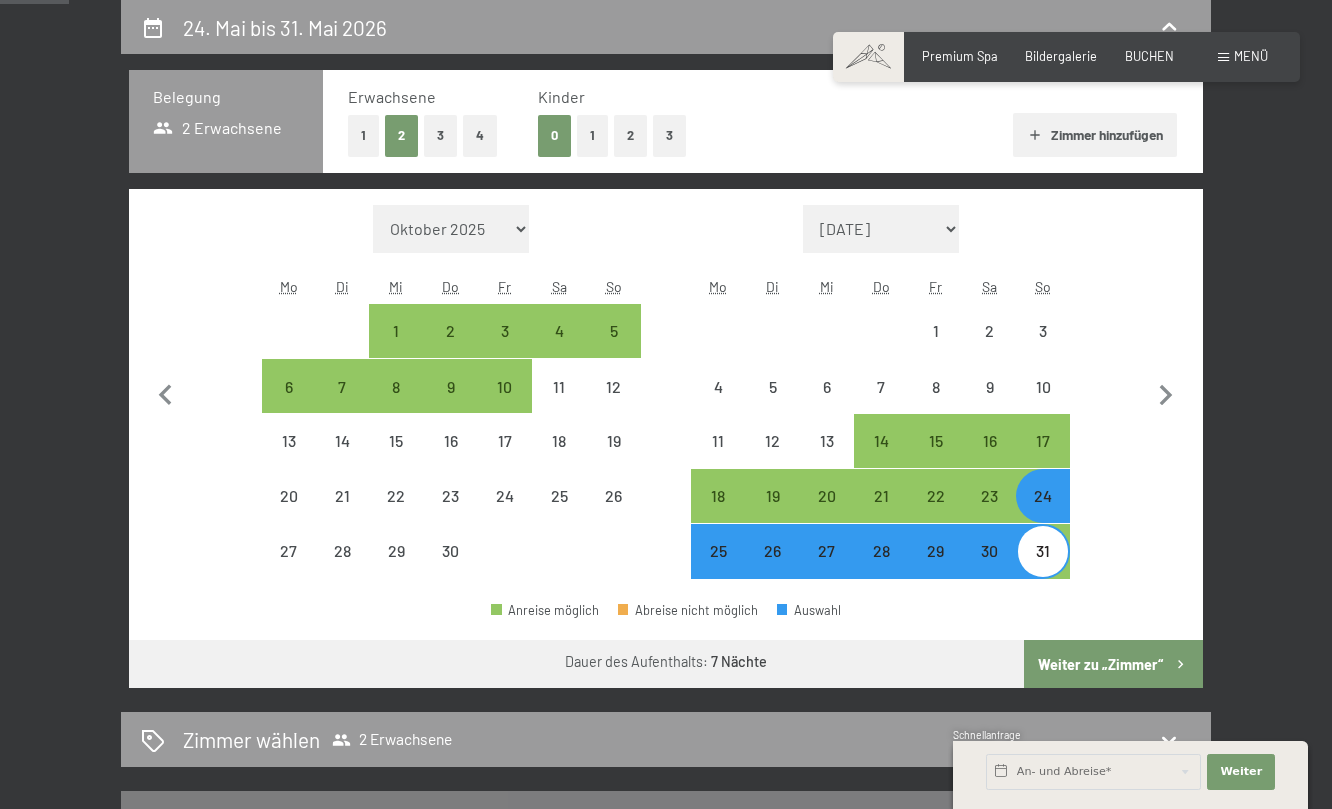
click at [1114, 666] on button "Weiter zu „Zimmer“" at bounding box center [1114, 664] width 179 height 48
select select "[DATE]"
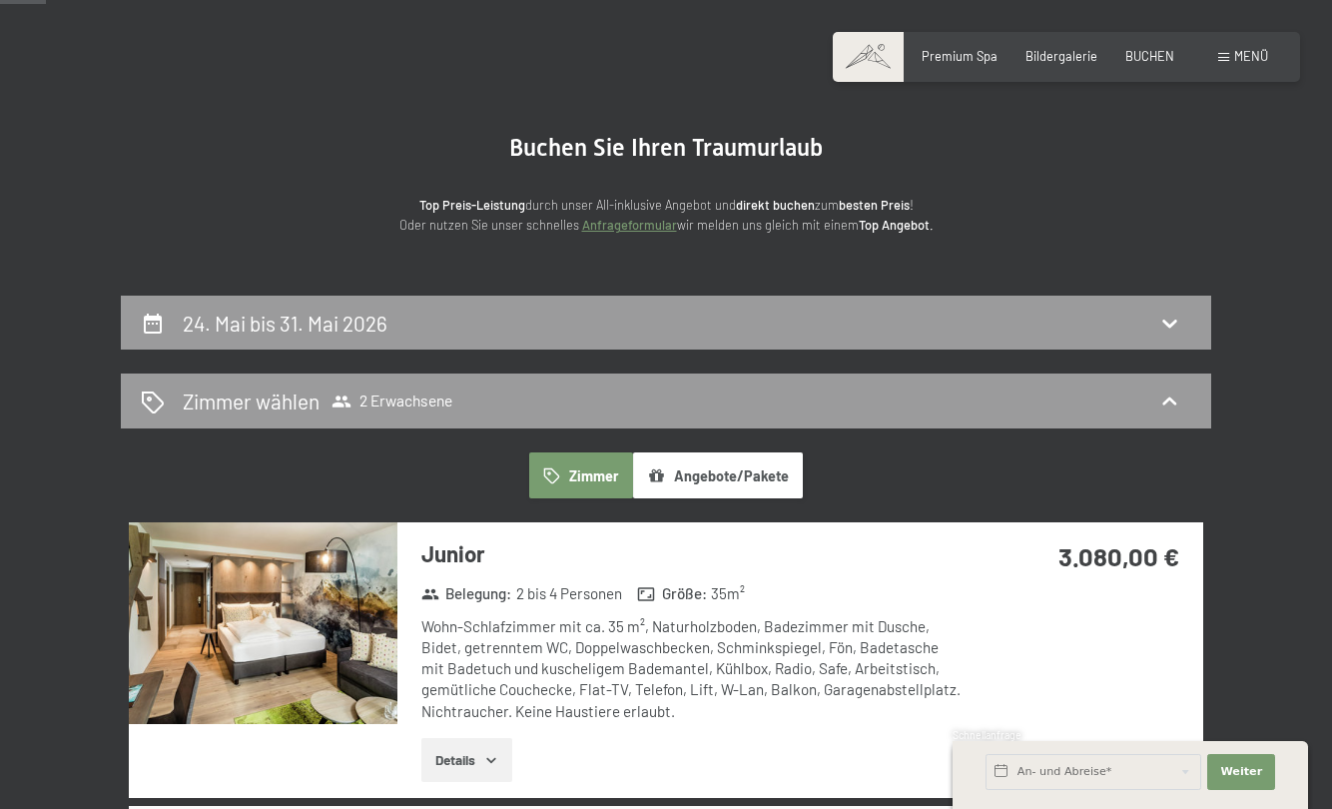
scroll to position [0, 0]
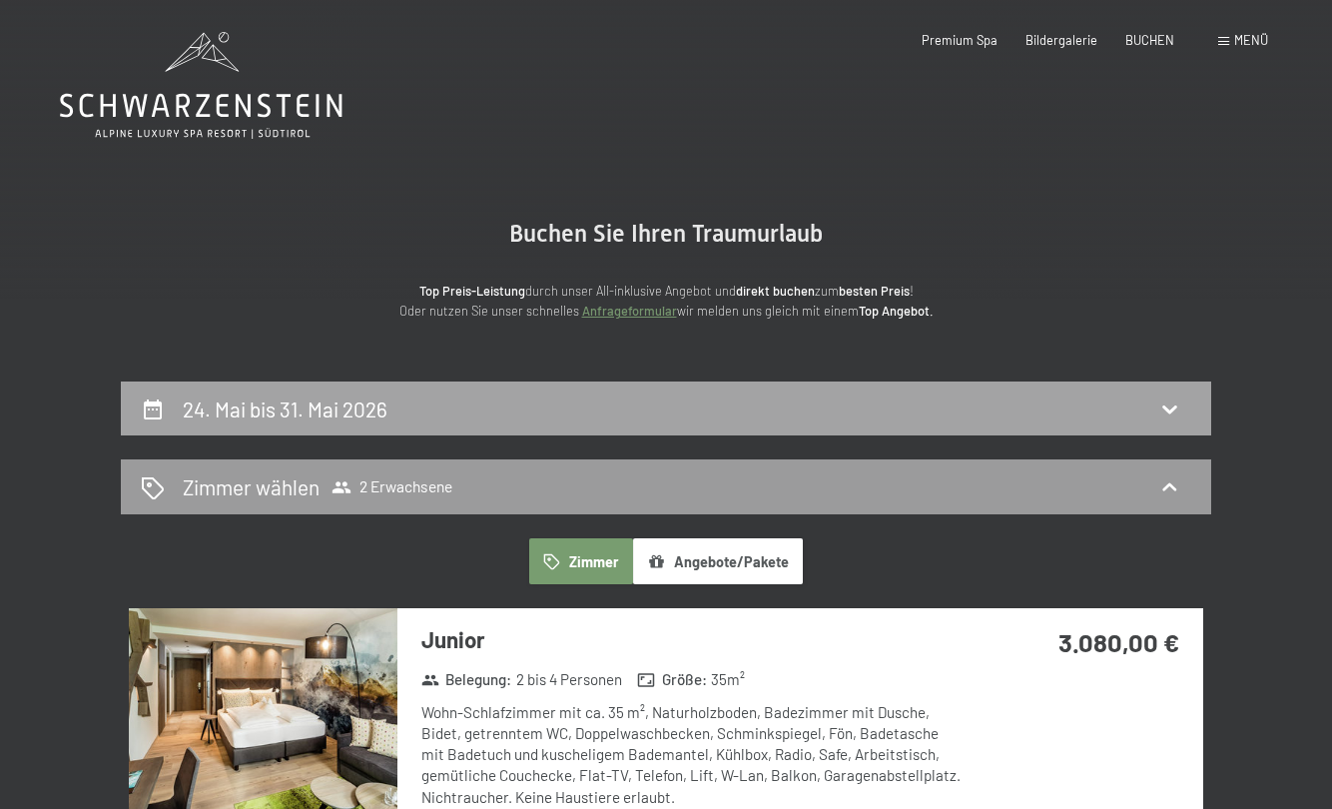
click at [717, 411] on div "24. Mai bis 31. Mai 2026" at bounding box center [666, 408] width 1051 height 29
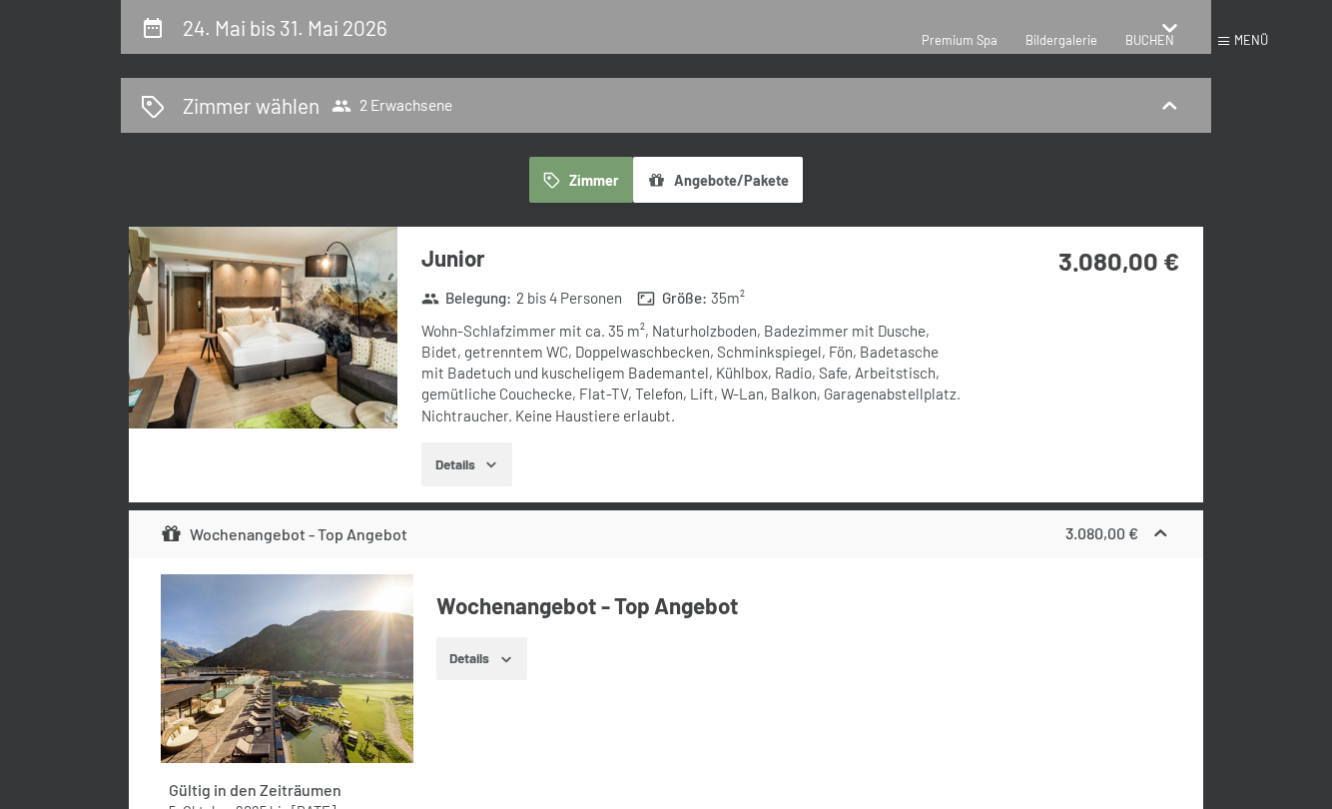
select select "[DATE]"
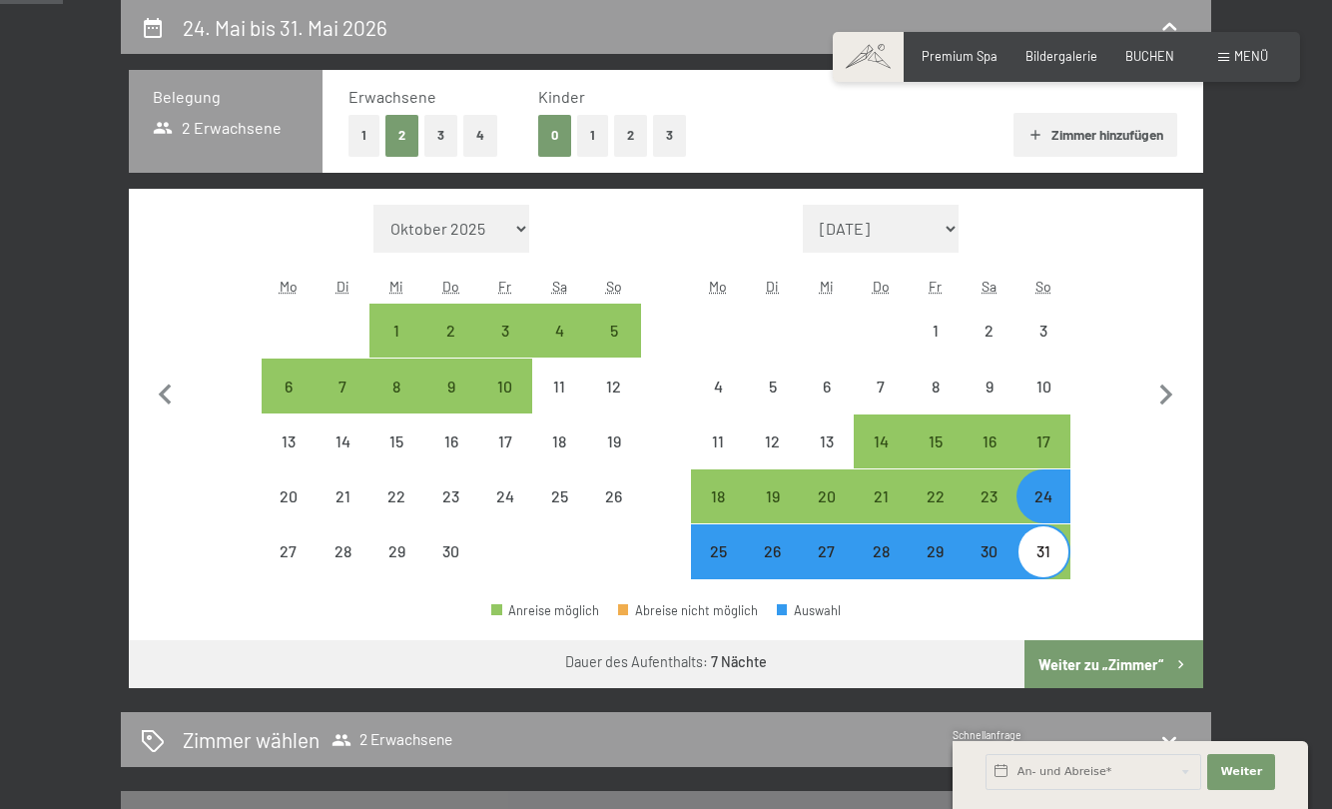
click at [1113, 675] on button "Weiter zu „Zimmer“" at bounding box center [1114, 664] width 179 height 48
select select "[DATE]"
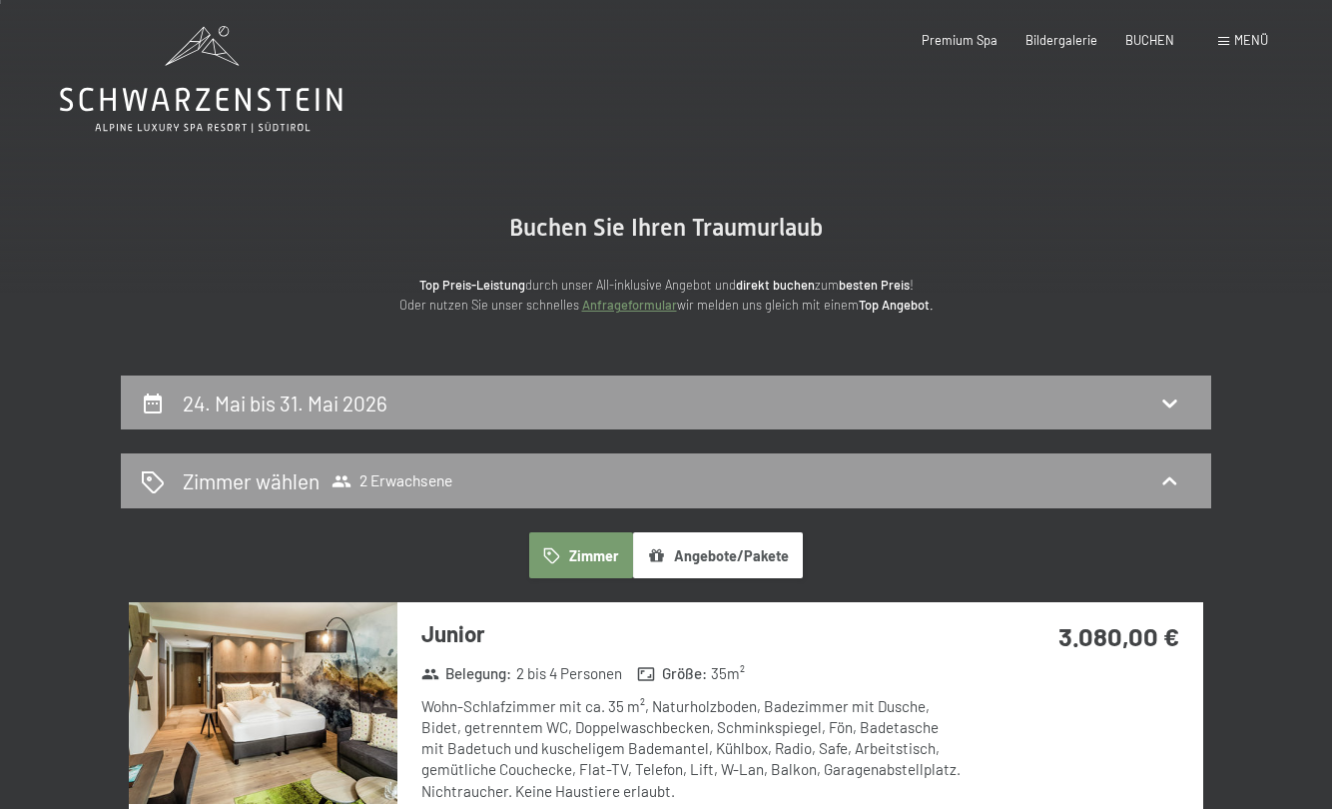
scroll to position [0, 0]
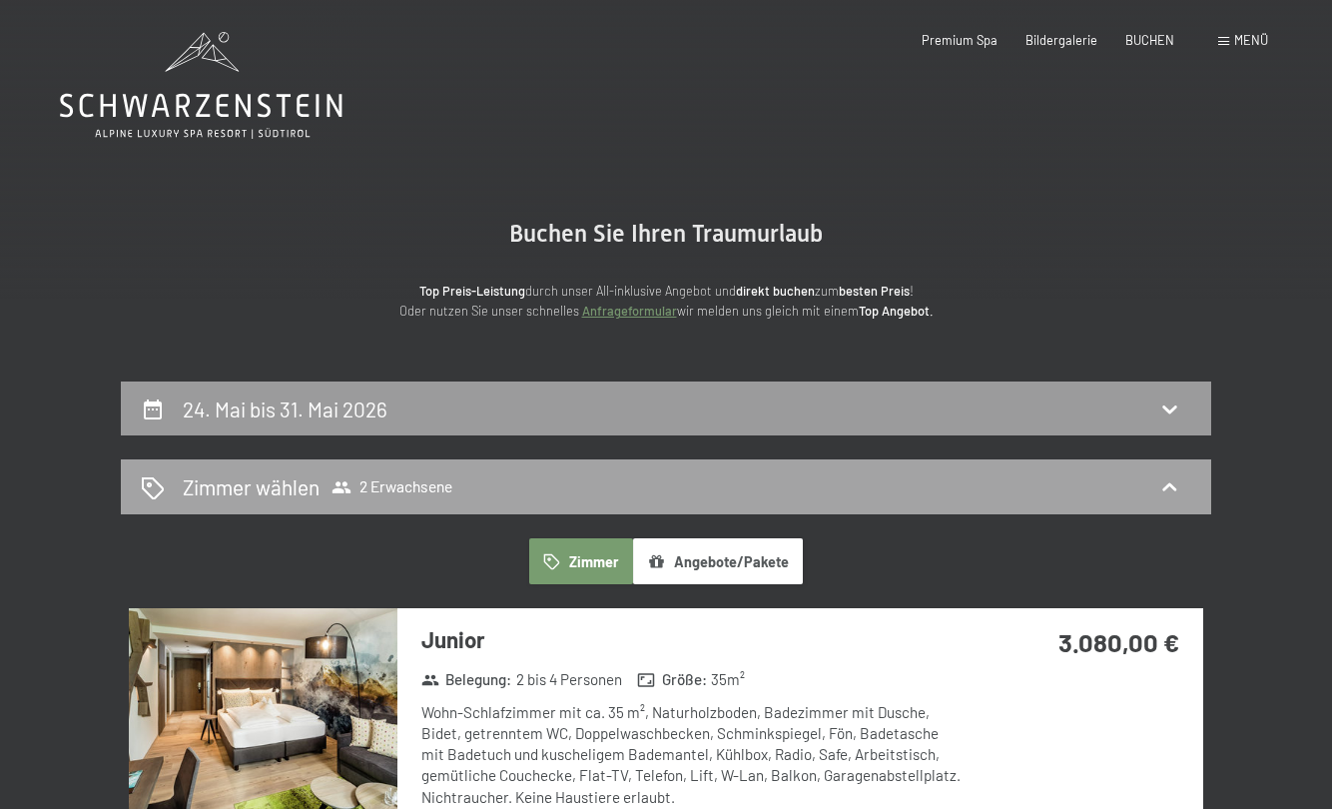
click at [1033, 483] on div "Zimmer wählen 2 Erwachsene" at bounding box center [666, 486] width 1051 height 29
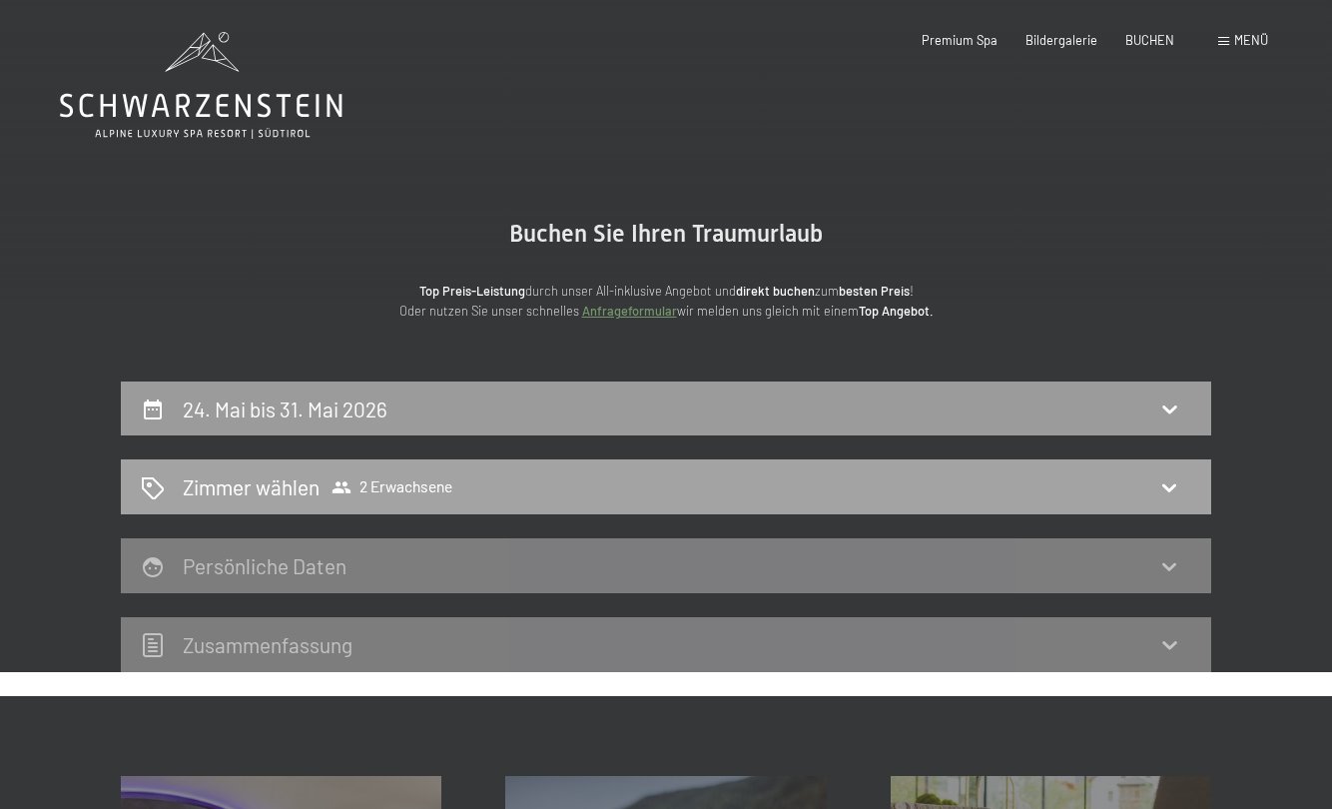
click at [1126, 486] on div "Zimmer wählen 2 Erwachsene" at bounding box center [666, 486] width 1051 height 29
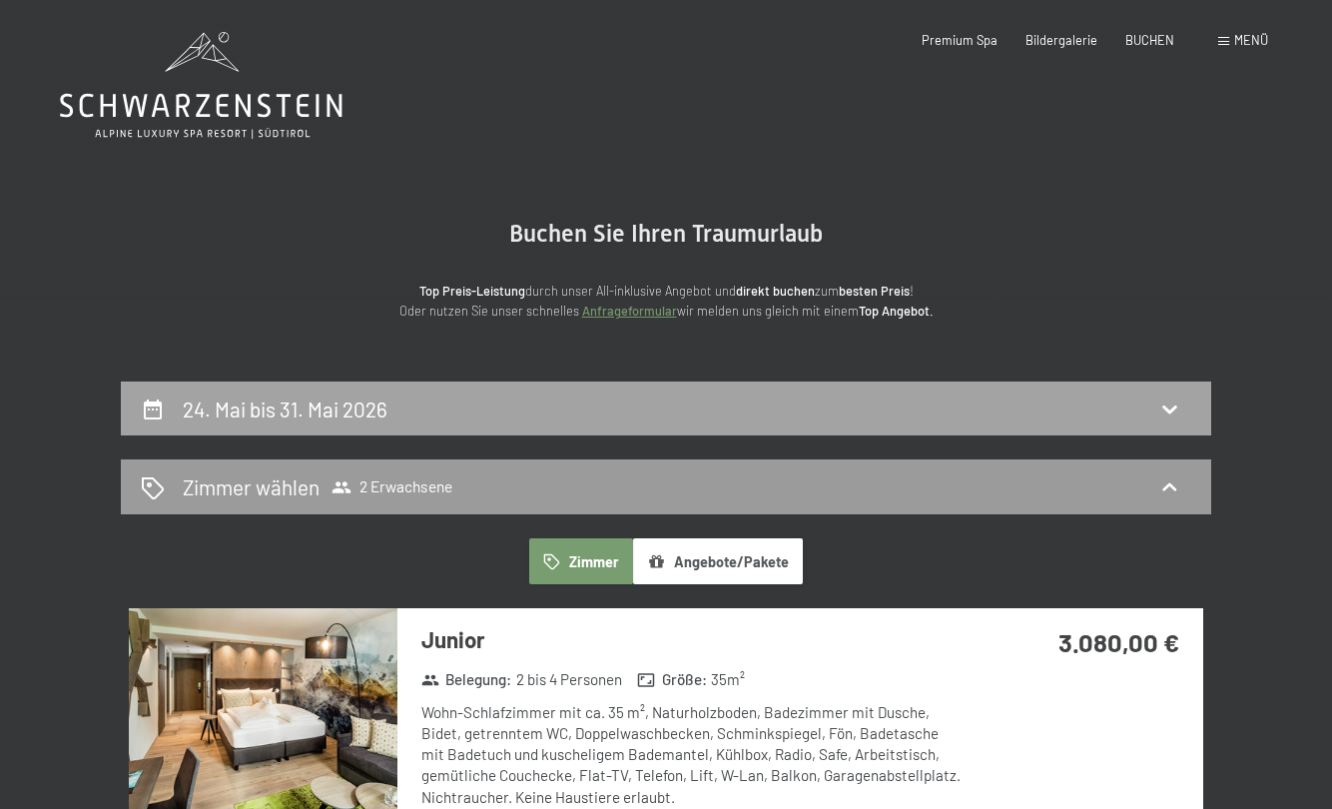
click at [836, 427] on div "24. Mai bis 31. Mai 2026" at bounding box center [666, 409] width 1091 height 55
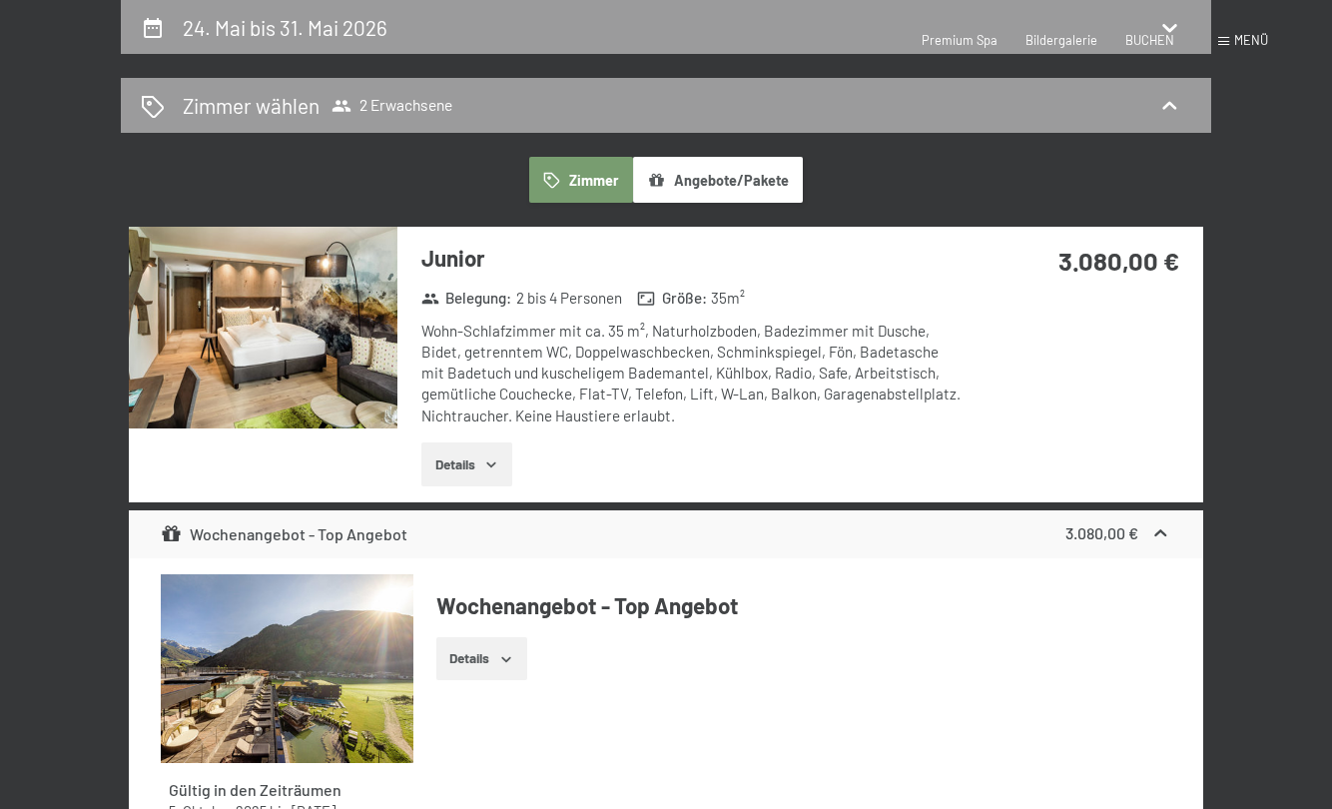
select select "[DATE]"
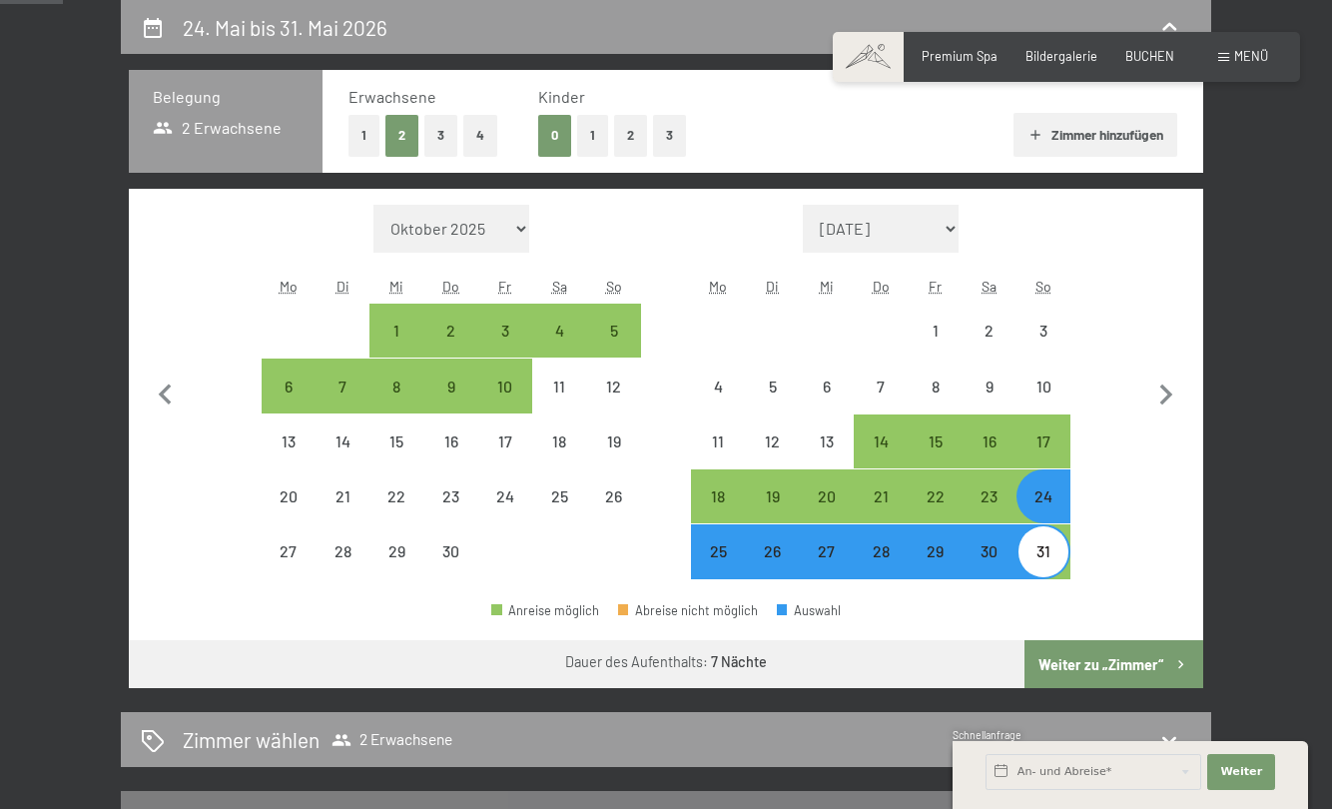
click at [368, 133] on button "1" at bounding box center [364, 135] width 31 height 41
select select "[DATE]"
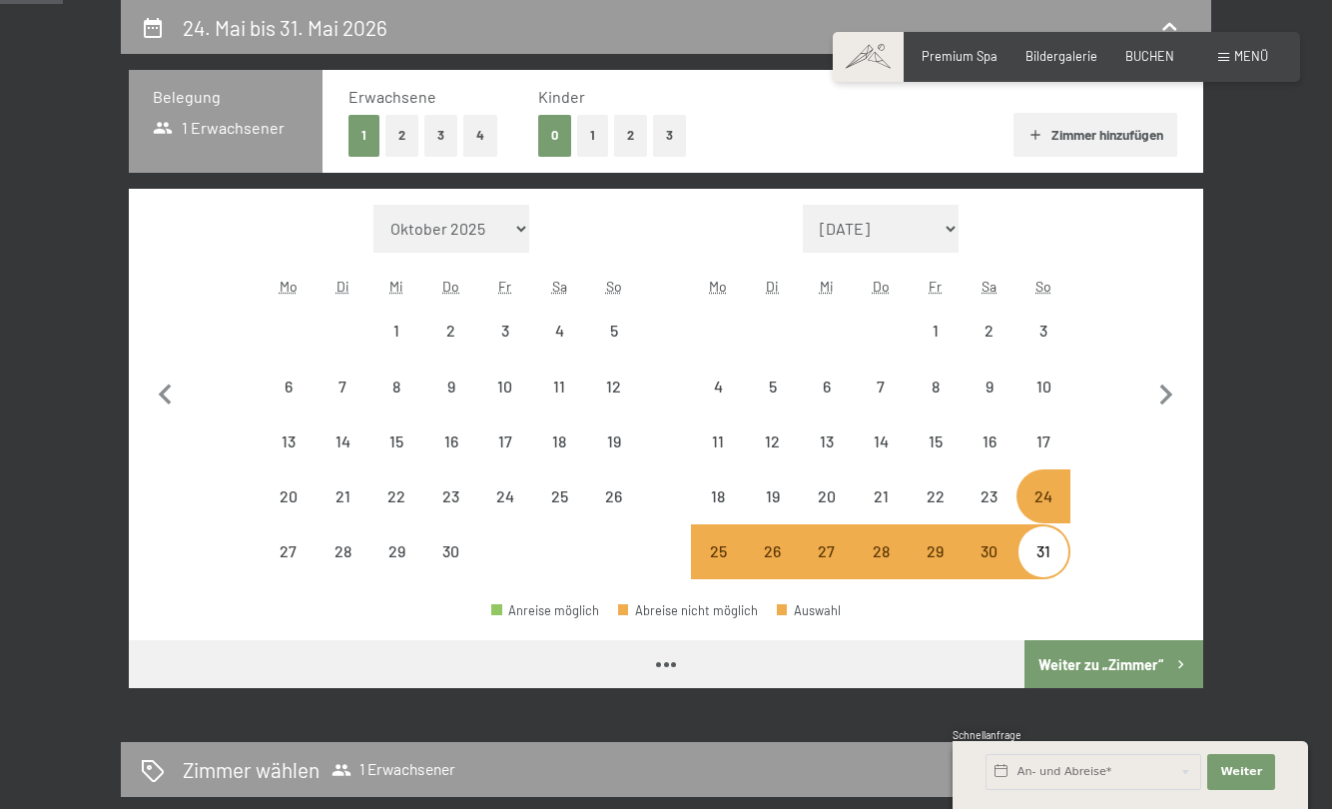
select select "[DATE]"
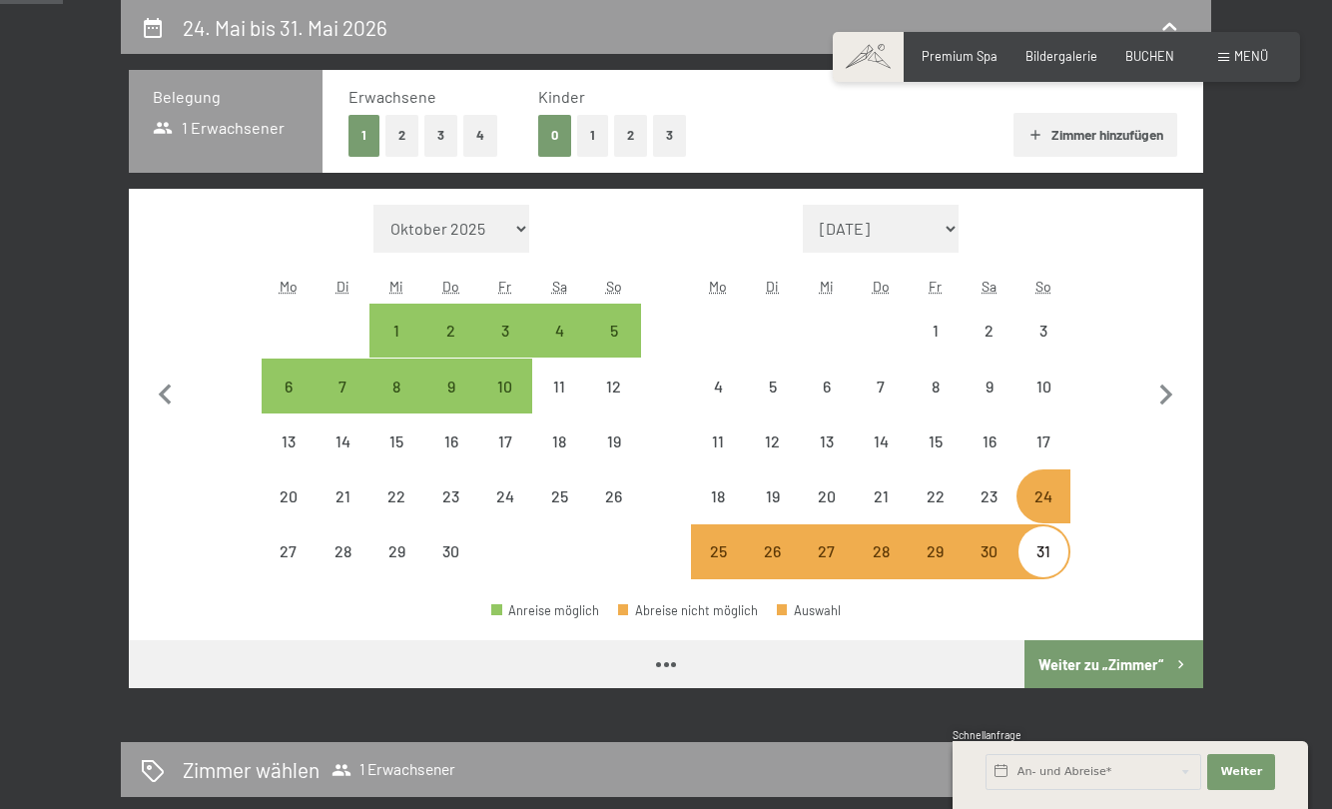
select select "[DATE]"
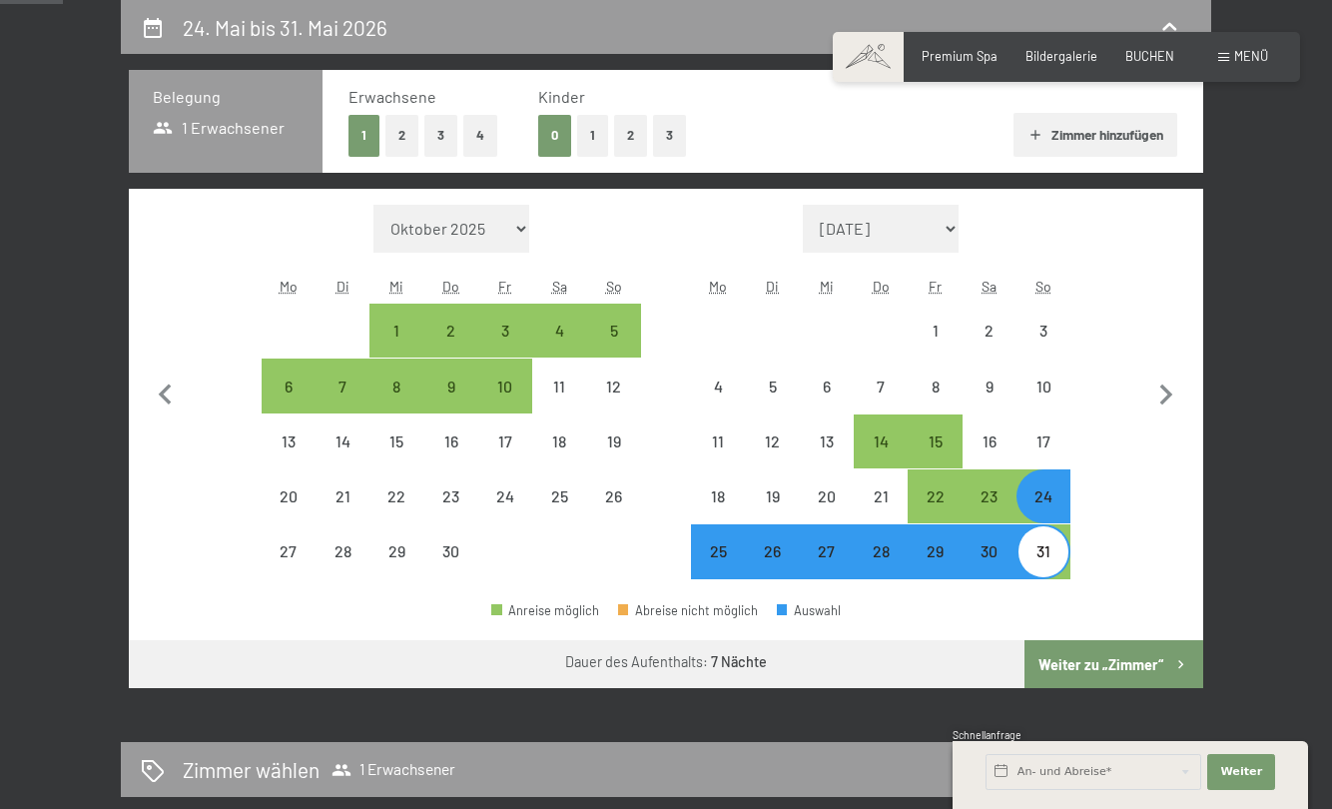
click at [583, 135] on button "1" at bounding box center [592, 135] width 31 height 41
select select "[DATE]"
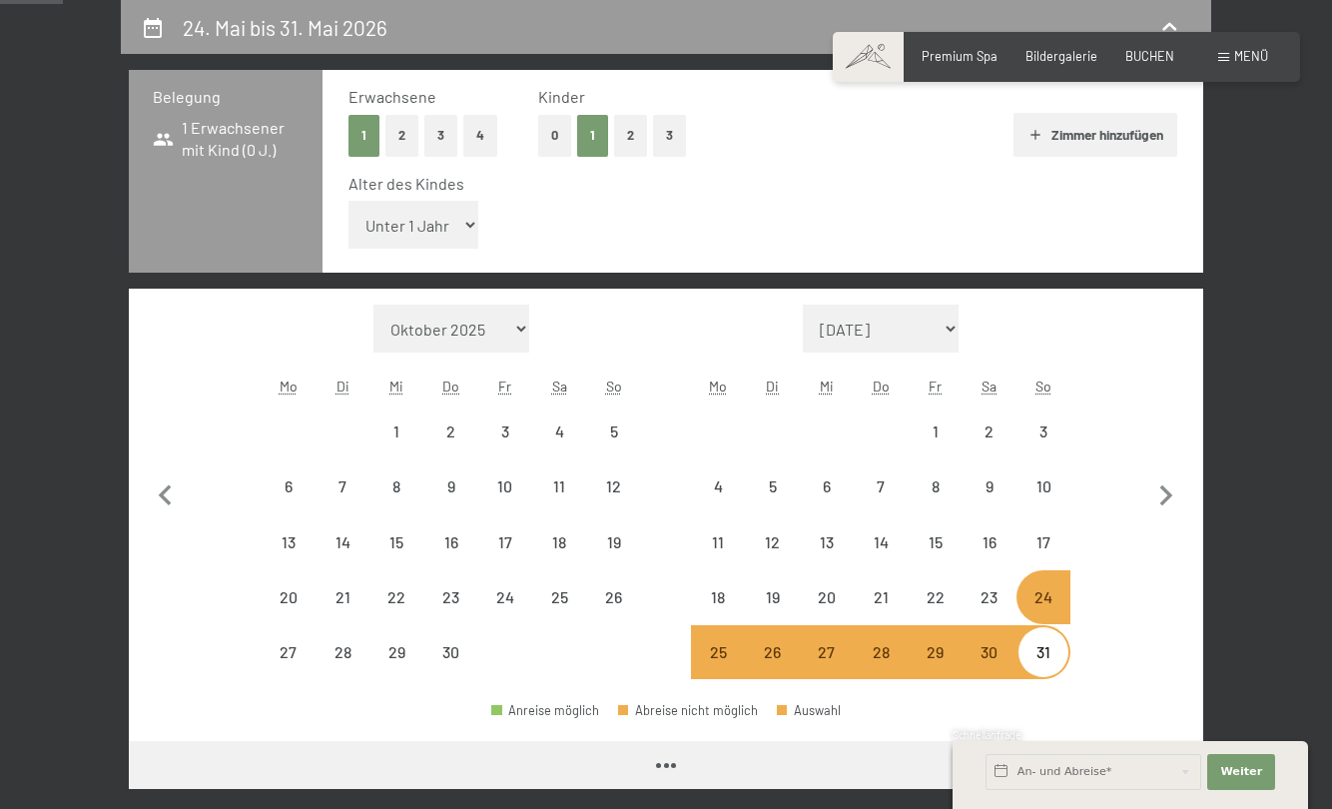
click at [432, 217] on select "Unter 1 Jahr 1 Jahr 2 Jahre 3 Jahre 4 Jahre 5 Jahre 6 Jahre 7 Jahre 8 Jahre 9 J…" at bounding box center [414, 225] width 130 height 48
select select "[DATE]"
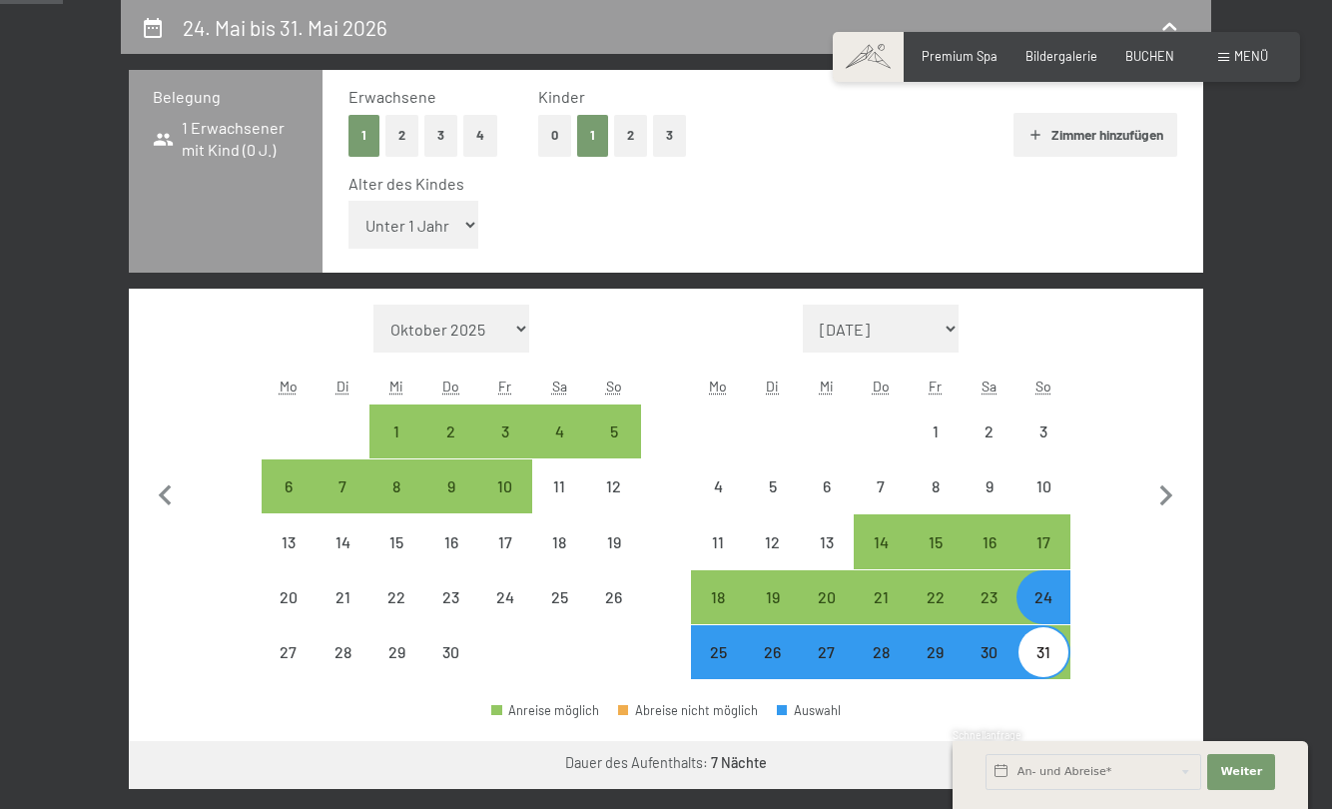
select select "14"
click at [349, 201] on select "Unter 1 Jahr 1 Jahr 2 Jahre 3 Jahre 4 Jahre 5 Jahre 6 Jahre 7 Jahre 8 Jahre 9 J…" at bounding box center [414, 225] width 130 height 48
select select "[DATE]"
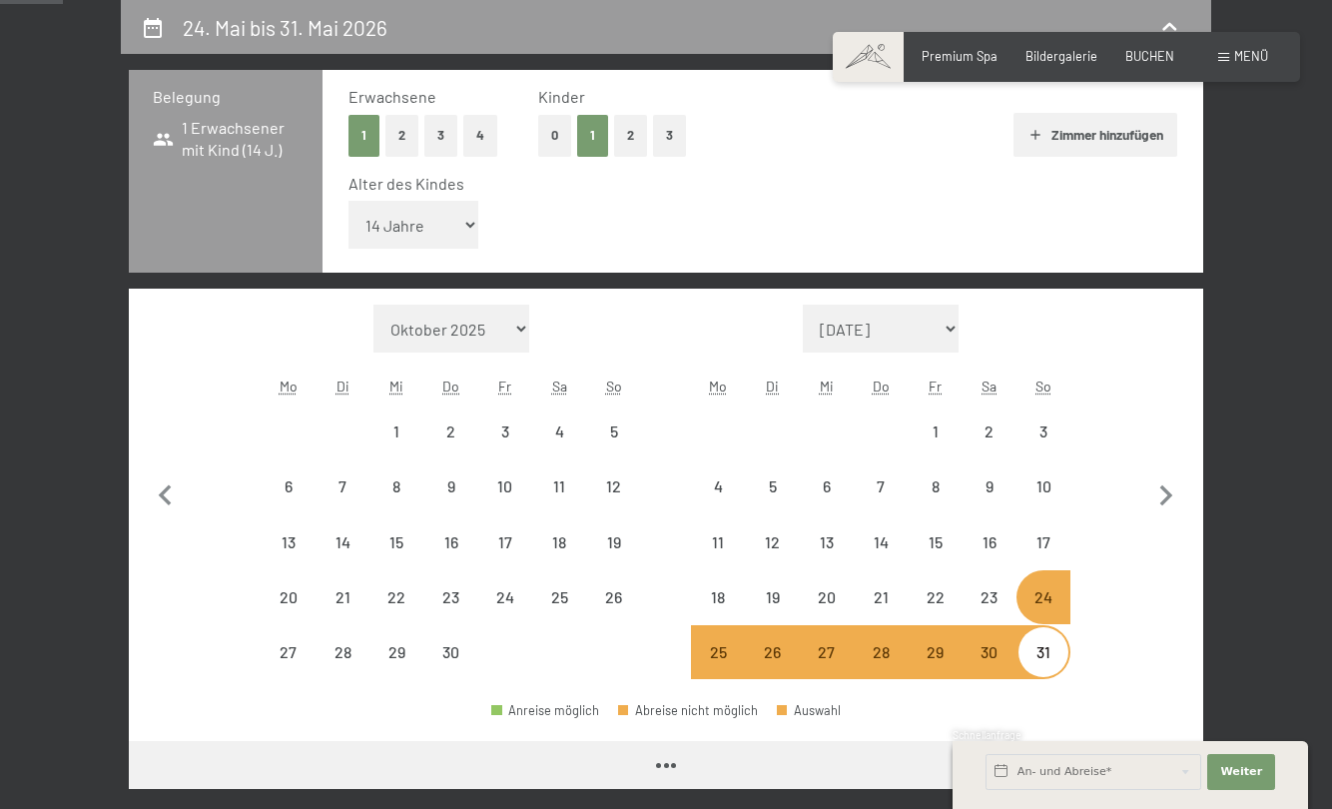
select select "[DATE]"
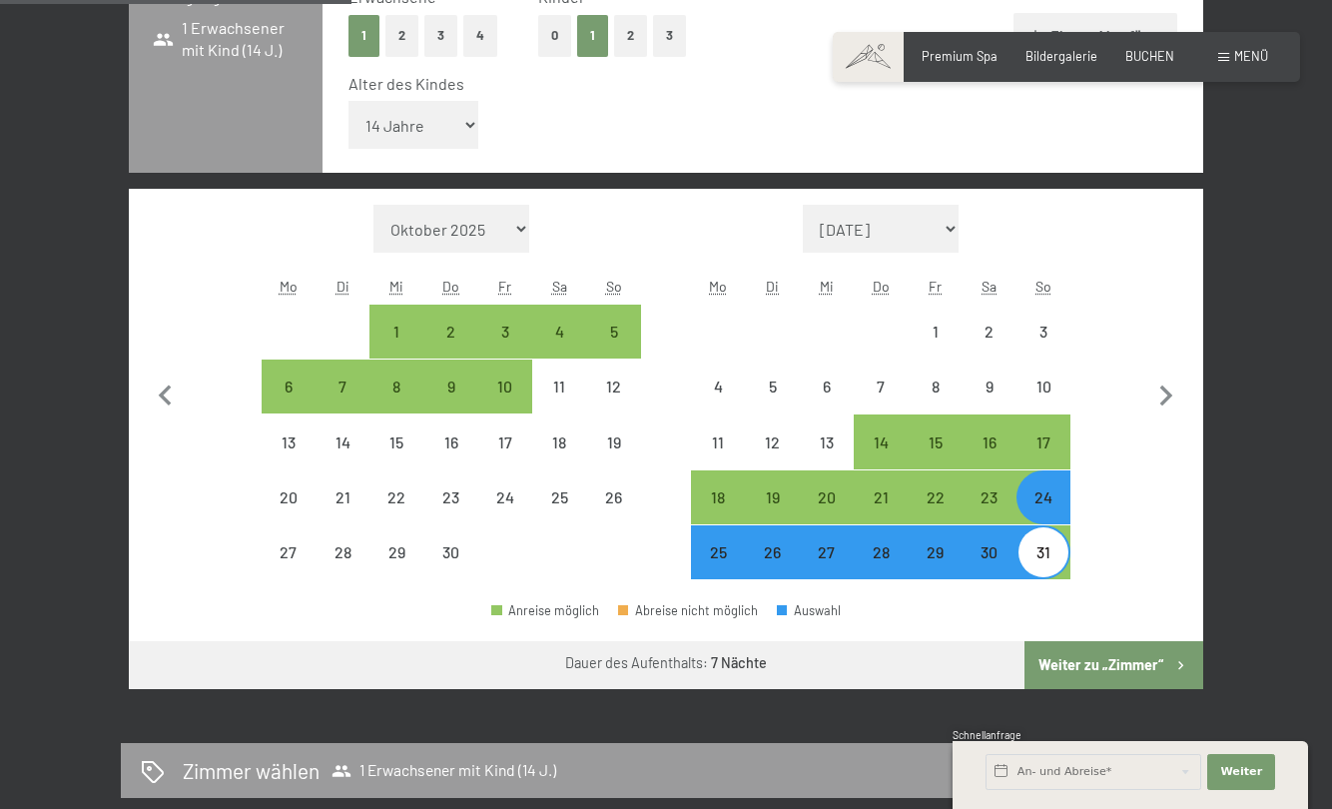
click at [1078, 657] on button "Weiter zu „Zimmer“" at bounding box center [1114, 665] width 179 height 48
select select "[DATE]"
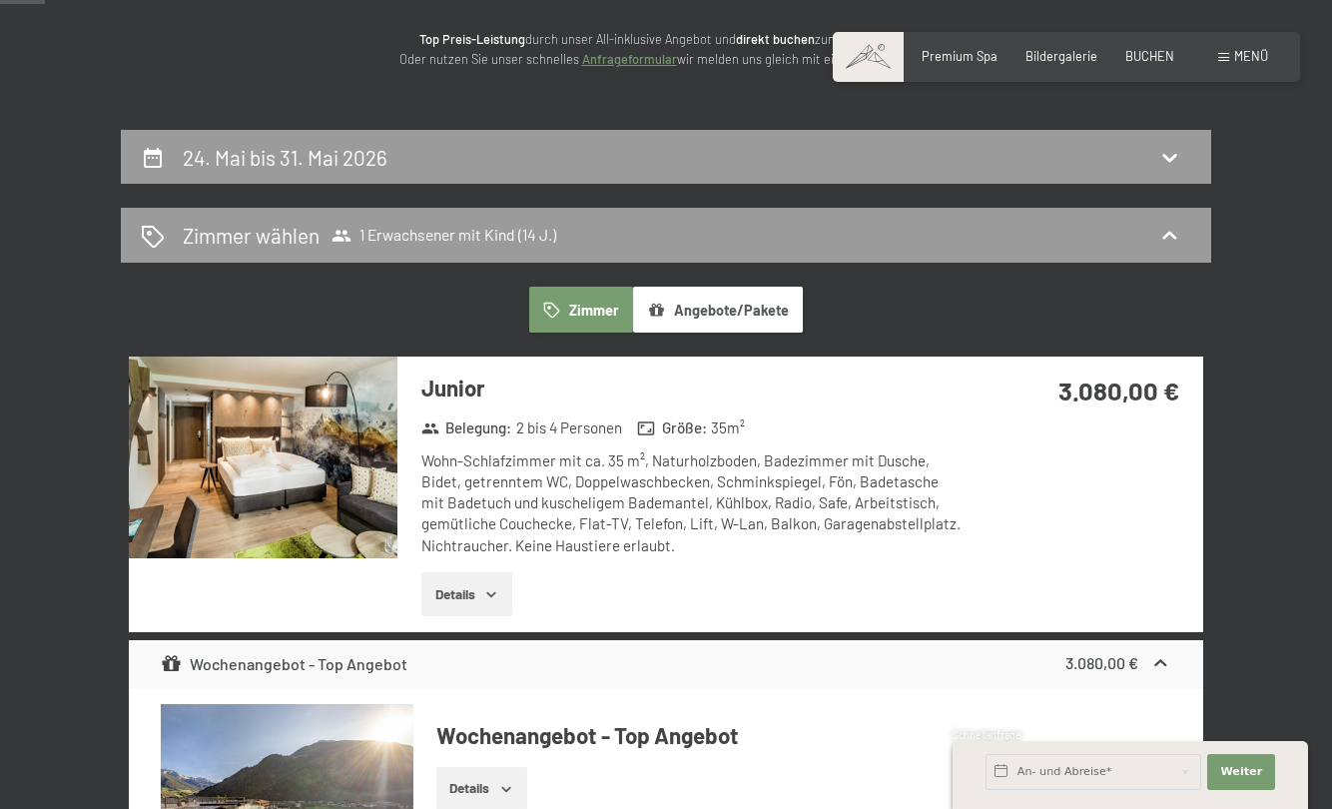
scroll to position [282, 0]
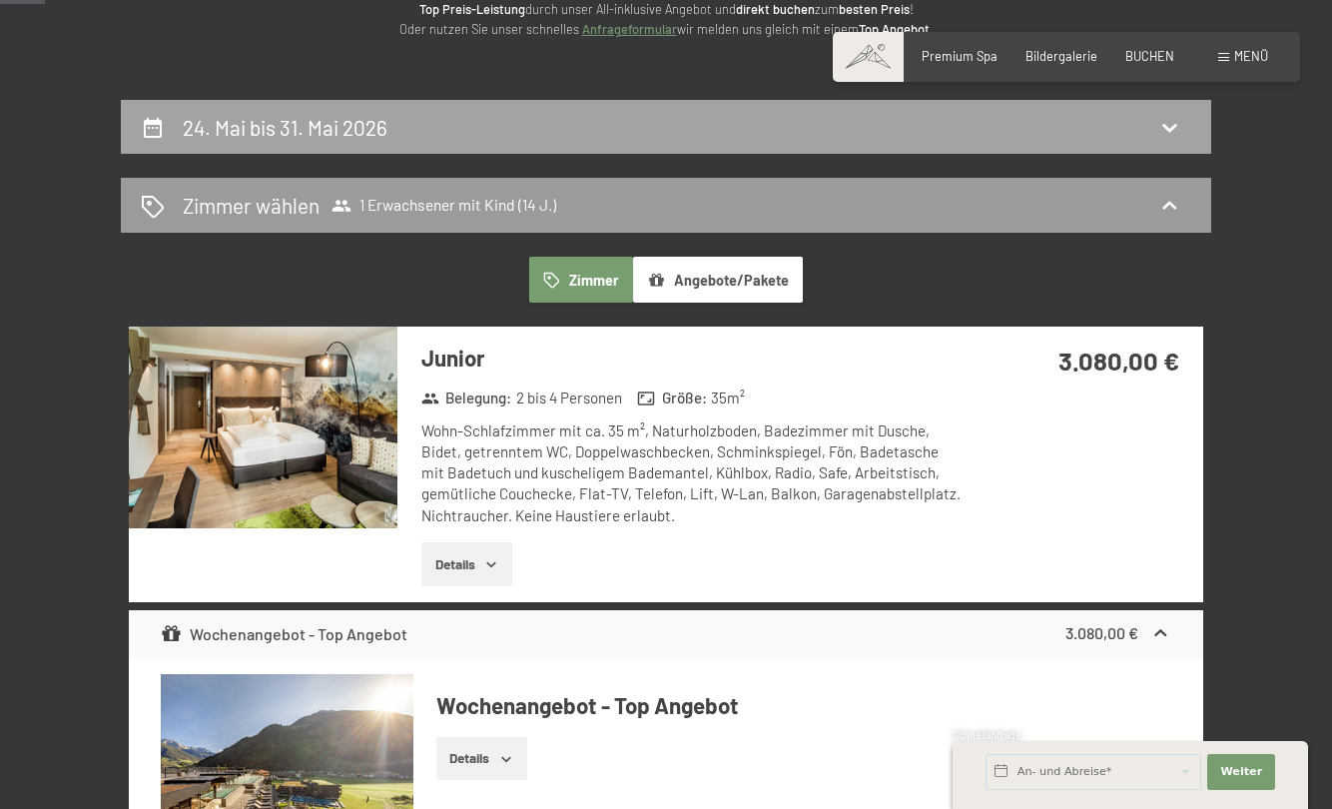
click at [519, 139] on div "24. Mai bis 31. Mai 2026" at bounding box center [666, 127] width 1051 height 29
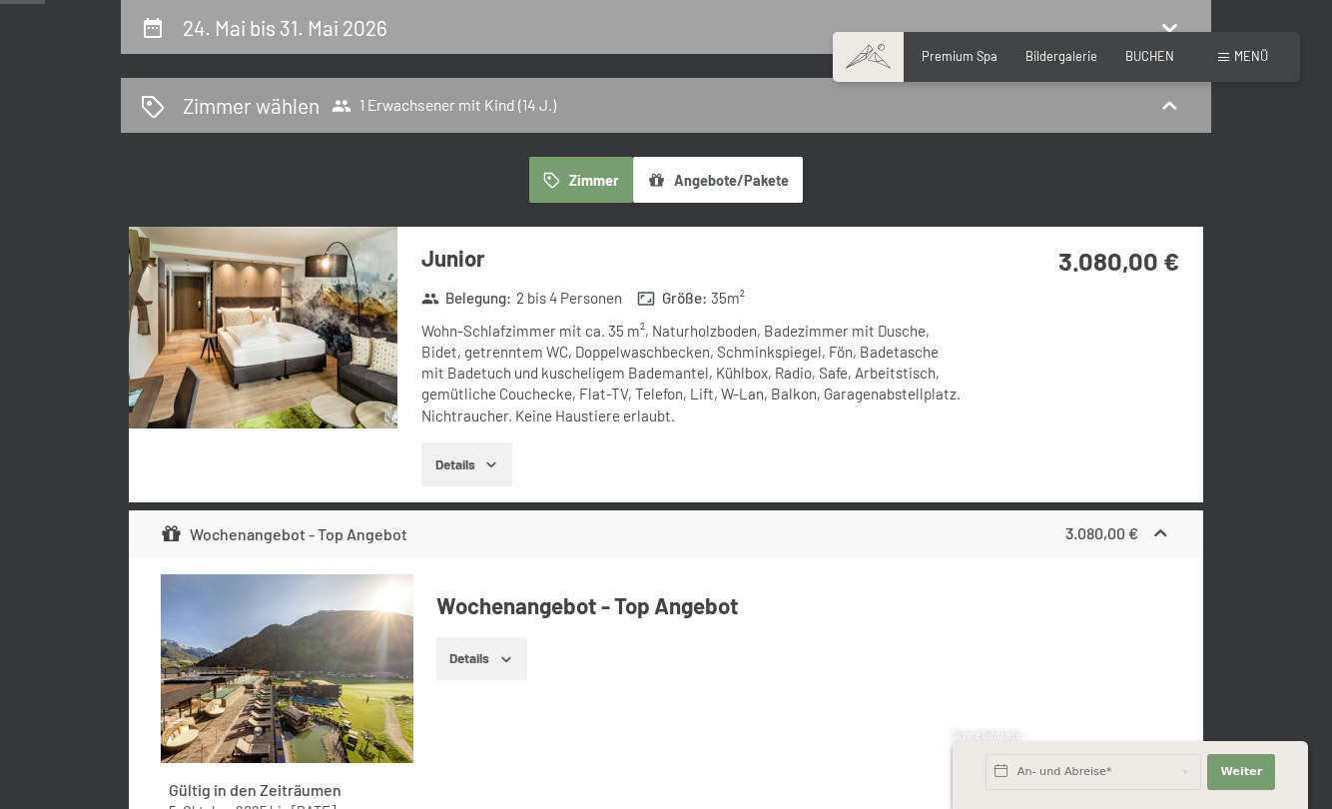
select select "14"
select select "[DATE]"
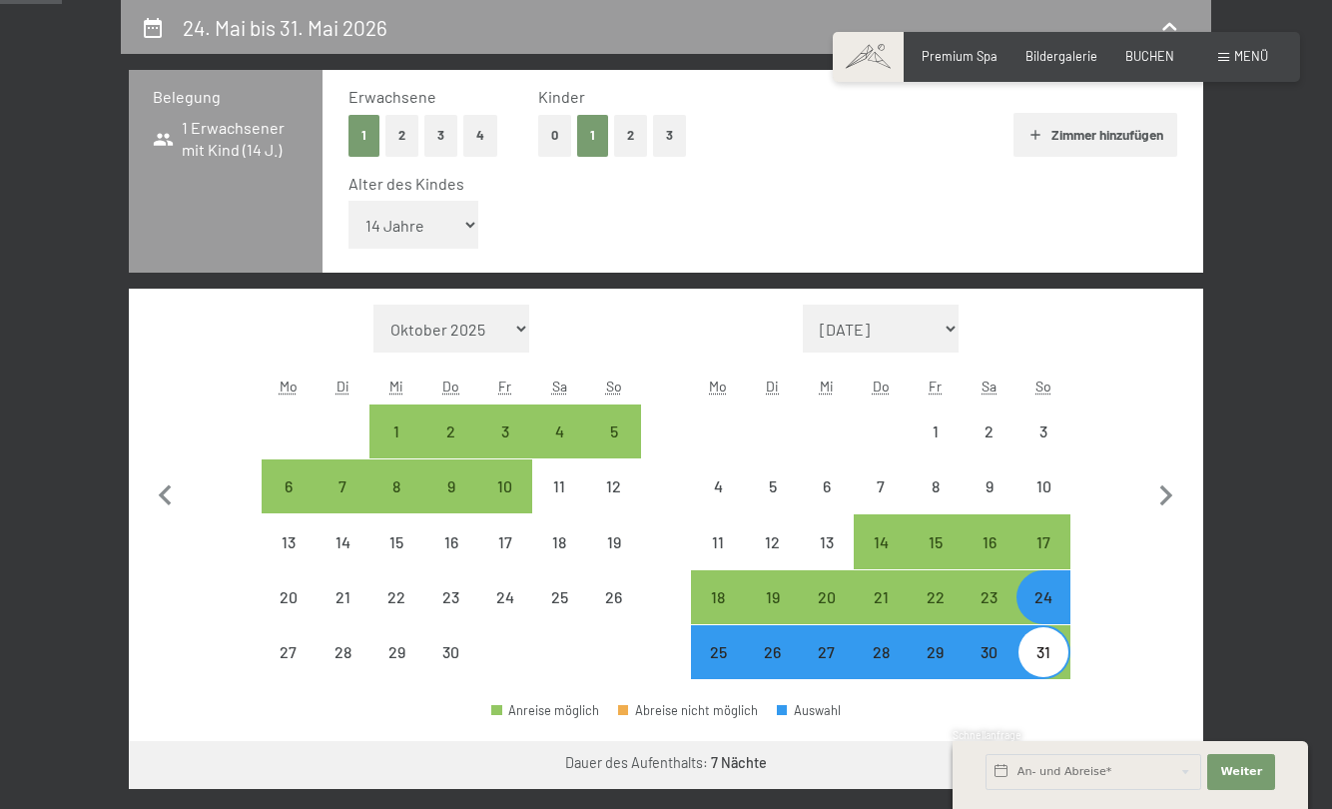
click at [410, 136] on button "2" at bounding box center [402, 135] width 33 height 41
select select "[DATE]"
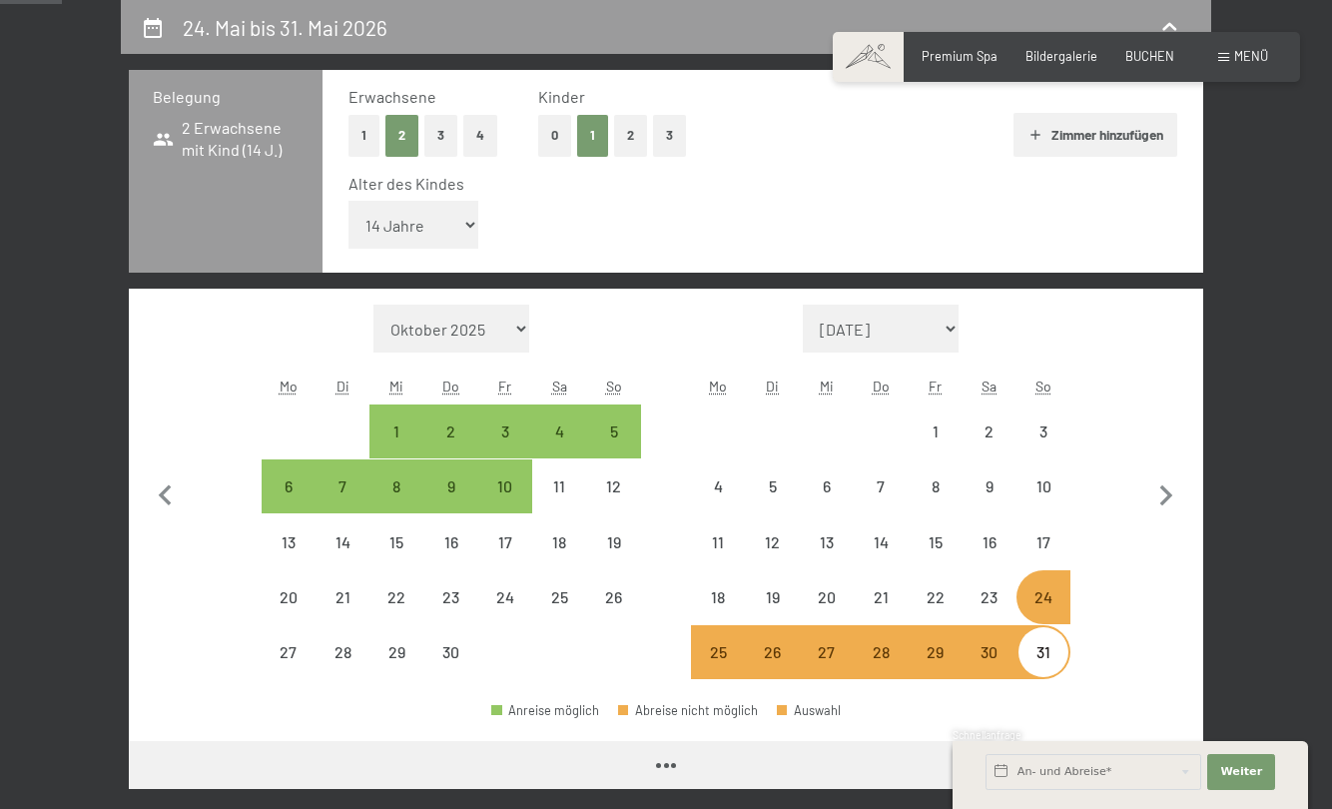
click at [563, 138] on button "0" at bounding box center [554, 135] width 33 height 41
select select "[DATE]"
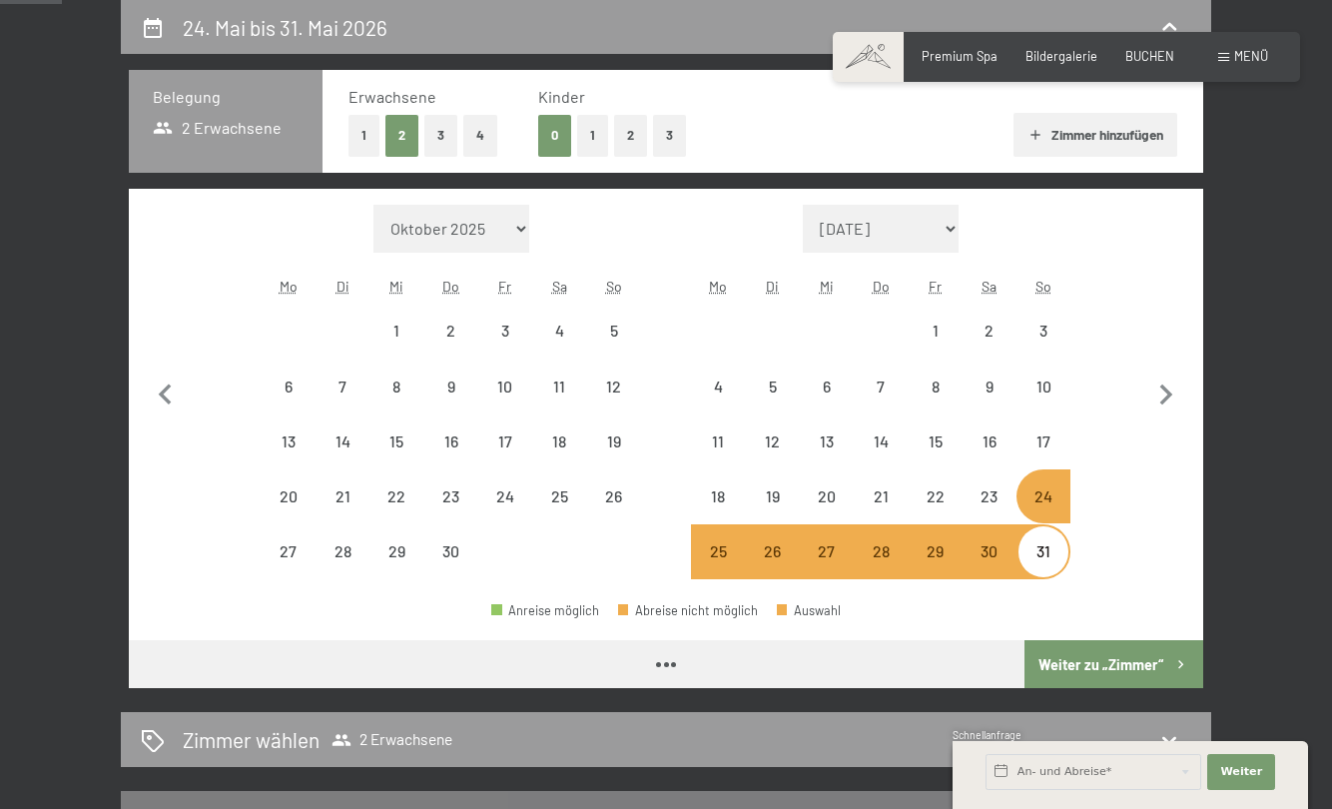
select select "[DATE]"
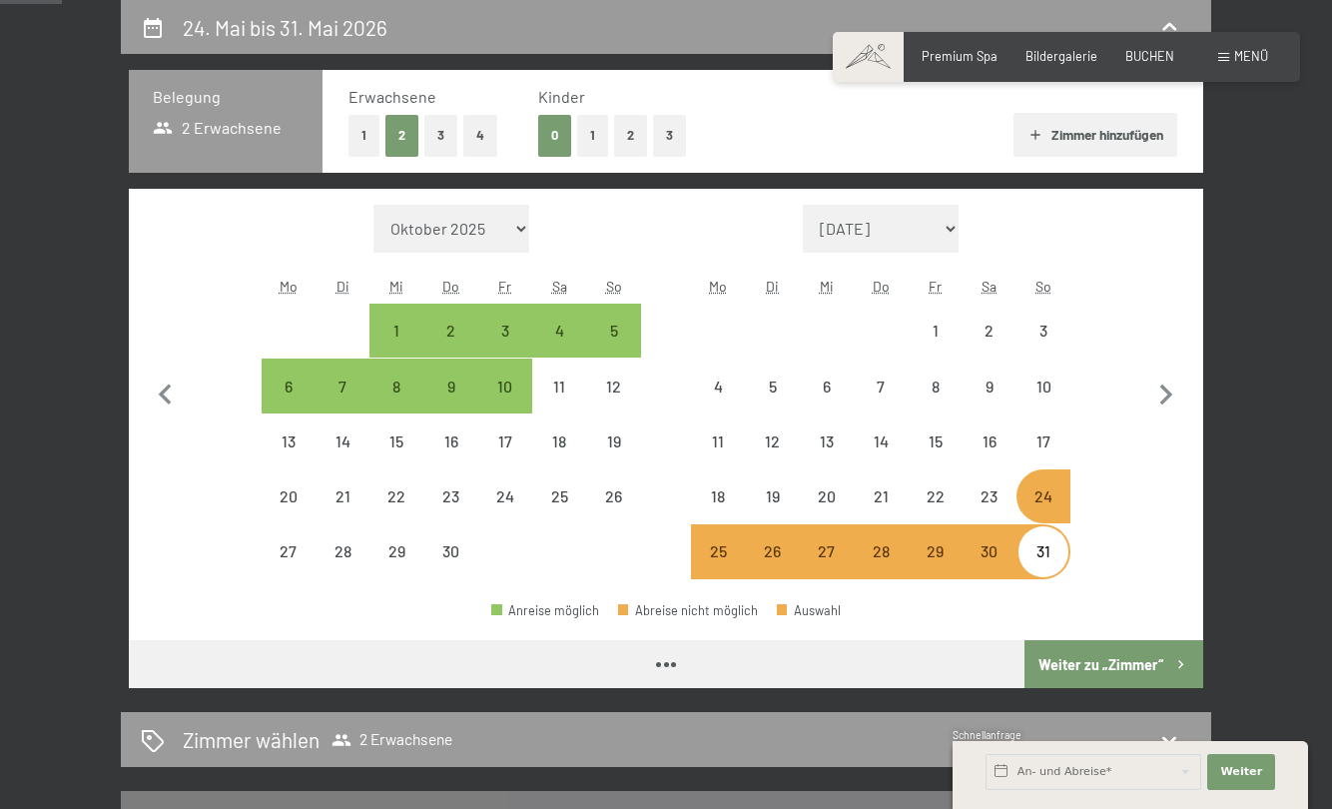
select select "[DATE]"
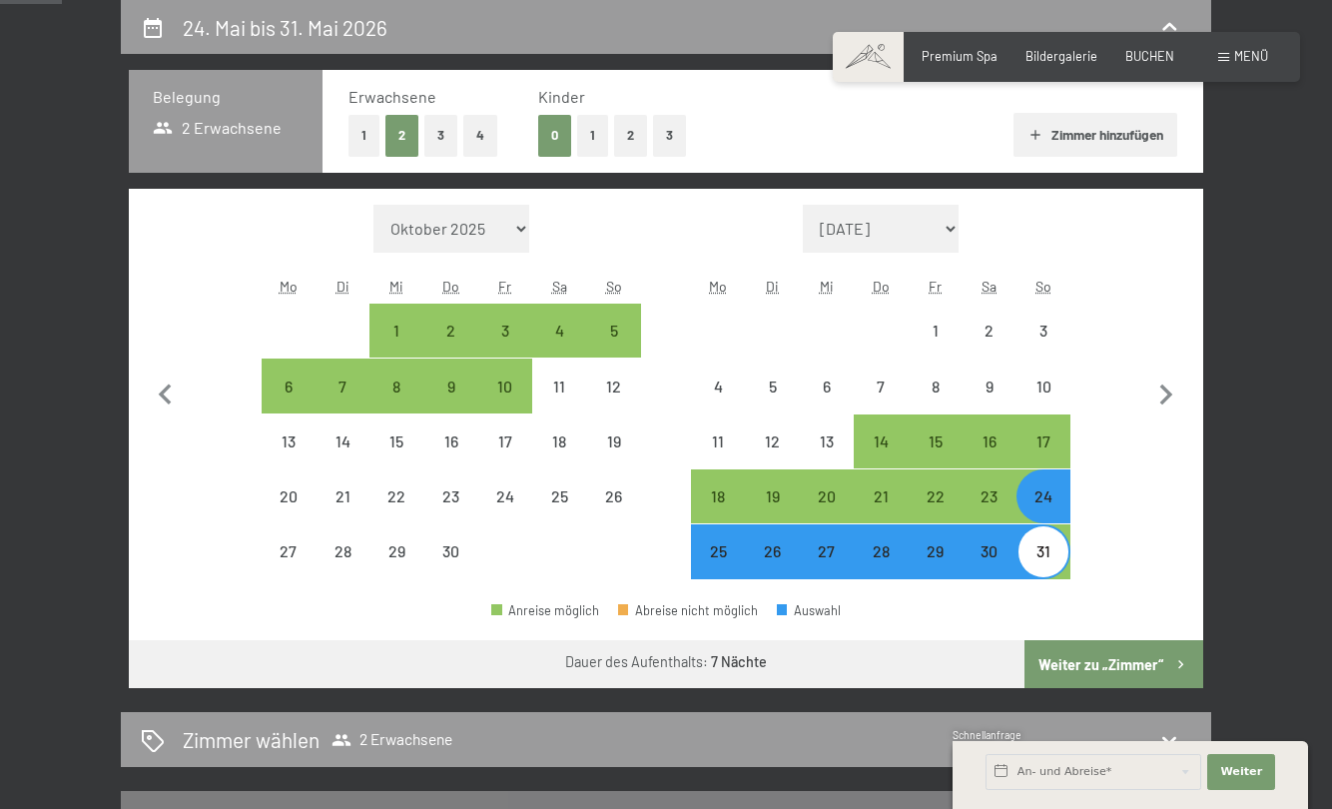
click at [1125, 661] on button "Weiter zu „Zimmer“" at bounding box center [1114, 664] width 179 height 48
select select "[DATE]"
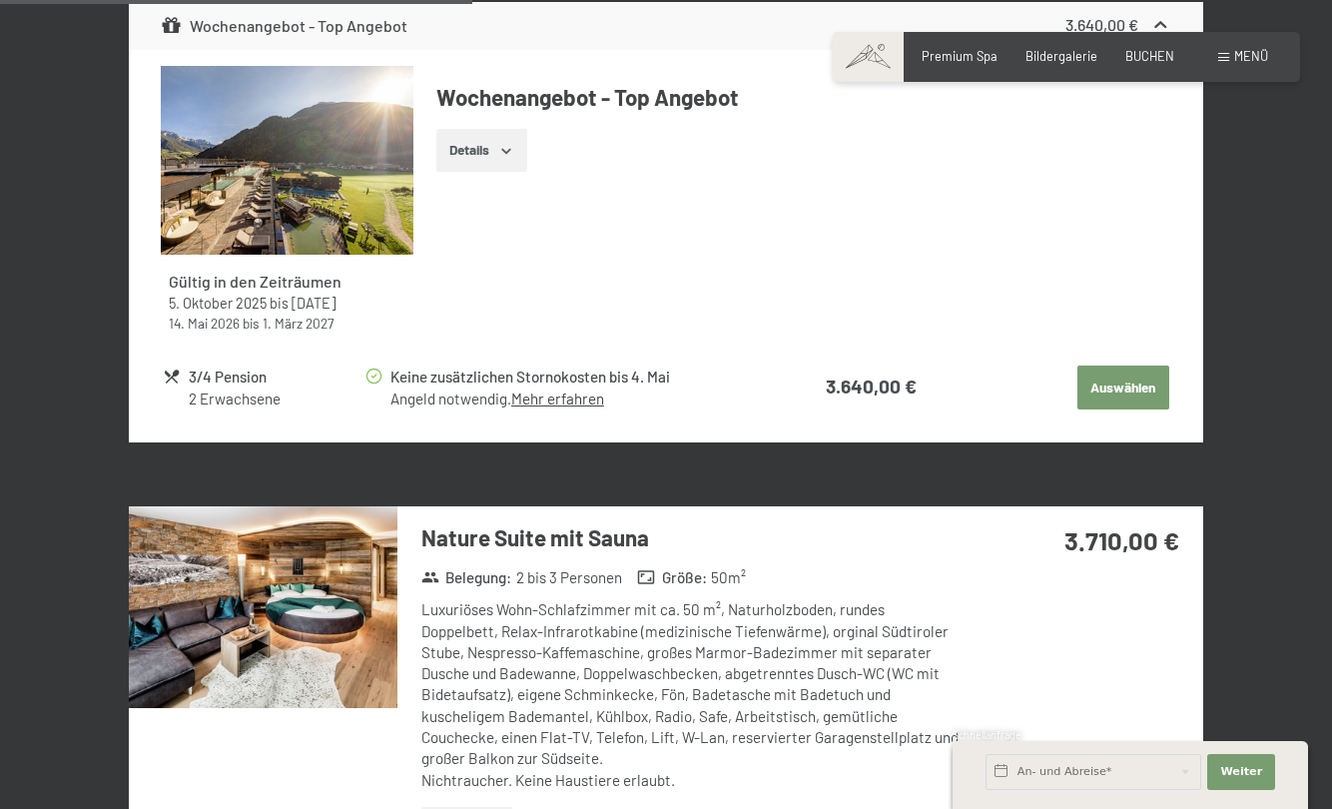
scroll to position [2878, 0]
